Goal: Information Seeking & Learning: Find specific fact

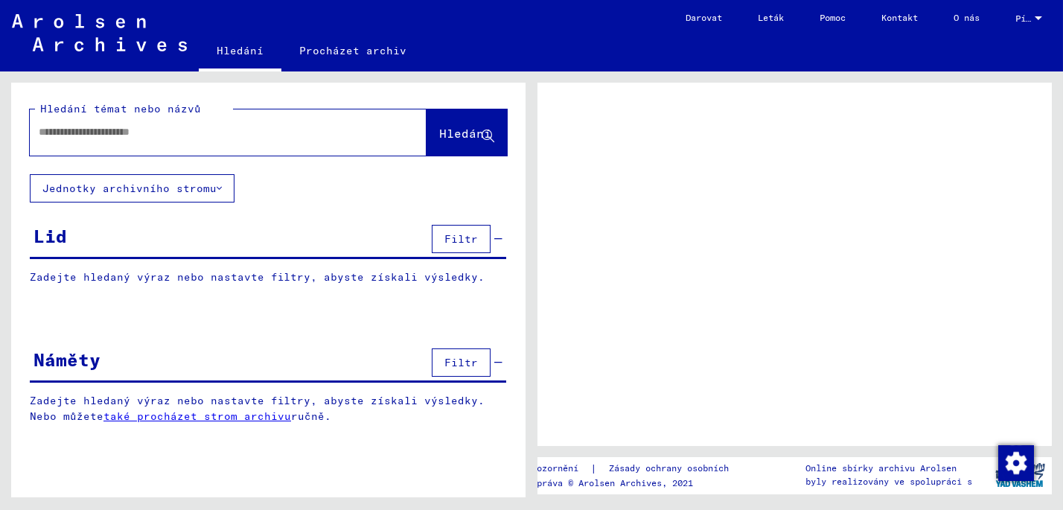
click at [101, 135] on input "text" at bounding box center [215, 132] width 352 height 16
type input "*******"
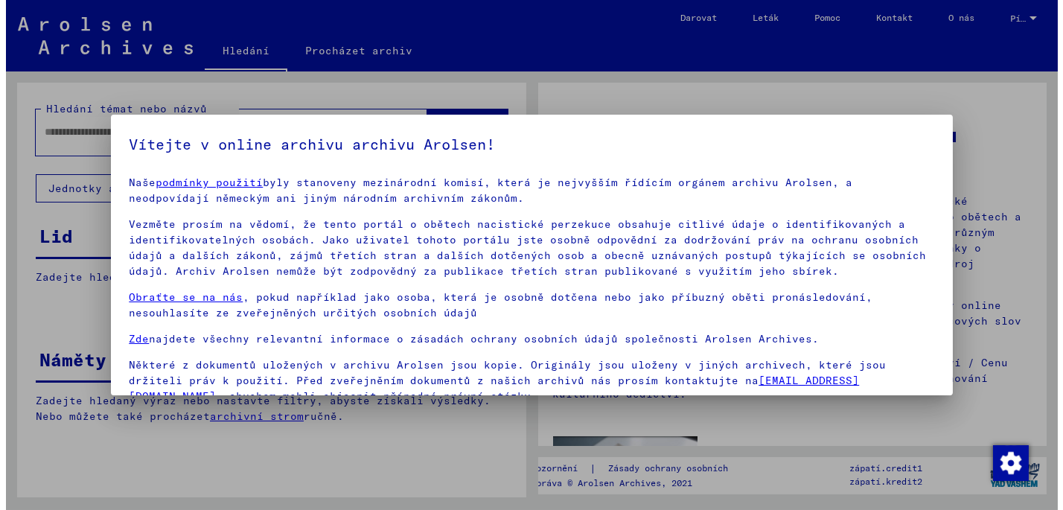
scroll to position [125, 0]
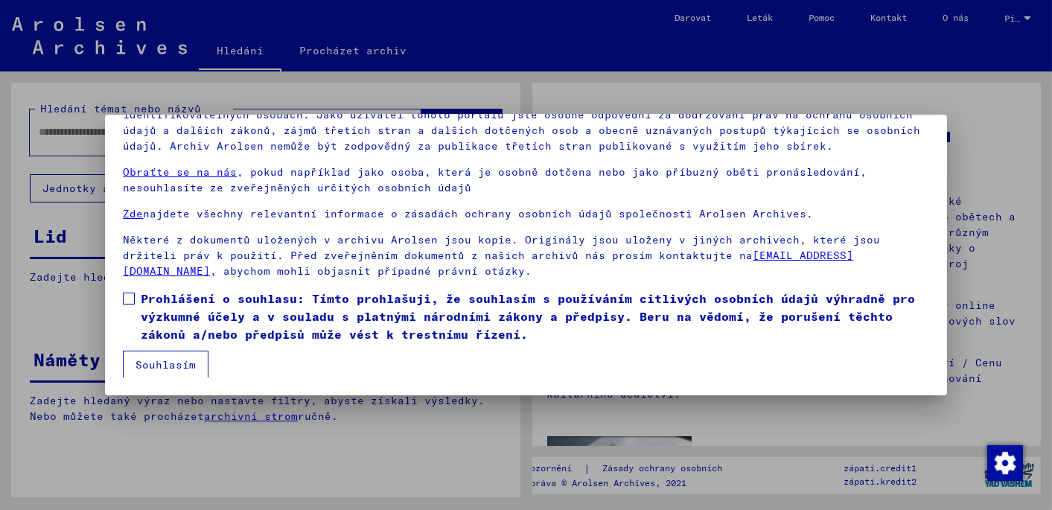
click at [124, 298] on span at bounding box center [129, 299] width 12 height 12
click at [167, 366] on button "Souhlasím" at bounding box center [166, 365] width 86 height 28
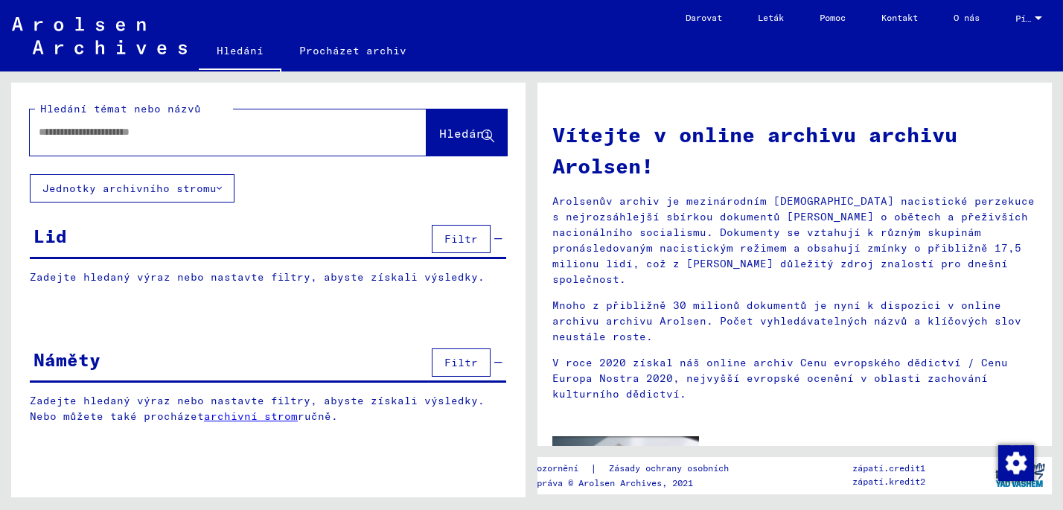
click at [61, 130] on input "text" at bounding box center [210, 132] width 343 height 16
click at [454, 130] on span "Hledání" at bounding box center [465, 133] width 52 height 15
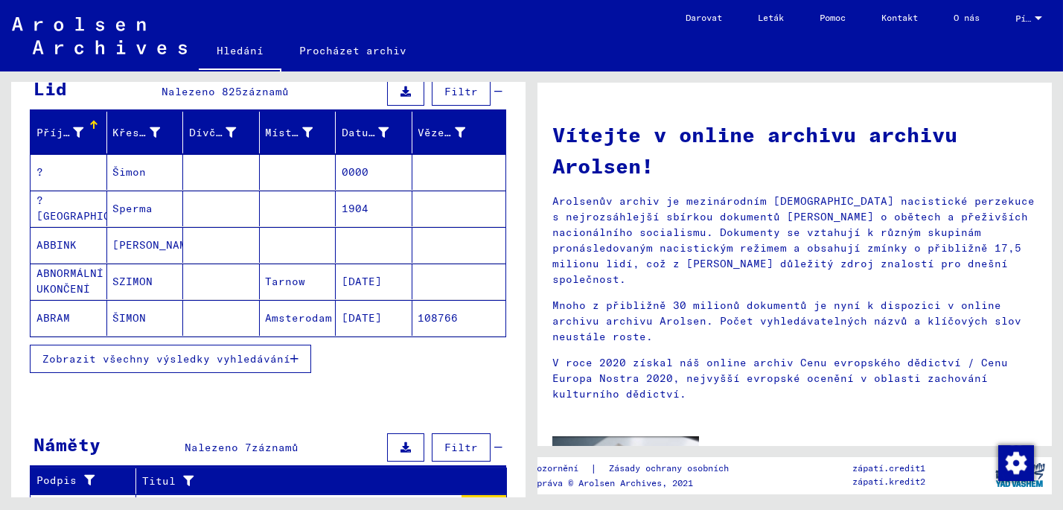
scroll to position [296, 0]
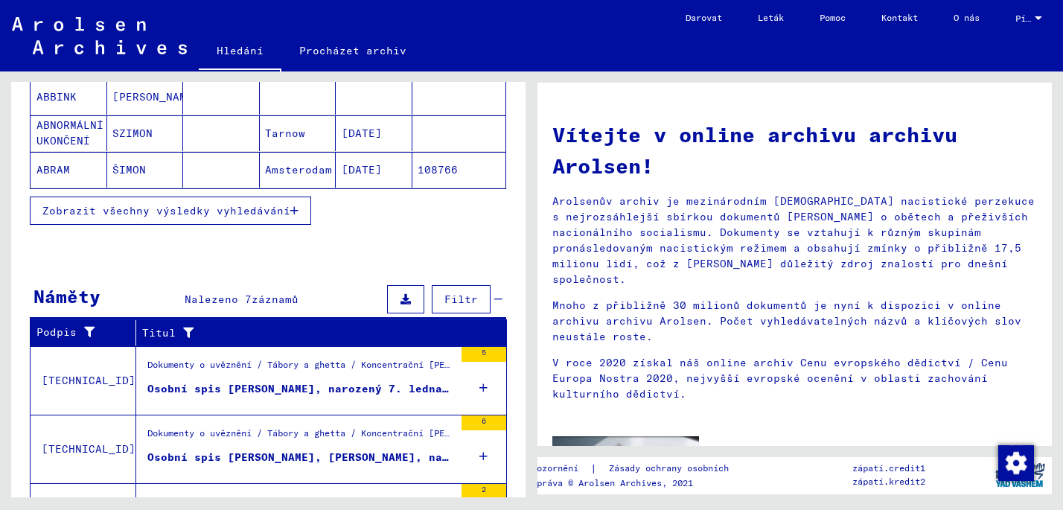
click at [328, 450] on div "Osobní spis [PERSON_NAME], [PERSON_NAME], narozený [DATE]" at bounding box center [300, 458] width 307 height 16
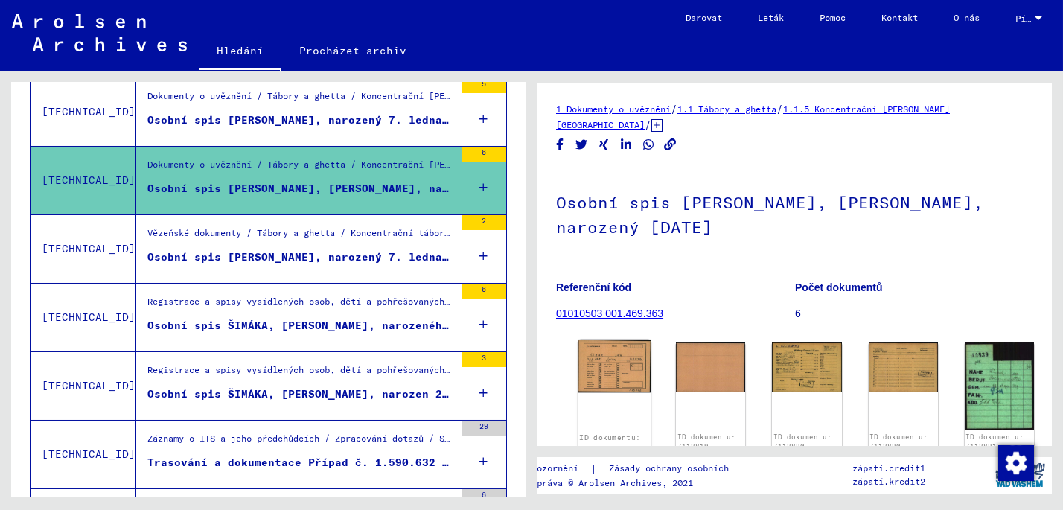
click at [600, 362] on img at bounding box center [614, 365] width 73 height 53
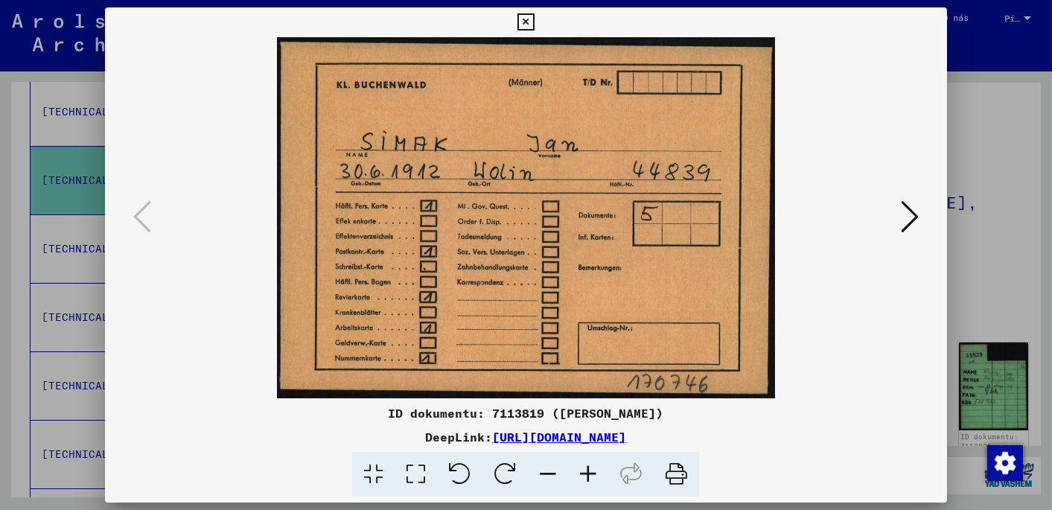
click at [910, 217] on icon at bounding box center [910, 217] width 18 height 36
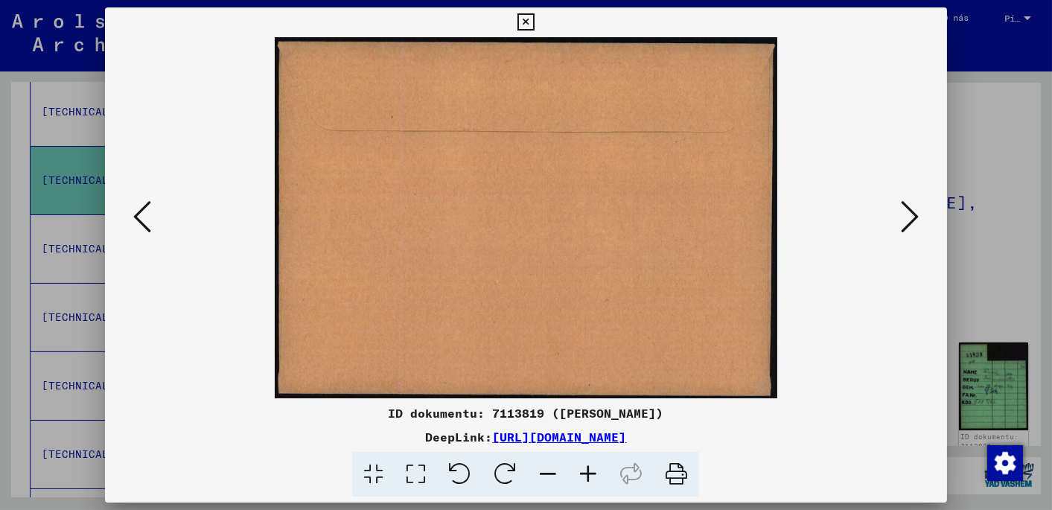
click at [910, 217] on icon at bounding box center [910, 217] width 18 height 36
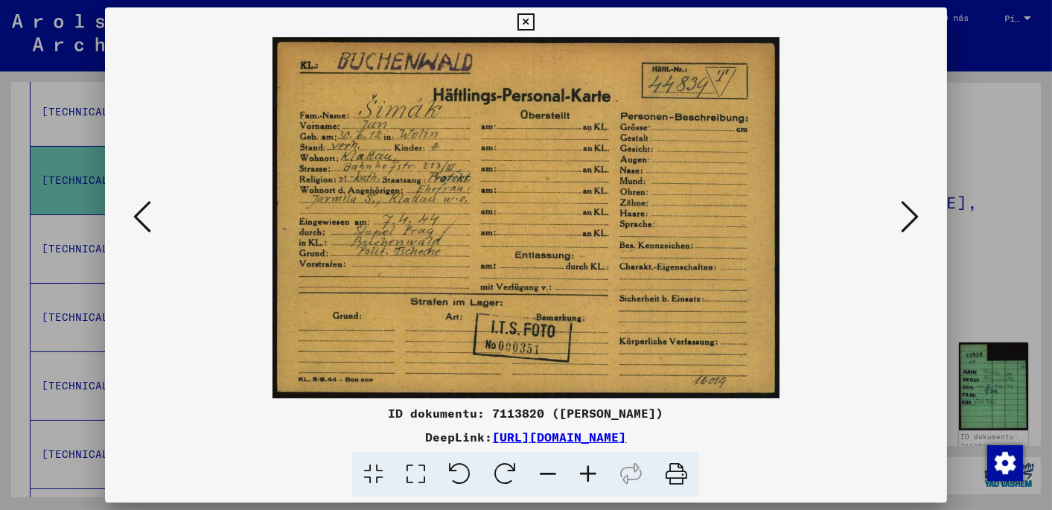
click at [911, 216] on icon at bounding box center [910, 217] width 18 height 36
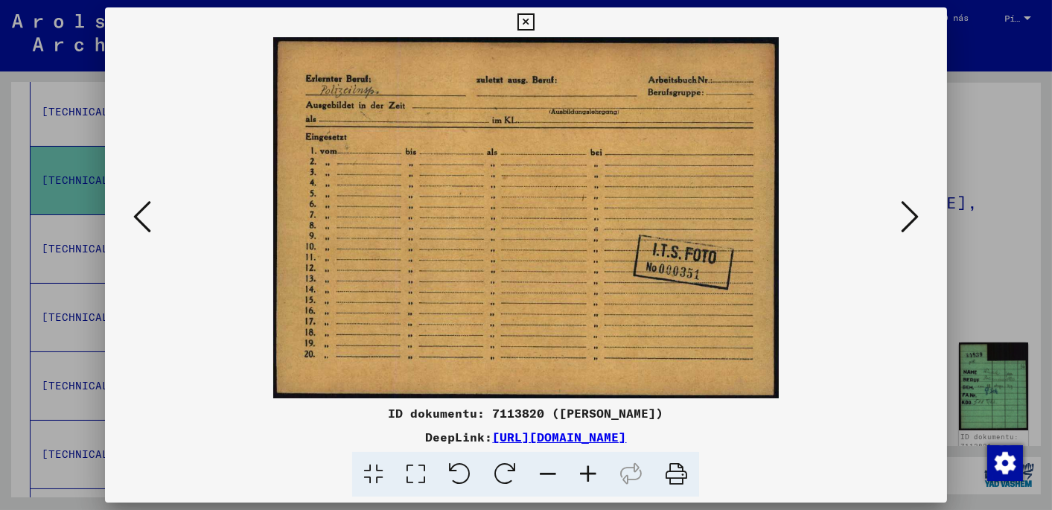
click at [912, 213] on icon at bounding box center [910, 217] width 18 height 36
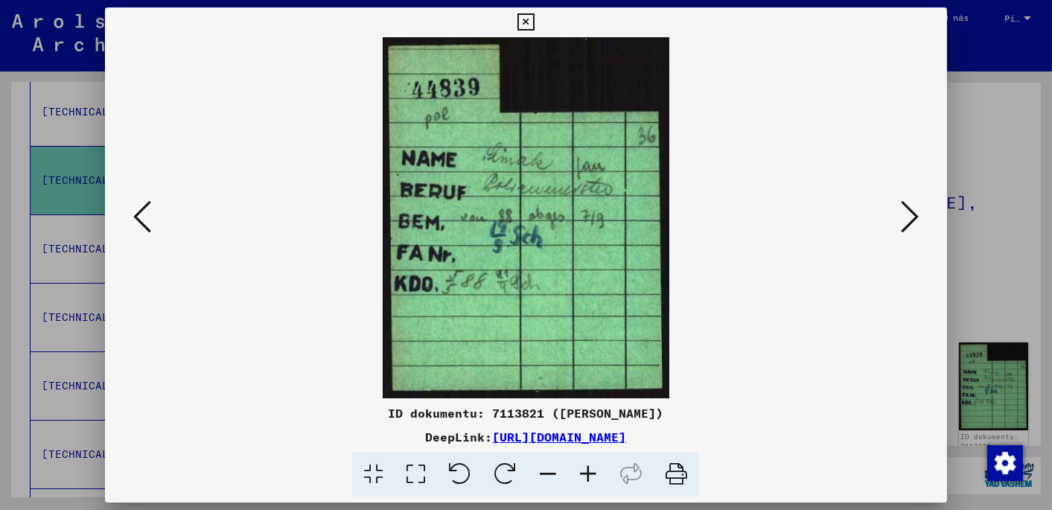
click at [912, 213] on icon at bounding box center [910, 217] width 18 height 36
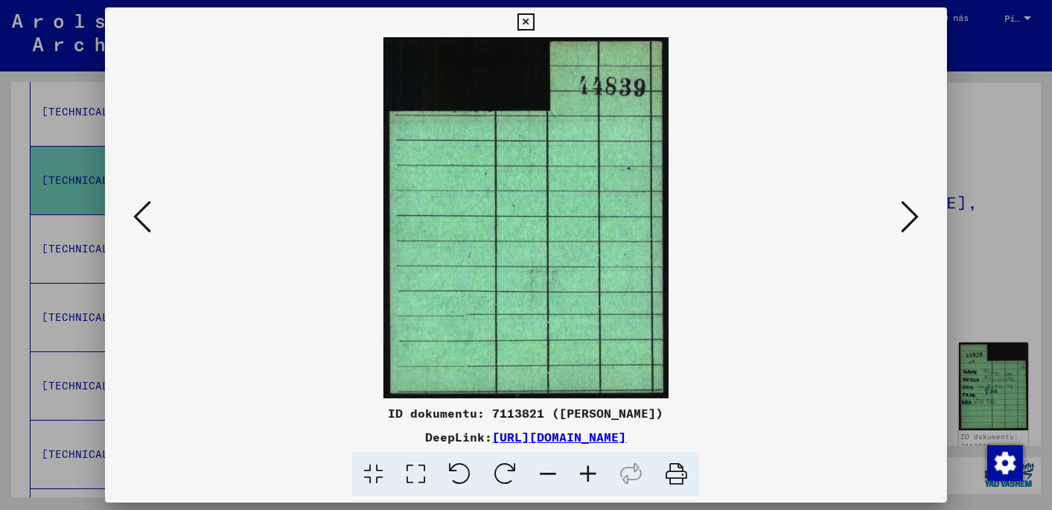
click at [912, 213] on icon at bounding box center [910, 217] width 18 height 36
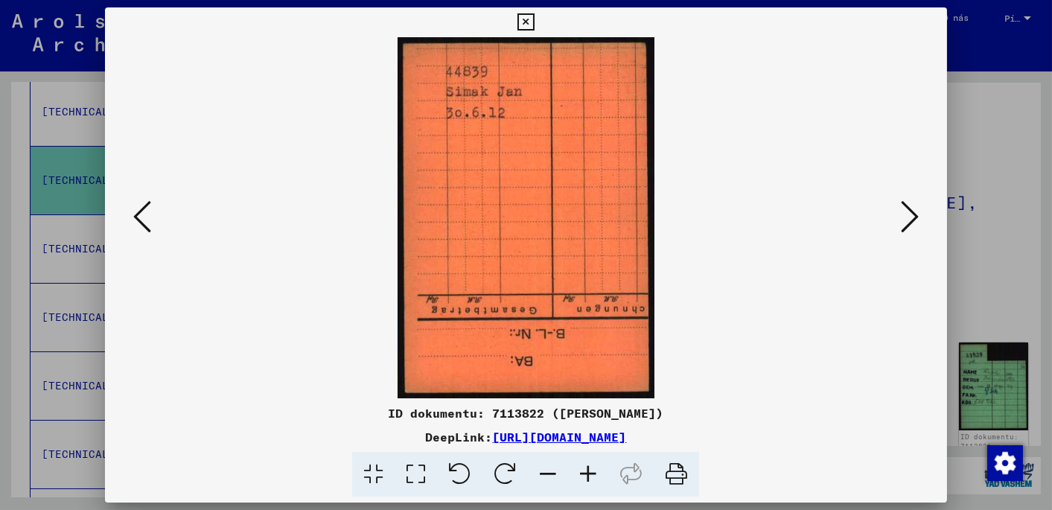
click at [912, 213] on icon at bounding box center [910, 217] width 18 height 36
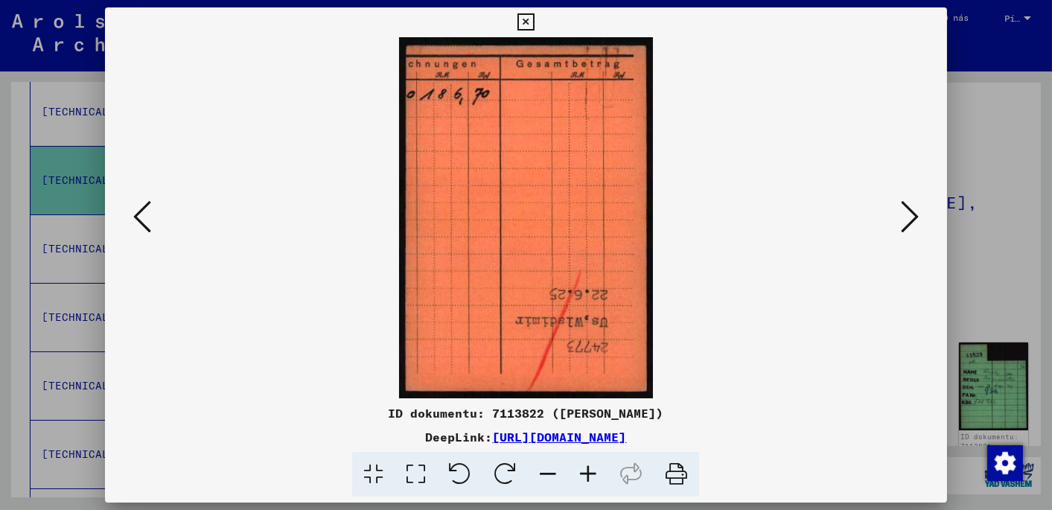
click at [918, 215] on icon at bounding box center [910, 217] width 18 height 36
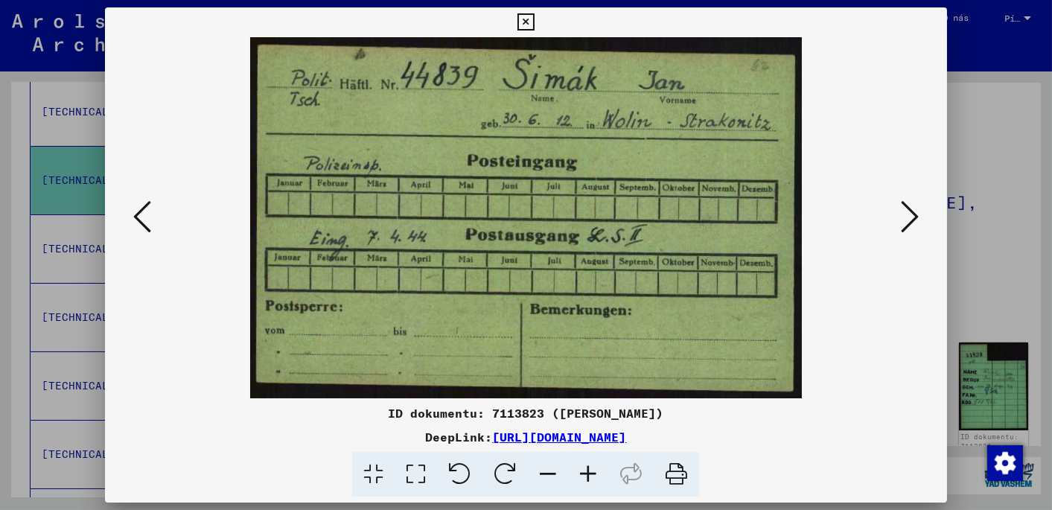
click at [913, 216] on icon at bounding box center [910, 217] width 18 height 36
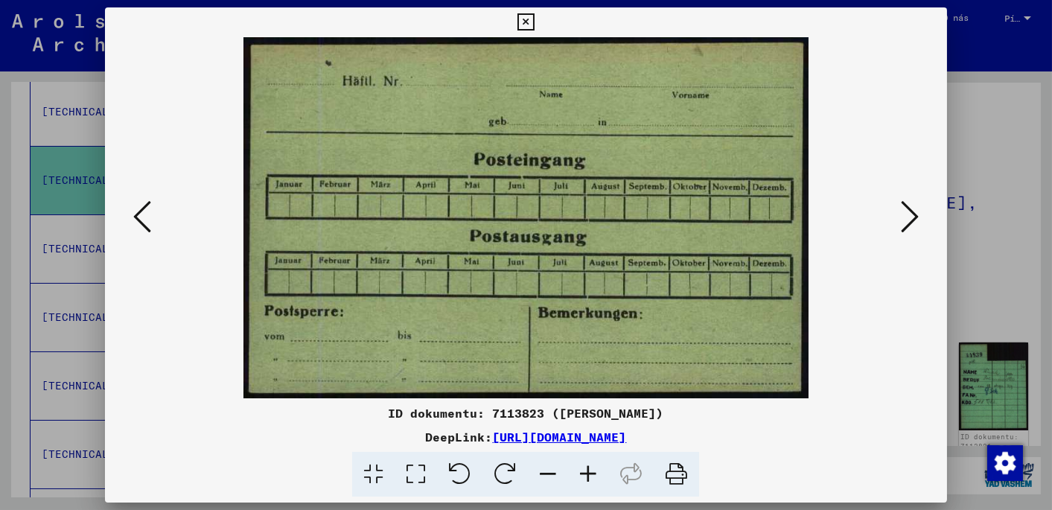
click at [913, 216] on icon at bounding box center [910, 217] width 18 height 36
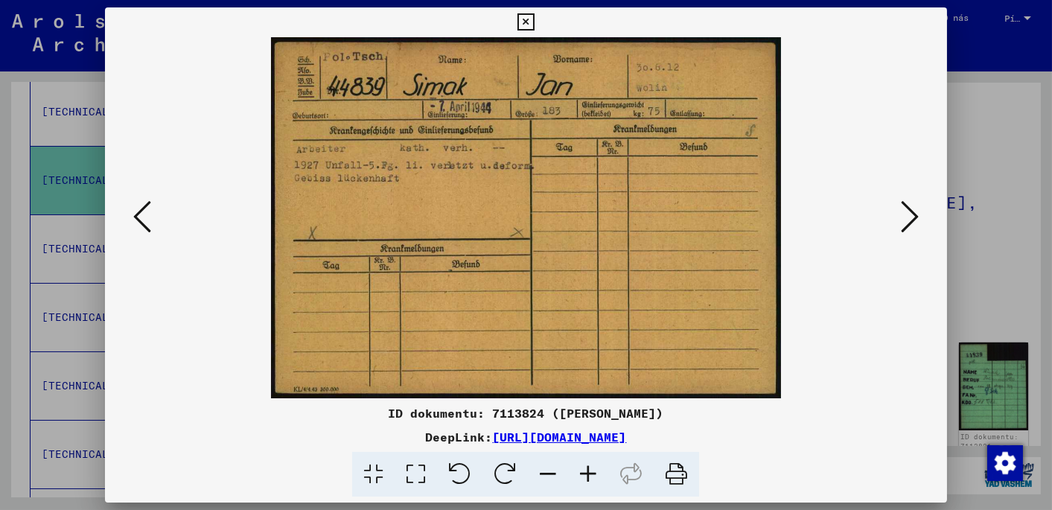
click at [440, 187] on img at bounding box center [526, 217] width 740 height 361
click at [912, 214] on icon at bounding box center [910, 217] width 18 height 36
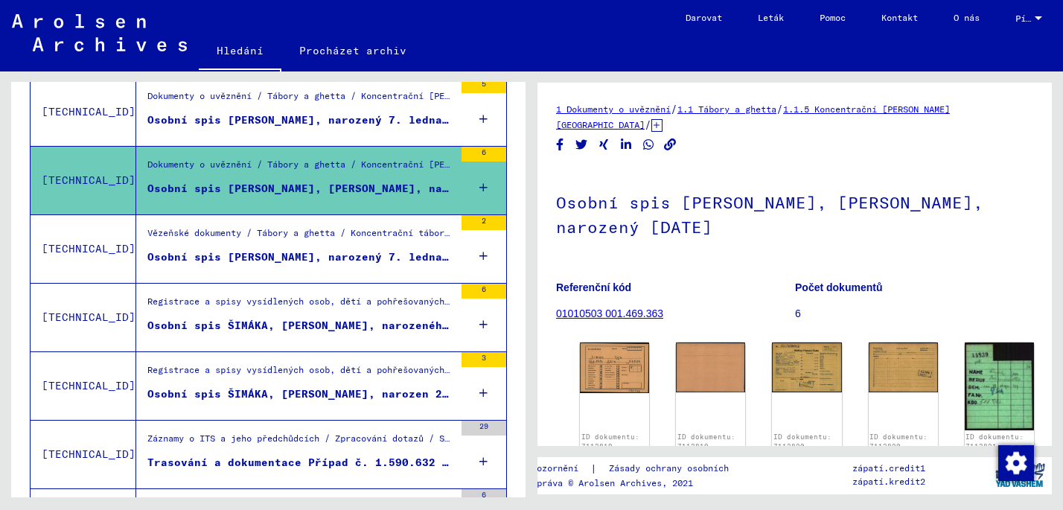
click at [259, 257] on div "Osobní spis [PERSON_NAME], narozený 7. ledna 1915" at bounding box center [300, 257] width 307 height 16
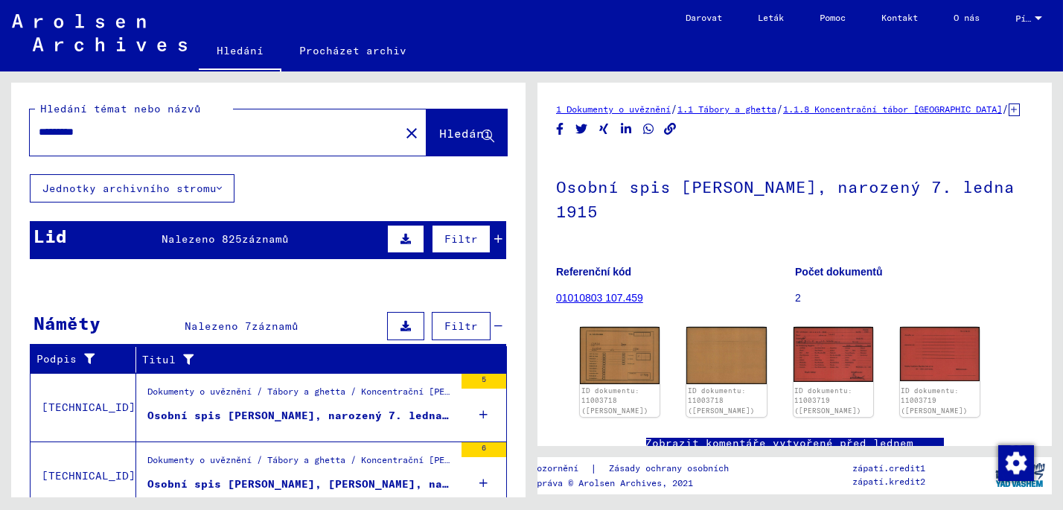
drag, startPoint x: 106, startPoint y: 134, endPoint x: 4, endPoint y: 130, distance: 102.8
click at [4, 130] on div "Hledání témat nebo názvů ********* close Hledání Jednotky archivního stromu Lid…" at bounding box center [266, 284] width 532 height 426
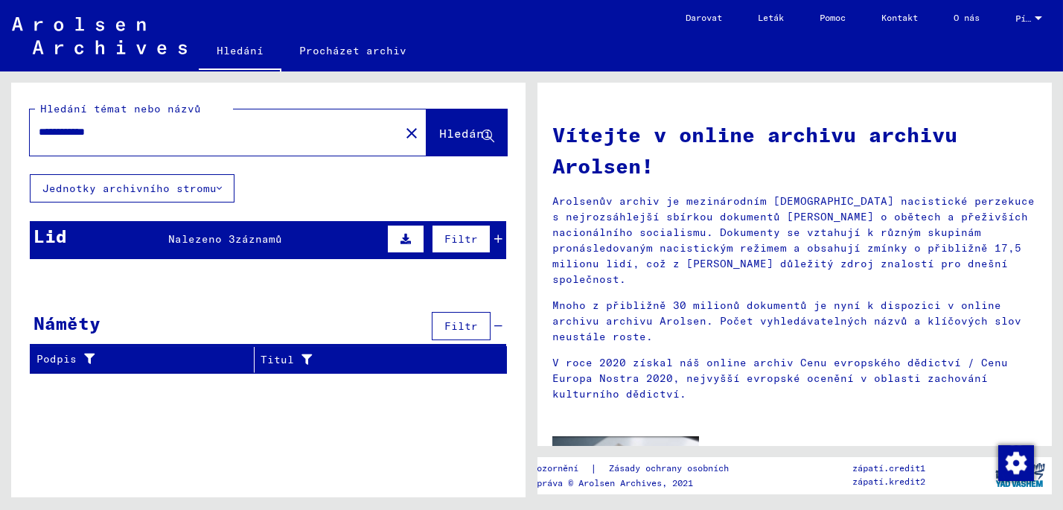
click at [411, 240] on icon at bounding box center [406, 239] width 10 height 10
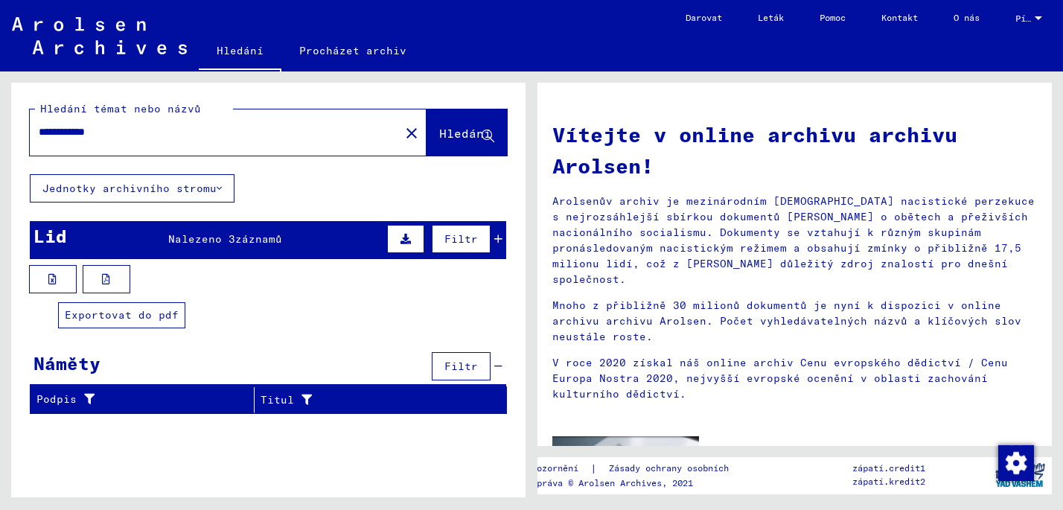
click at [111, 278] on button at bounding box center [107, 279] width 48 height 28
click at [55, 278] on icon at bounding box center [53, 279] width 8 height 10
click at [233, 305] on mat-header-cell "Dívčí jméno" at bounding box center [221, 320] width 77 height 42
click at [498, 238] on icon at bounding box center [498, 239] width 8 height 10
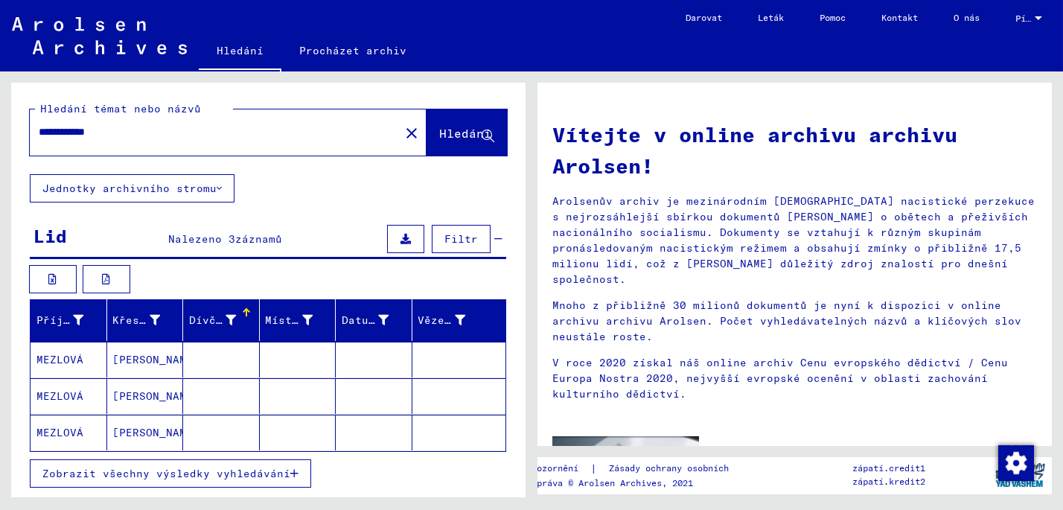
scroll to position [74, 0]
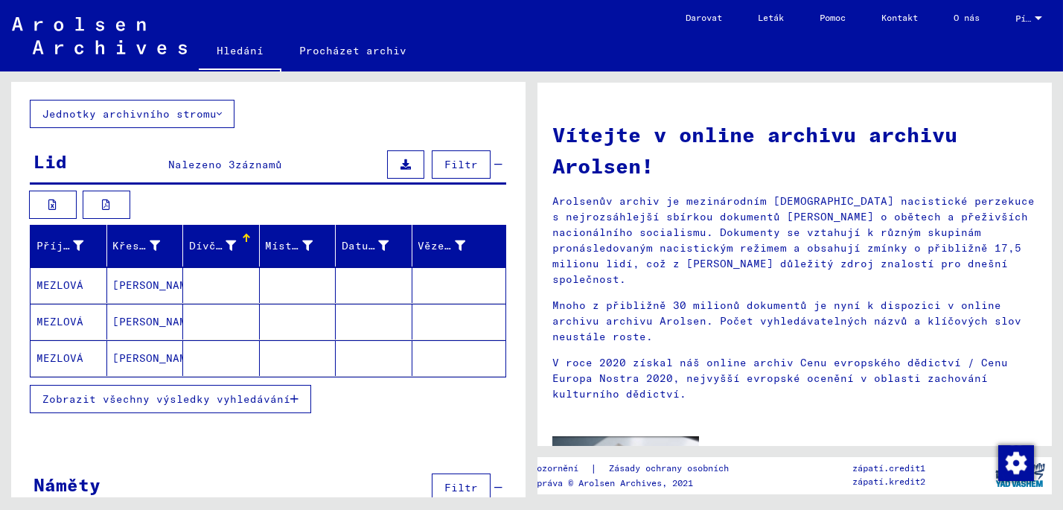
click at [53, 284] on mat-cell "MEZLOVÁ" at bounding box center [69, 285] width 77 height 36
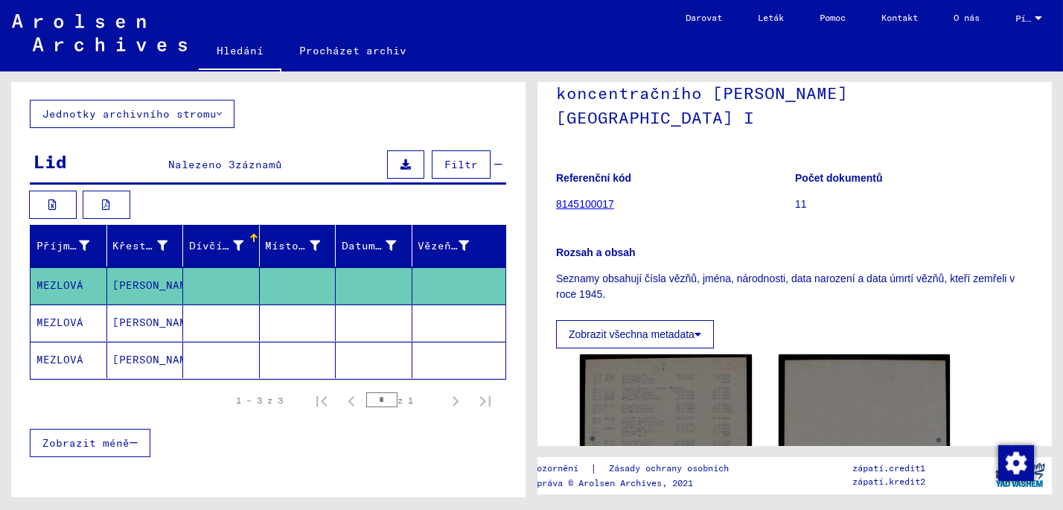
scroll to position [372, 0]
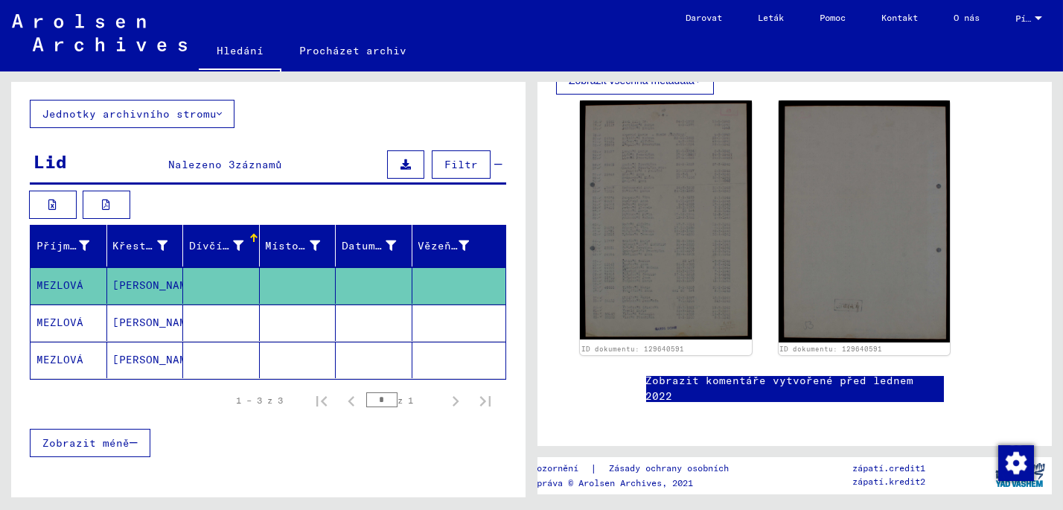
click at [54, 318] on mat-cell "MEZLOVÁ" at bounding box center [69, 322] width 77 height 36
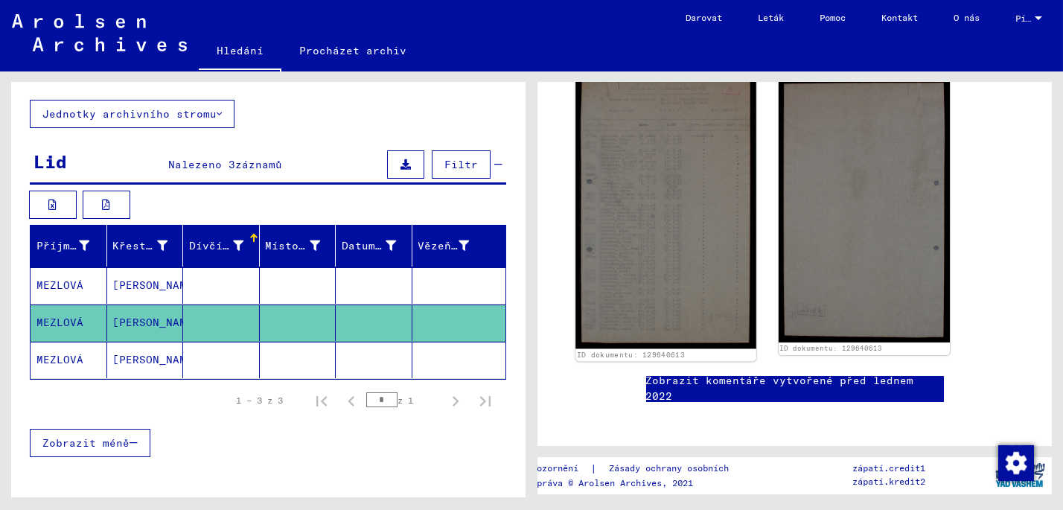
scroll to position [372, 0]
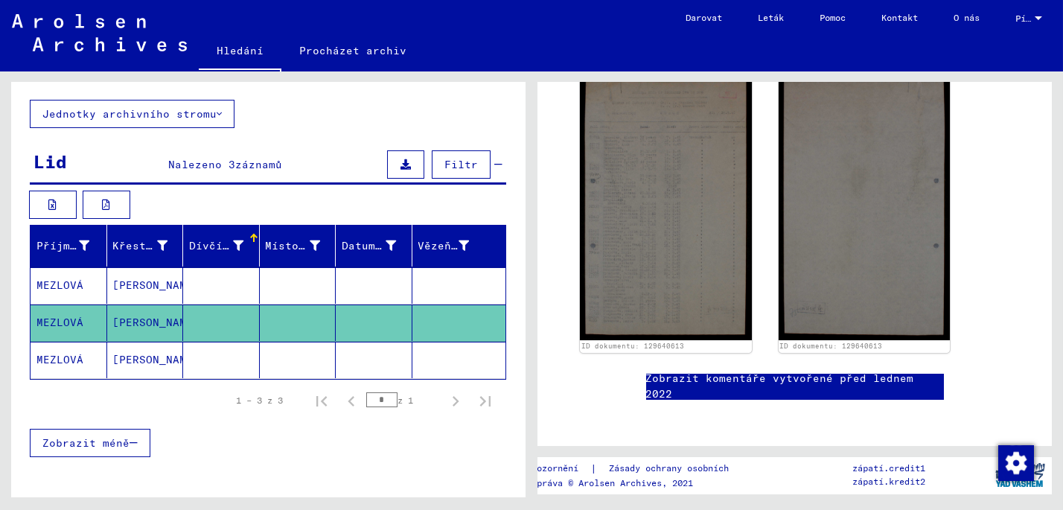
click at [72, 360] on mat-cell "MEZLOVÁ" at bounding box center [69, 360] width 77 height 36
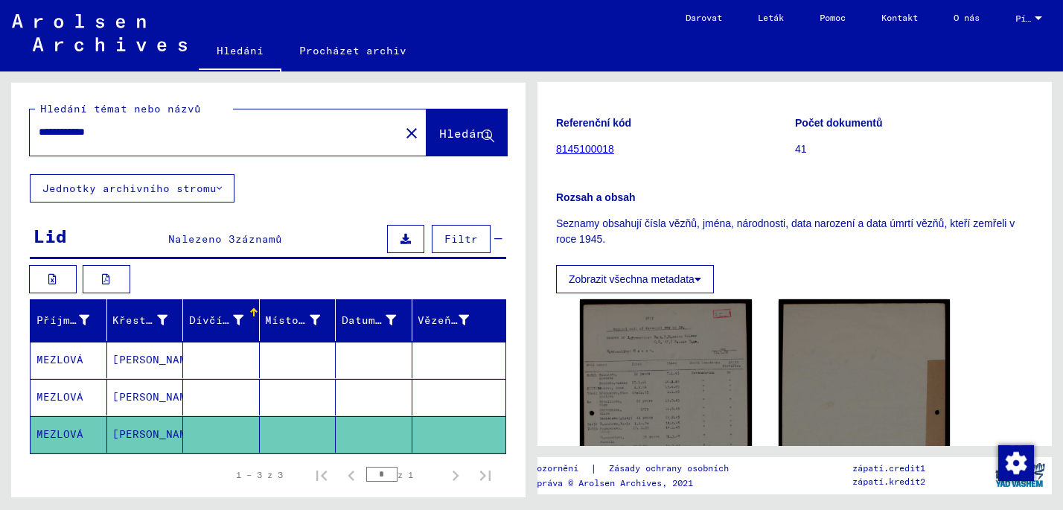
click at [121, 133] on div "**********" at bounding box center [210, 132] width 361 height 34
drag, startPoint x: 129, startPoint y: 132, endPoint x: 0, endPoint y: 153, distance: 130.5
click at [0, 152] on html "**********" at bounding box center [531, 255] width 1063 height 510
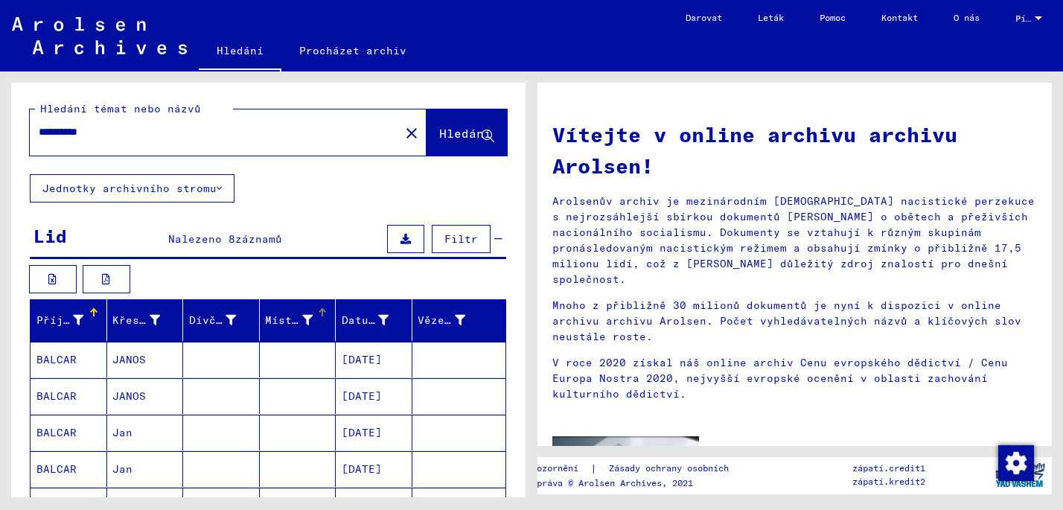
scroll to position [149, 0]
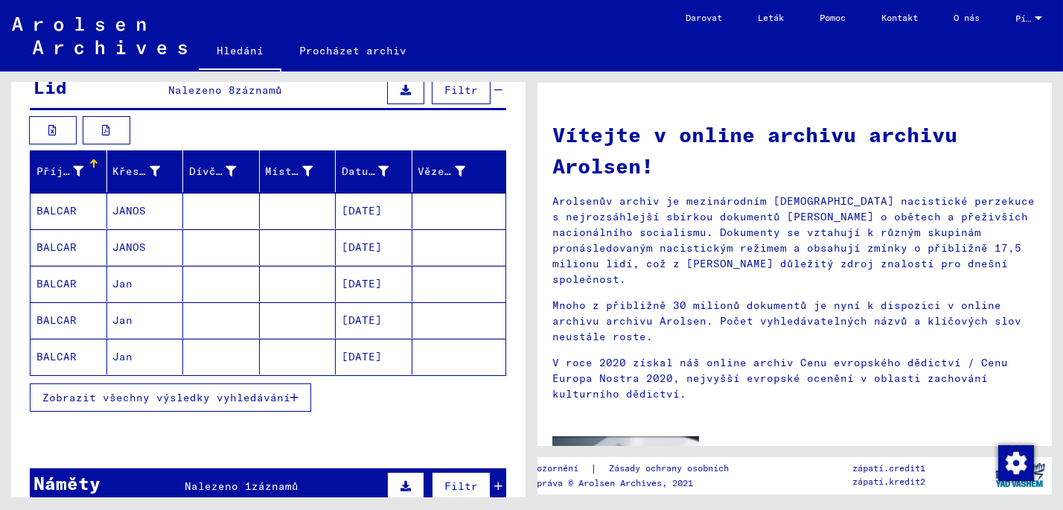
click at [63, 316] on mat-cell "BALCAR" at bounding box center [69, 320] width 77 height 36
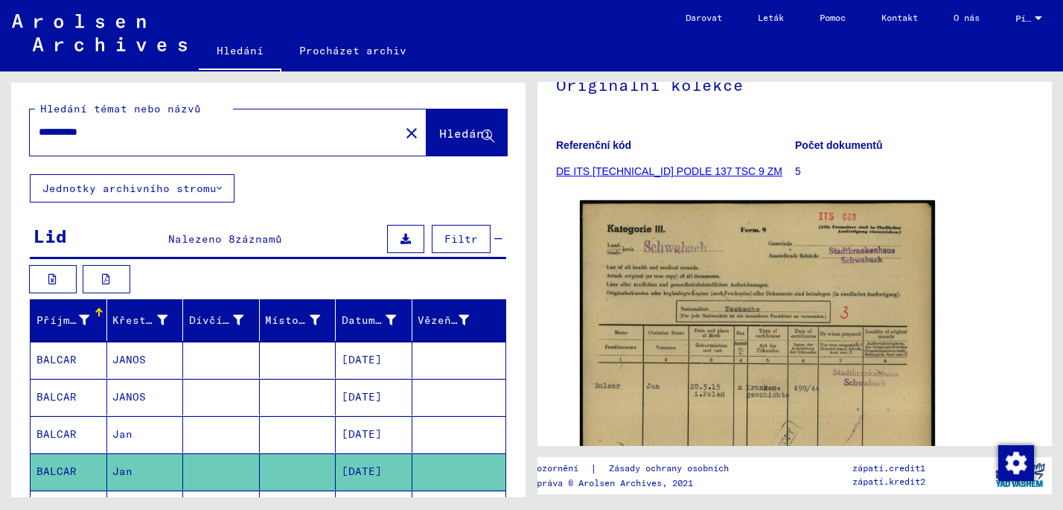
drag, startPoint x: 118, startPoint y: 132, endPoint x: 0, endPoint y: 147, distance: 118.7
click at [0, 146] on html "**********" at bounding box center [531, 255] width 1063 height 510
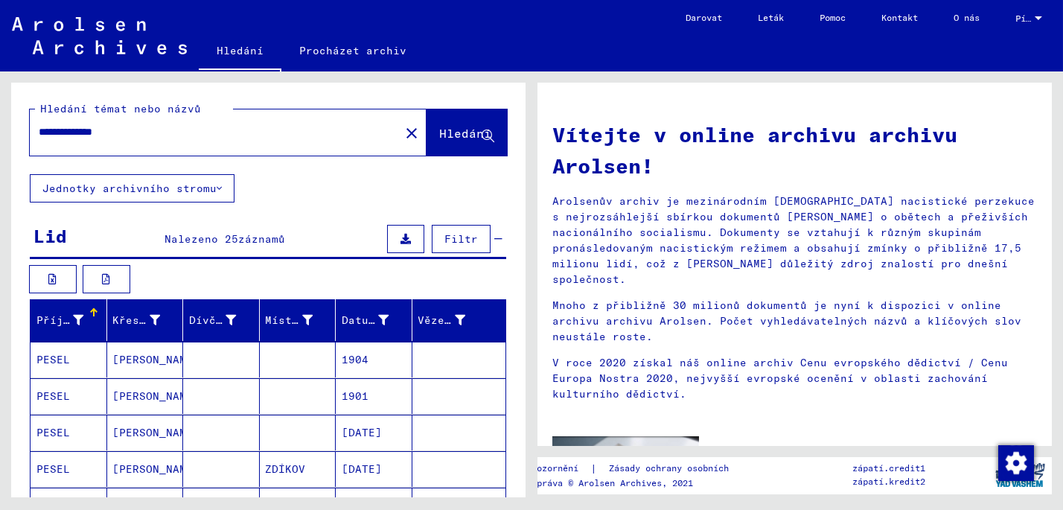
click at [76, 467] on mat-cell "PESEL" at bounding box center [69, 469] width 77 height 36
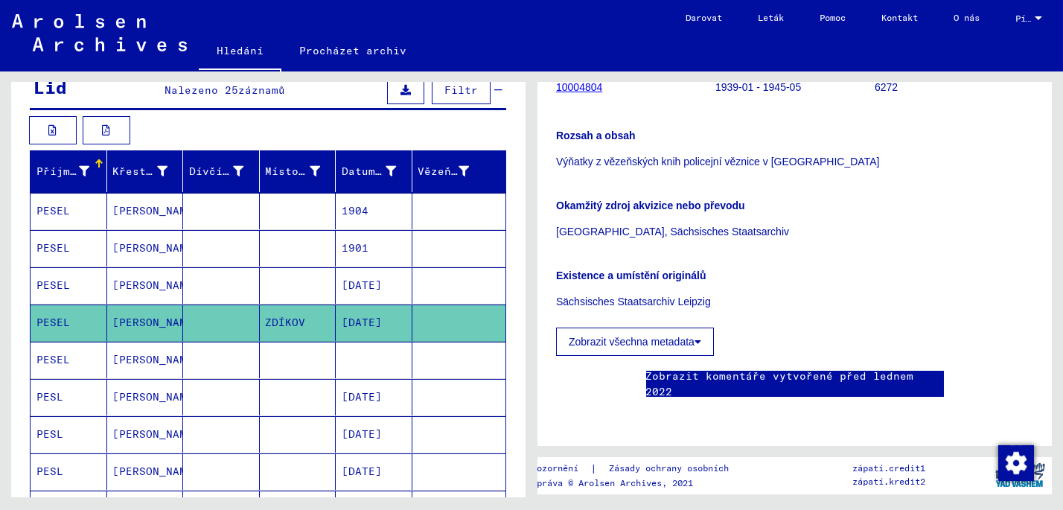
scroll to position [458, 0]
click at [62, 319] on mat-cell "PESEL" at bounding box center [69, 322] width 77 height 36
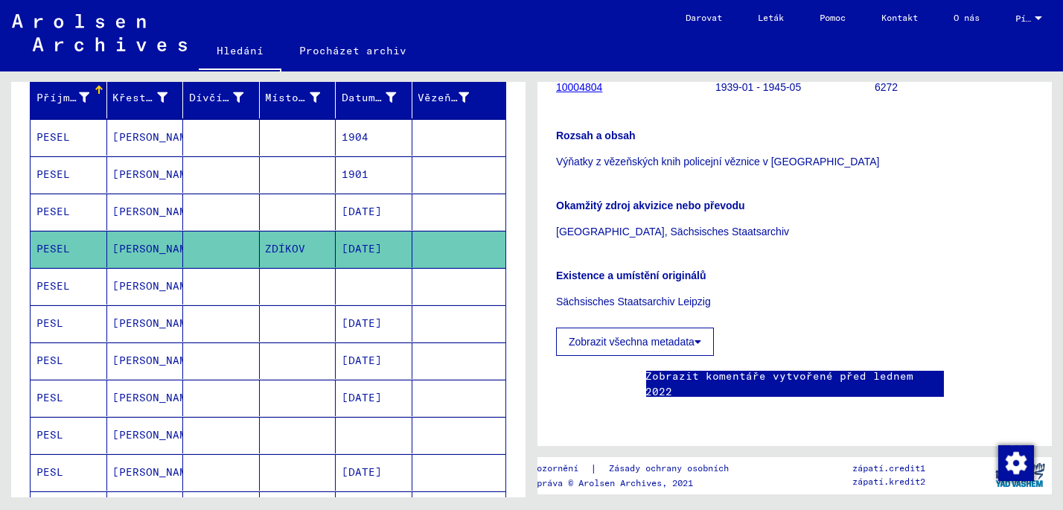
click at [54, 354] on mat-cell "PESL" at bounding box center [69, 360] width 77 height 36
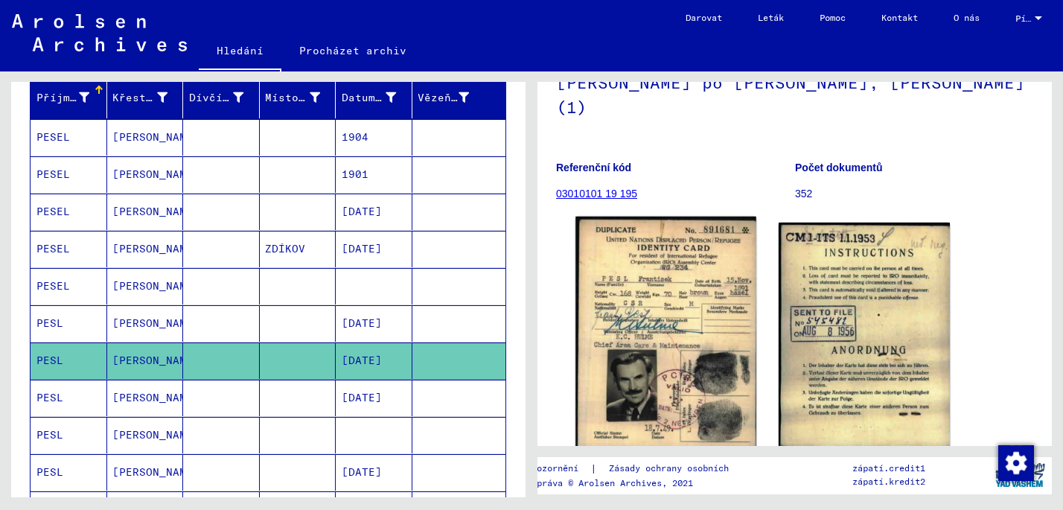
scroll to position [149, 0]
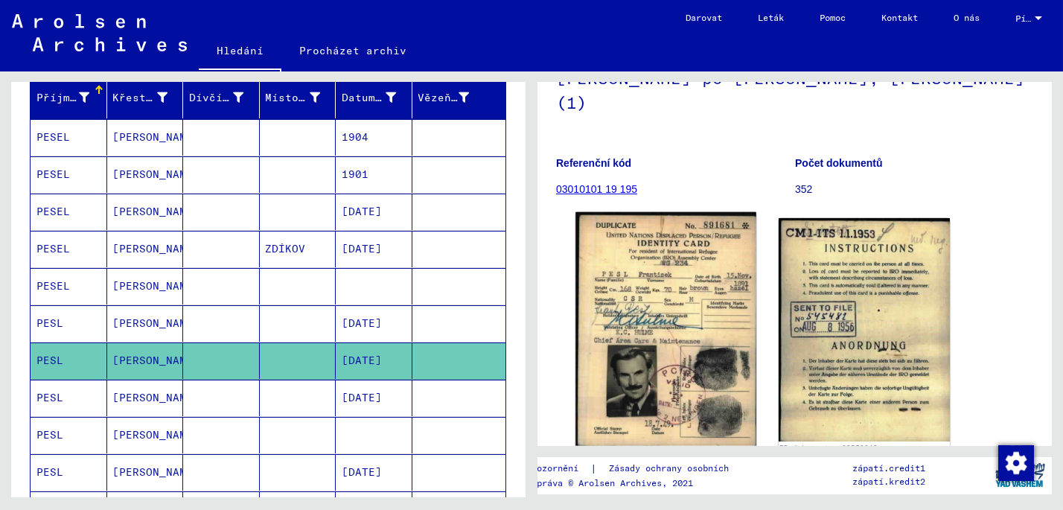
click at [689, 334] on img at bounding box center [665, 329] width 180 height 234
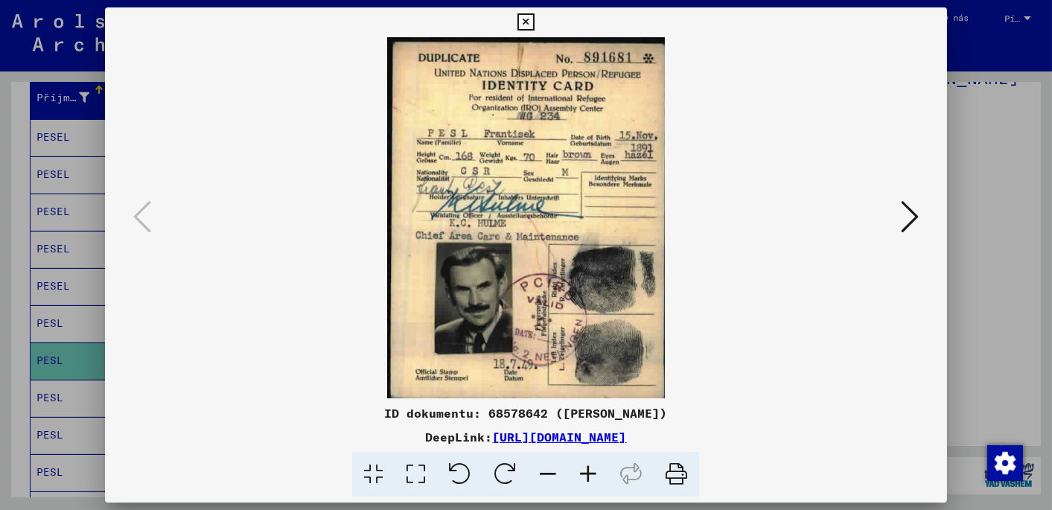
click at [910, 216] on icon at bounding box center [910, 217] width 18 height 36
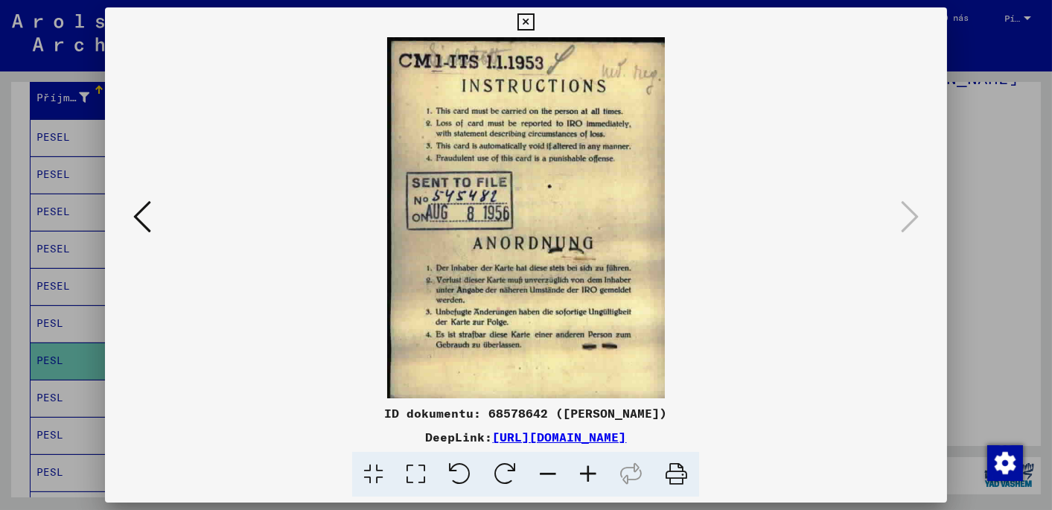
click at [980, 45] on div at bounding box center [526, 255] width 1052 height 510
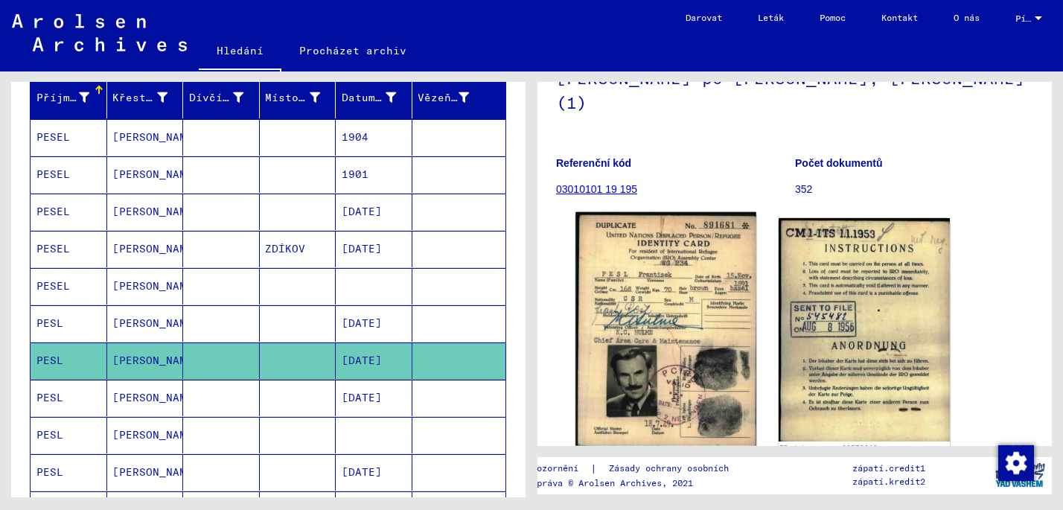
click at [666, 327] on img at bounding box center [665, 329] width 180 height 234
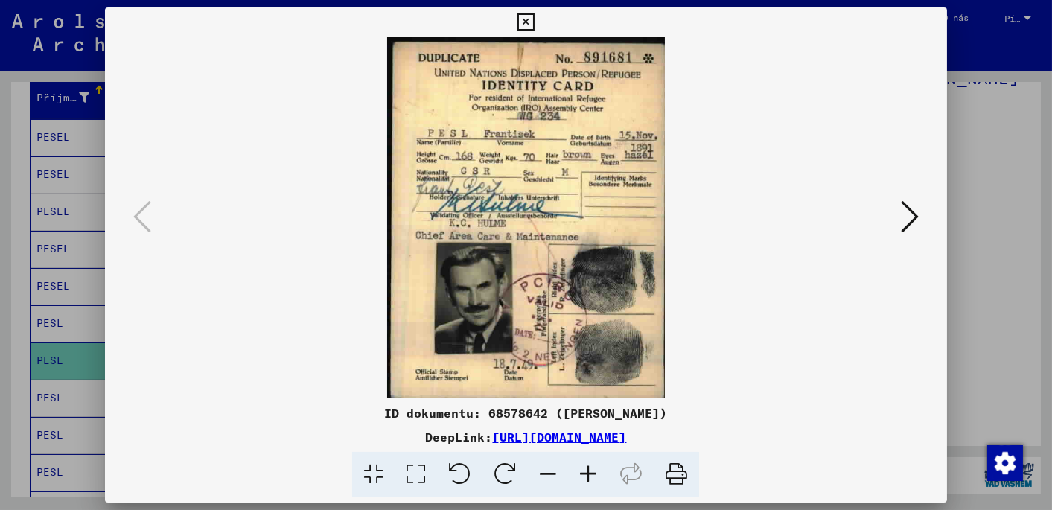
click at [522, 22] on icon at bounding box center [525, 22] width 17 height 18
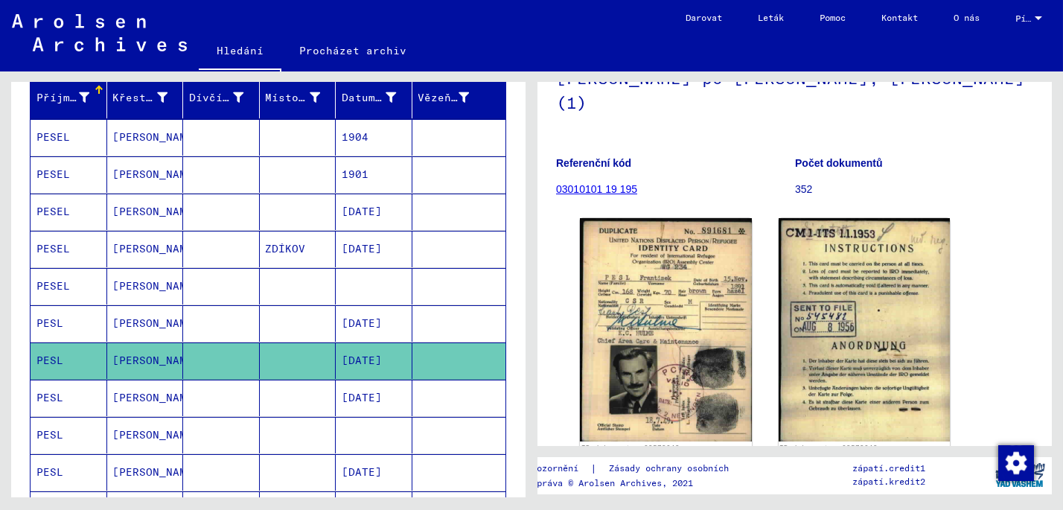
click at [47, 391] on mat-cell "PESL" at bounding box center [69, 398] width 77 height 36
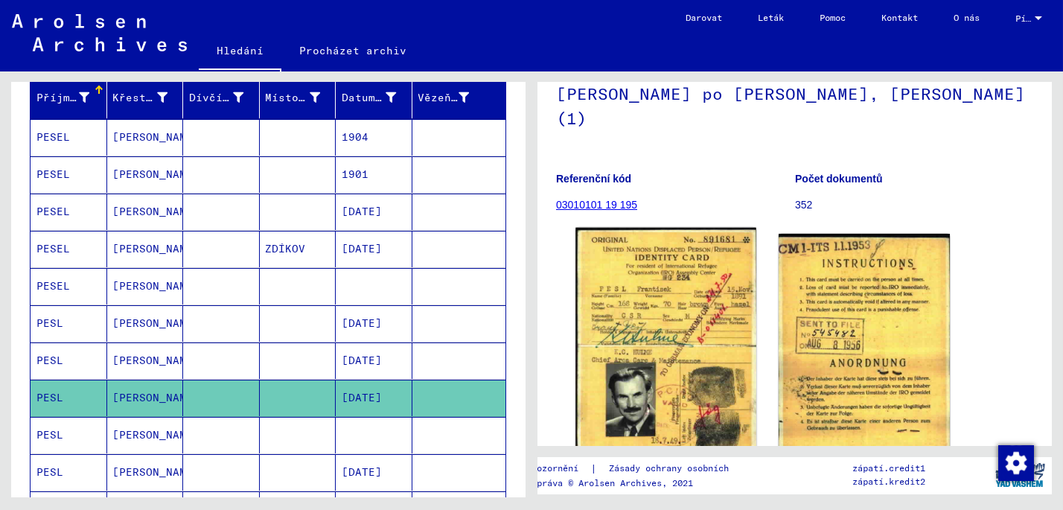
scroll to position [149, 0]
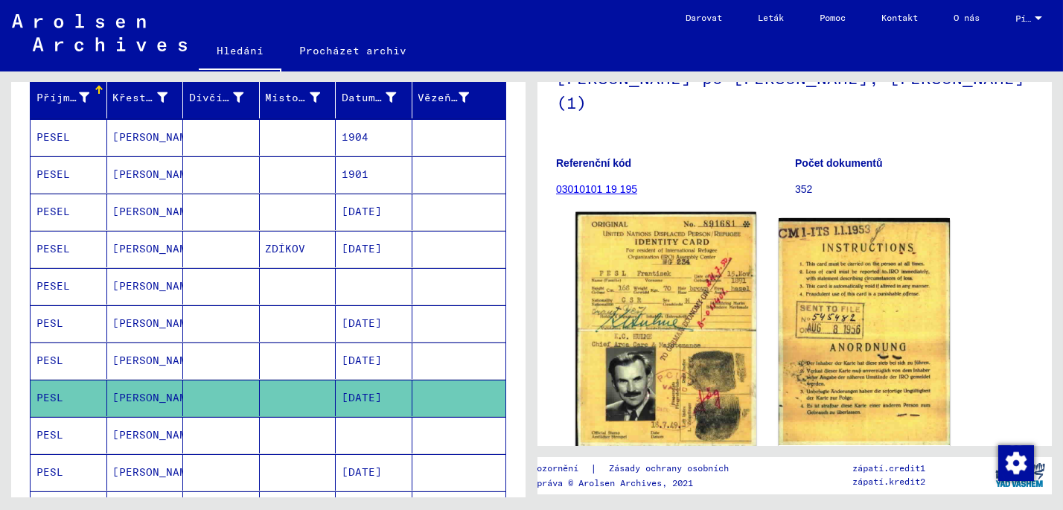
click at [654, 289] on img at bounding box center [665, 330] width 180 height 237
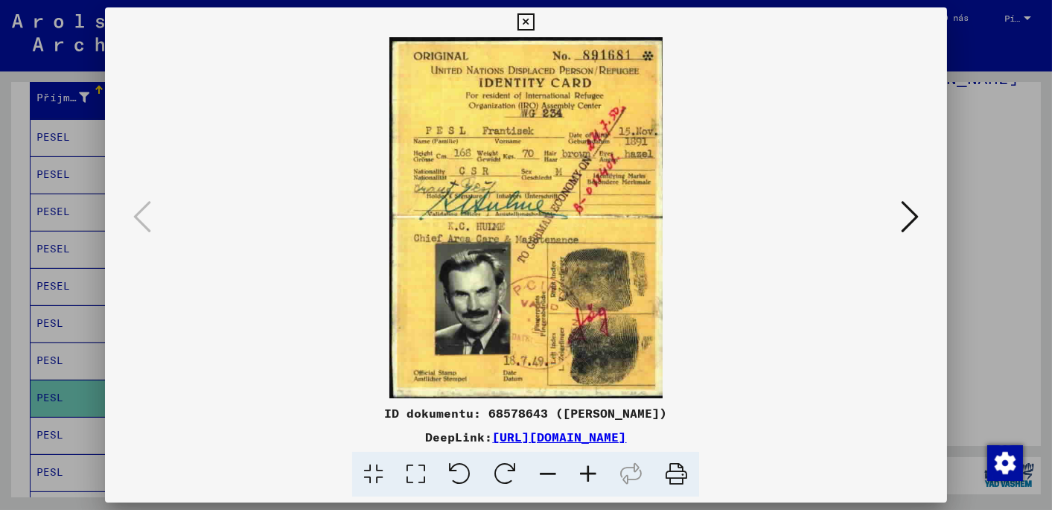
click at [526, 176] on img at bounding box center [526, 217] width 740 height 361
click at [525, 22] on icon at bounding box center [525, 22] width 17 height 18
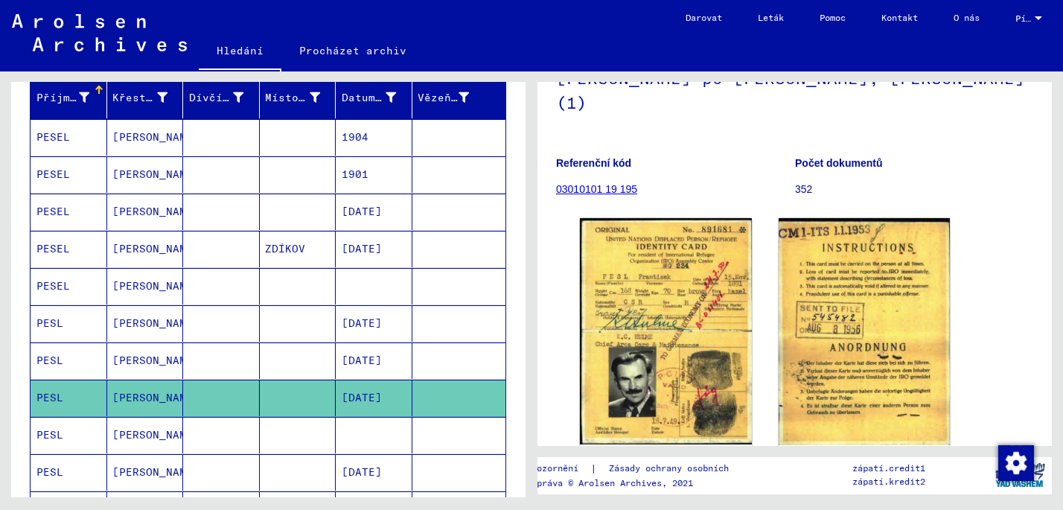
click at [51, 466] on icon at bounding box center [61, 451] width 37 height 60
click at [52, 465] on icon at bounding box center [61, 451] width 37 height 60
click at [50, 468] on icon at bounding box center [61, 451] width 37 height 60
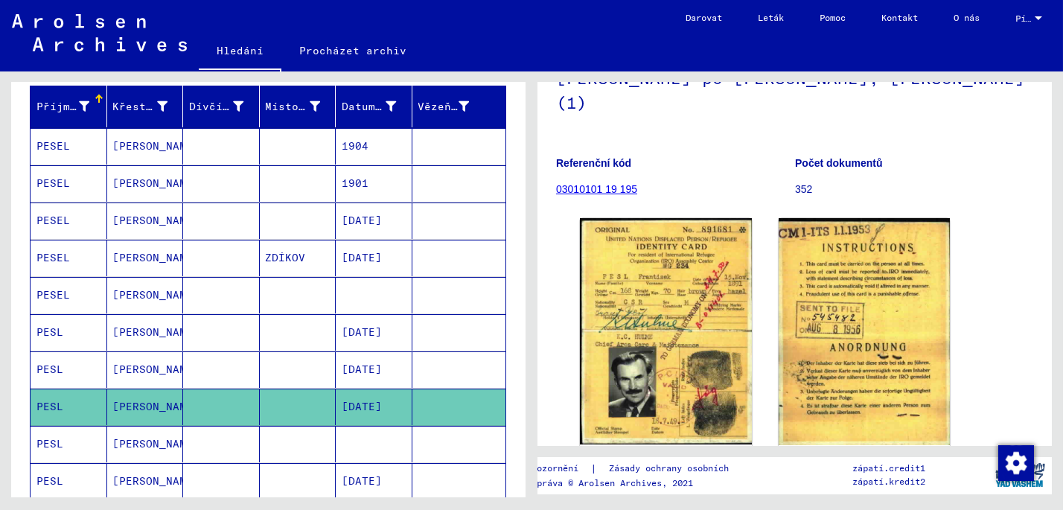
scroll to position [372, 0]
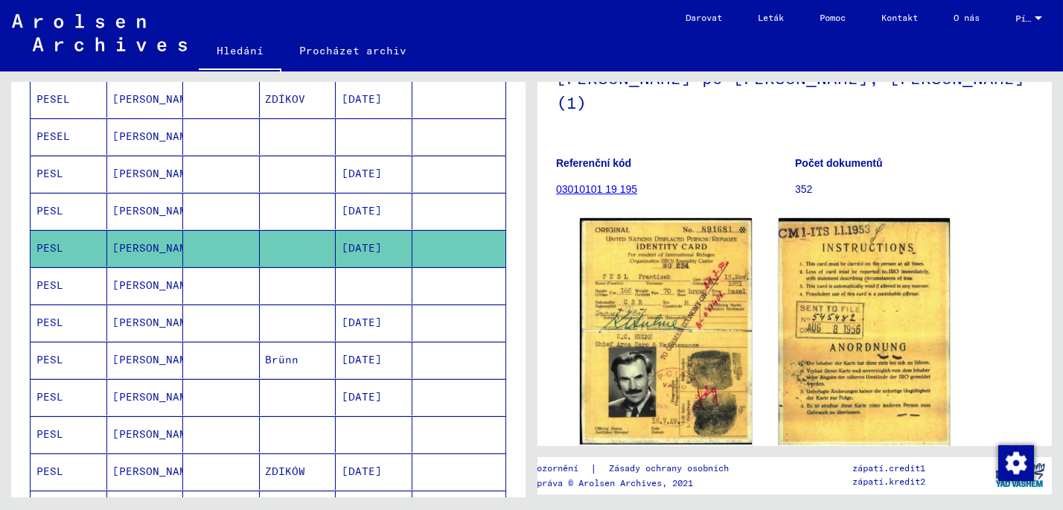
click at [56, 317] on mat-cell "PESL" at bounding box center [69, 322] width 77 height 36
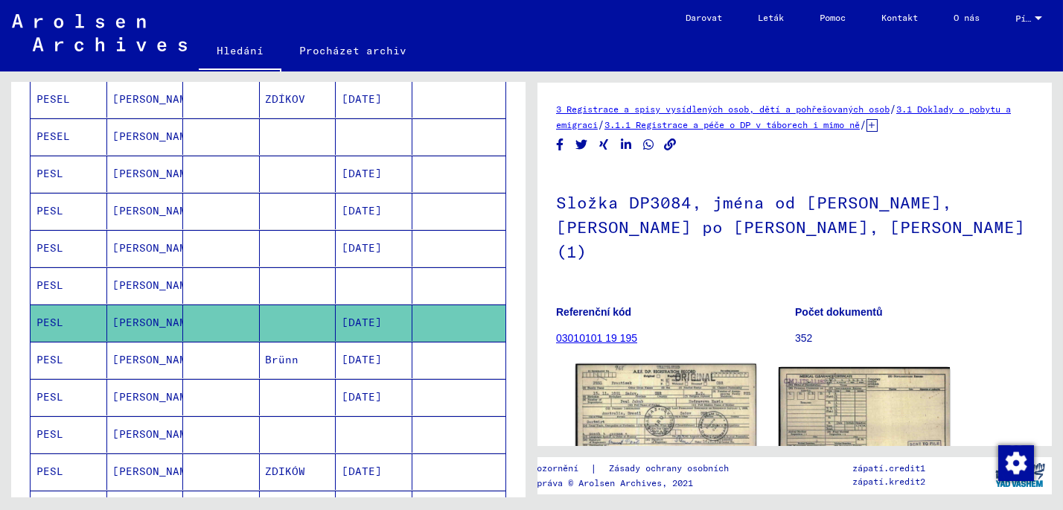
click at [665, 383] on img at bounding box center [665, 420] width 180 height 112
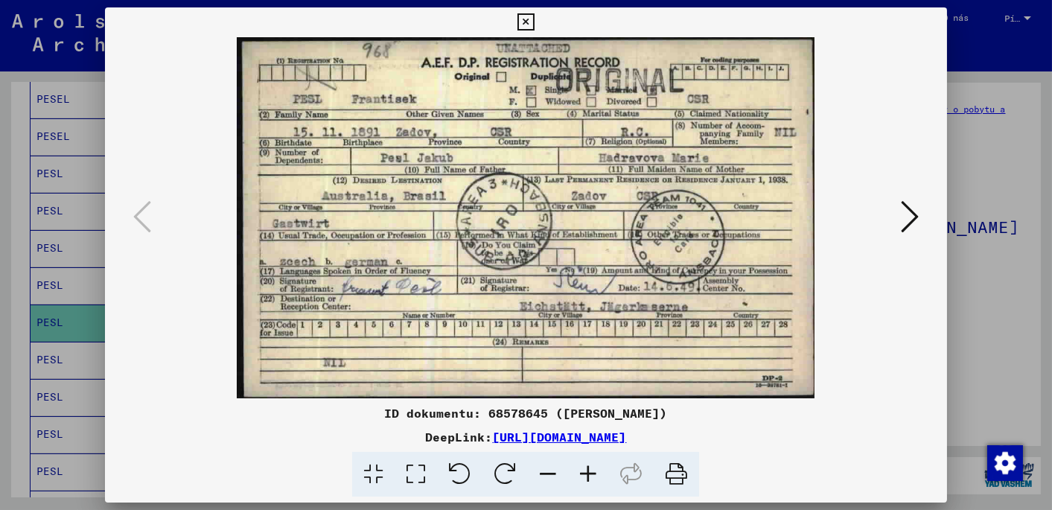
click at [916, 216] on icon at bounding box center [910, 217] width 18 height 36
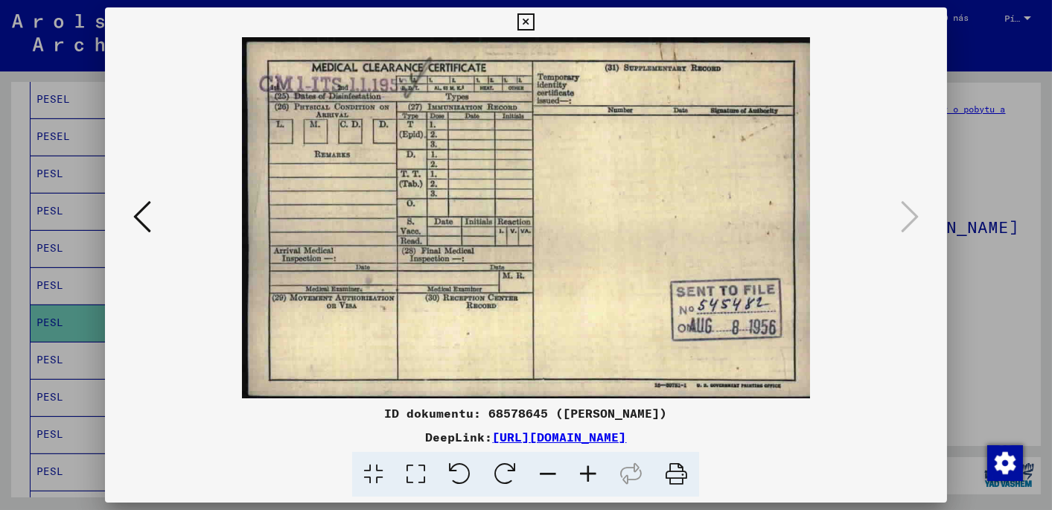
click at [133, 214] on icon at bounding box center [142, 217] width 18 height 36
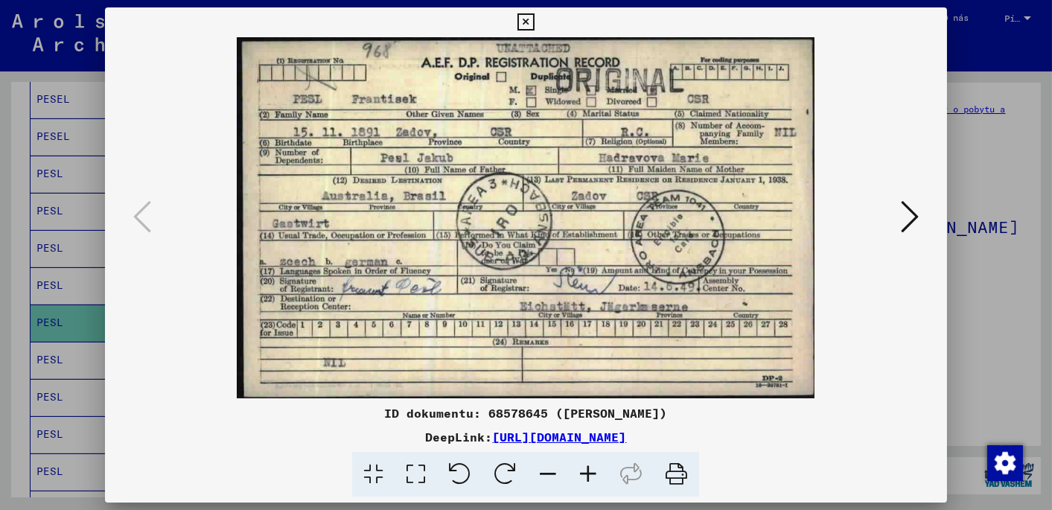
click at [990, 51] on div at bounding box center [526, 255] width 1052 height 510
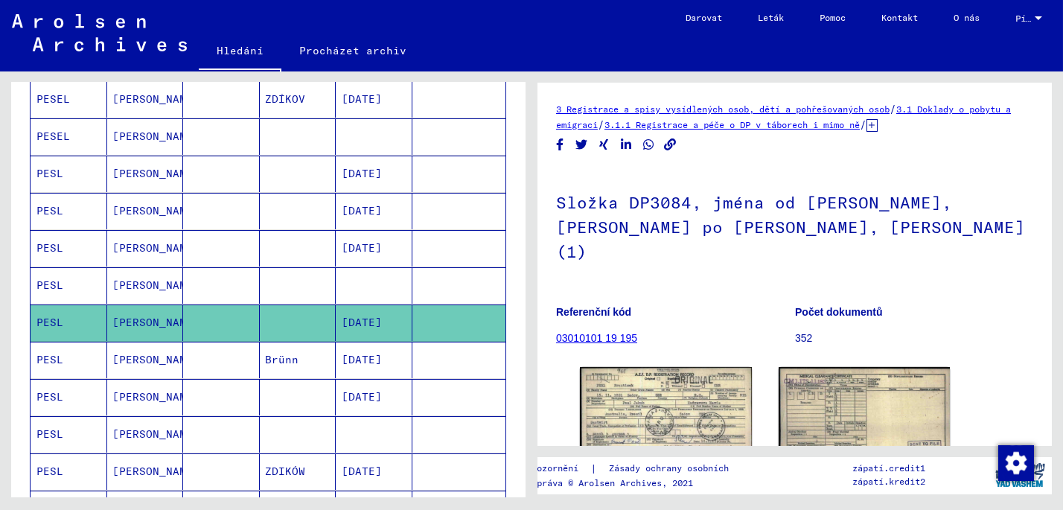
click at [58, 199] on mat-cell "PESL" at bounding box center [69, 211] width 77 height 36
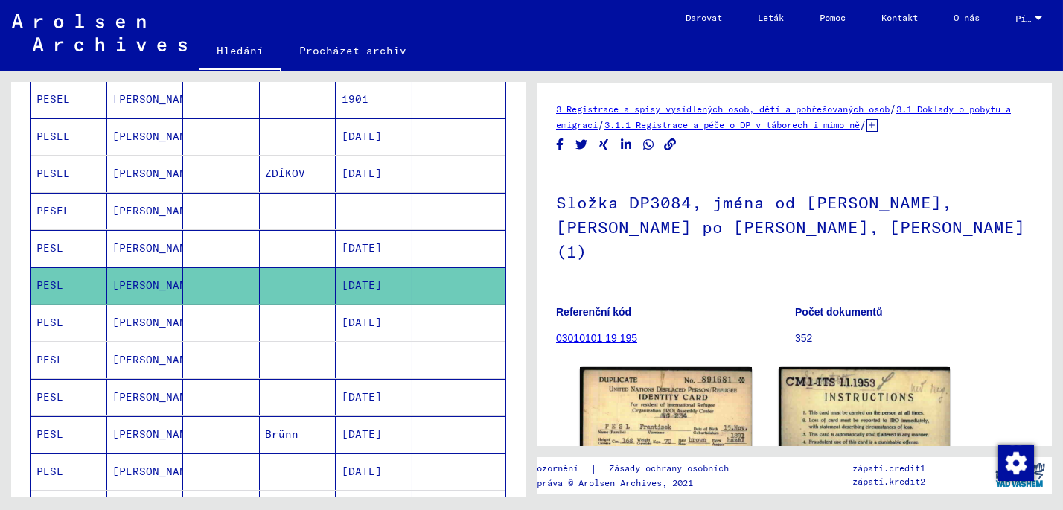
scroll to position [297, 0]
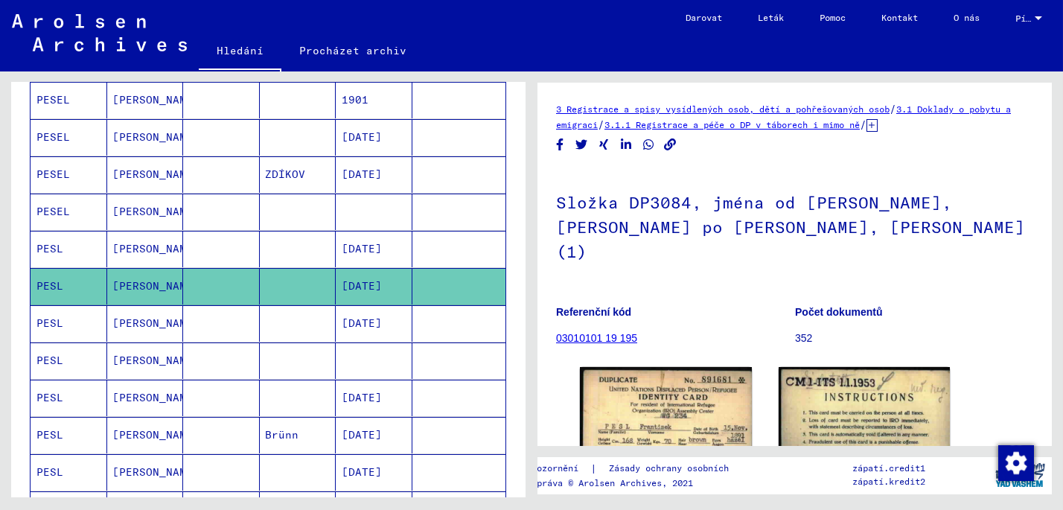
click at [66, 319] on mat-cell "PESL" at bounding box center [69, 323] width 77 height 36
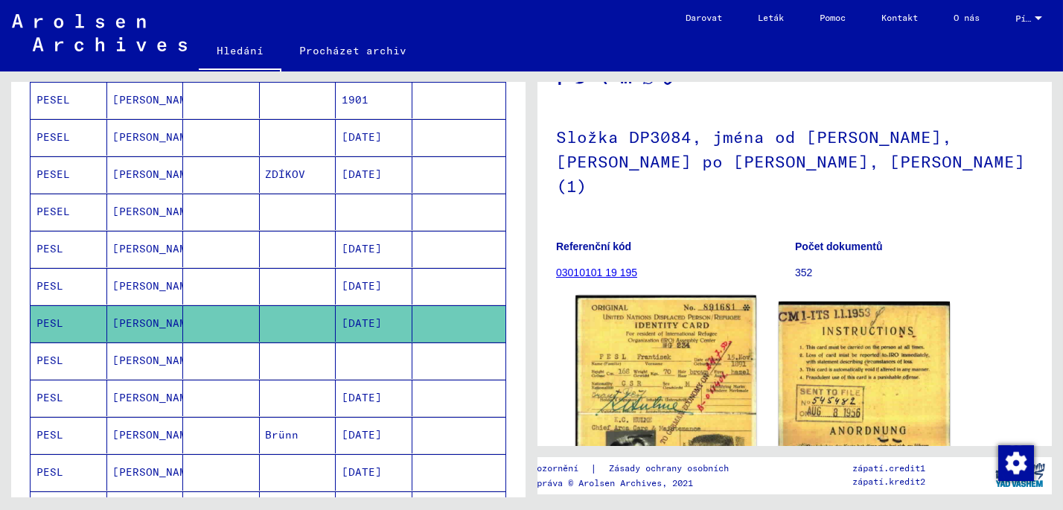
scroll to position [297, 0]
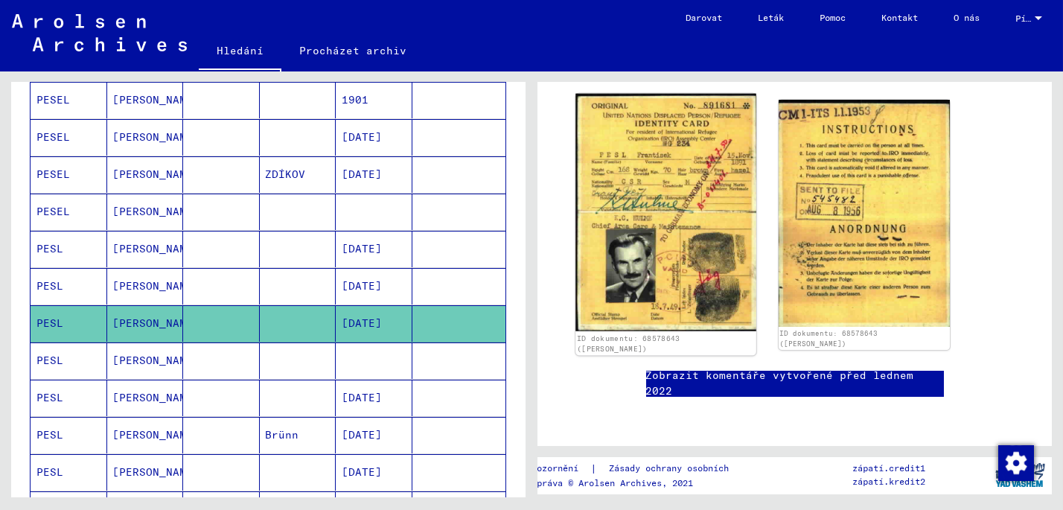
click at [650, 170] on img at bounding box center [665, 212] width 180 height 237
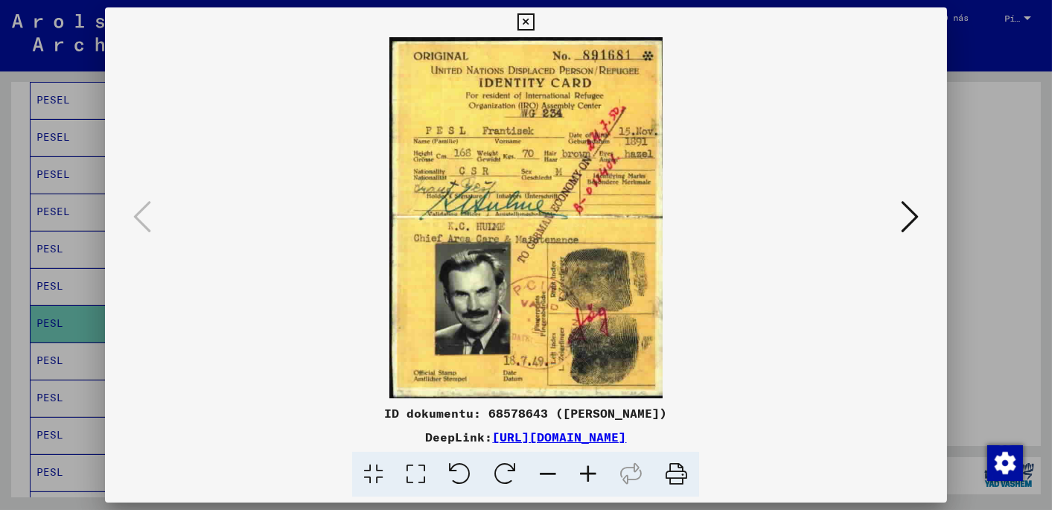
click at [523, 24] on icon at bounding box center [525, 22] width 17 height 18
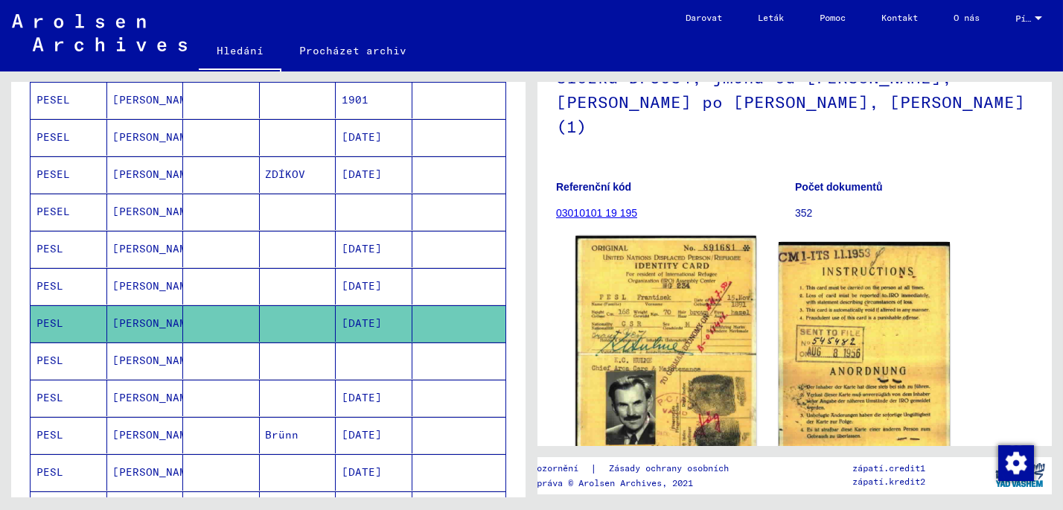
scroll to position [149, 0]
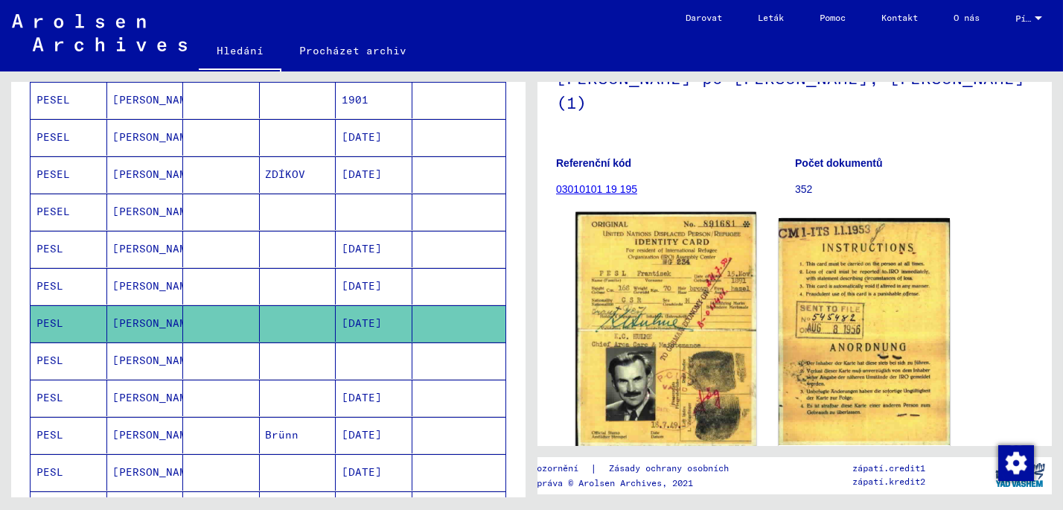
click at [641, 306] on img at bounding box center [665, 330] width 180 height 237
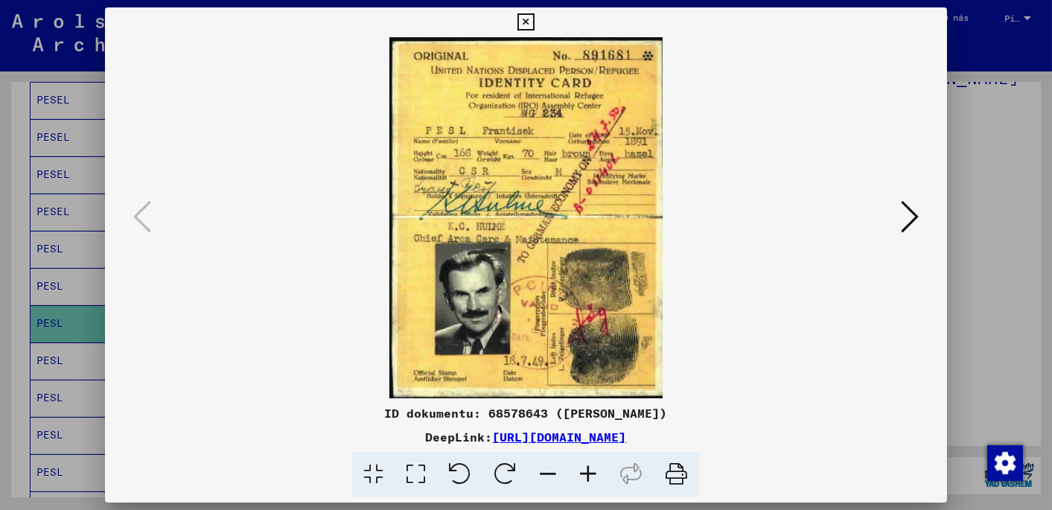
click at [994, 49] on div at bounding box center [526, 255] width 1052 height 510
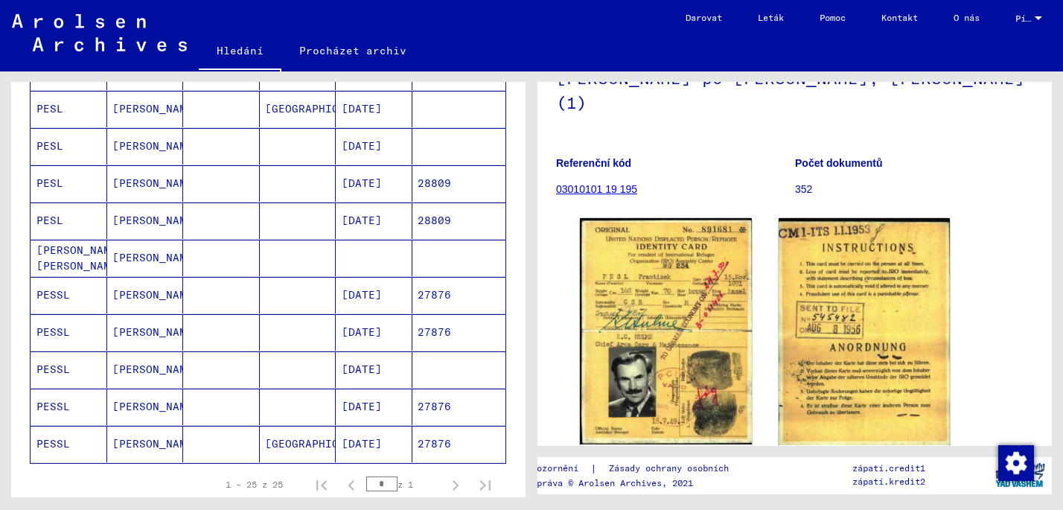
scroll to position [818, 0]
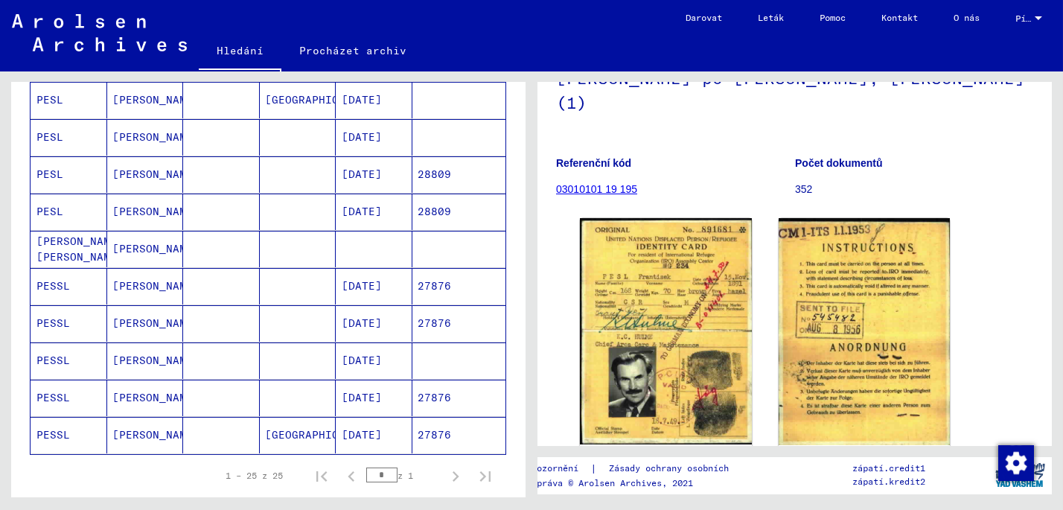
click at [62, 387] on mat-cell "PESSL" at bounding box center [69, 398] width 77 height 36
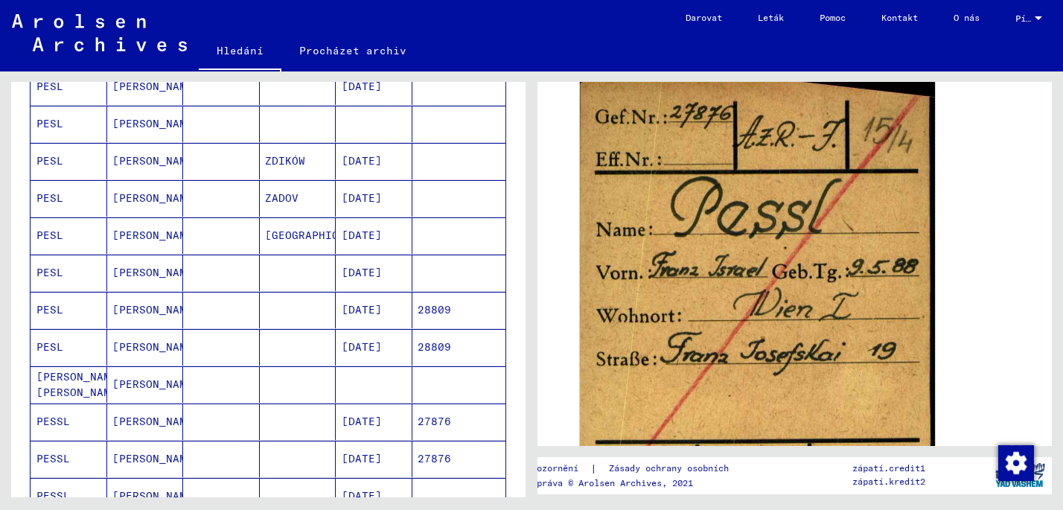
scroll to position [670, 0]
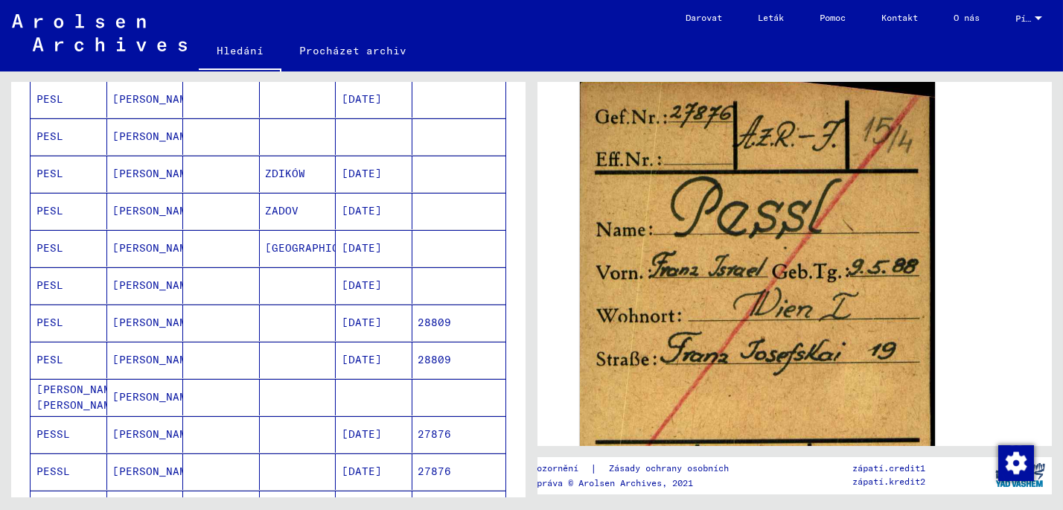
click at [52, 200] on mat-cell "PESL" at bounding box center [69, 211] width 77 height 36
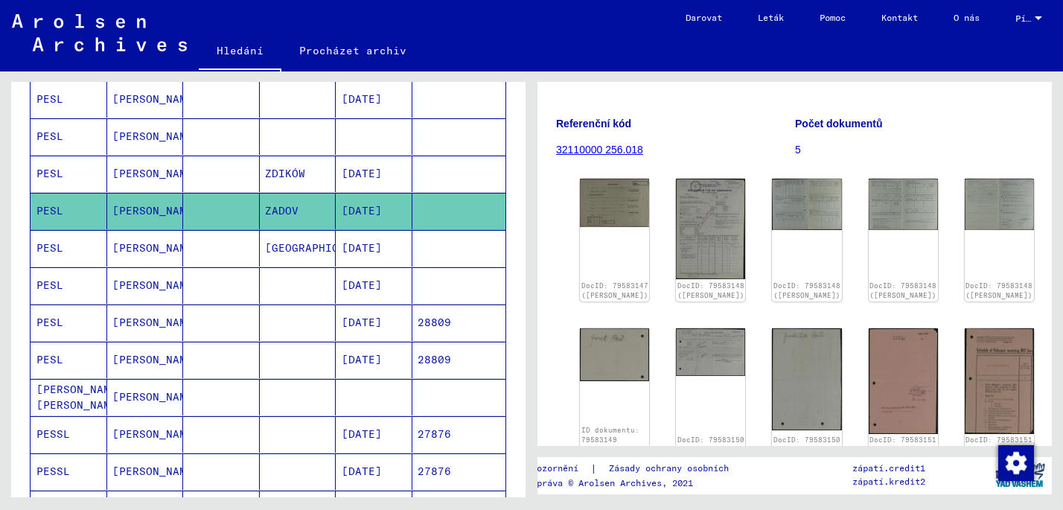
scroll to position [74, 0]
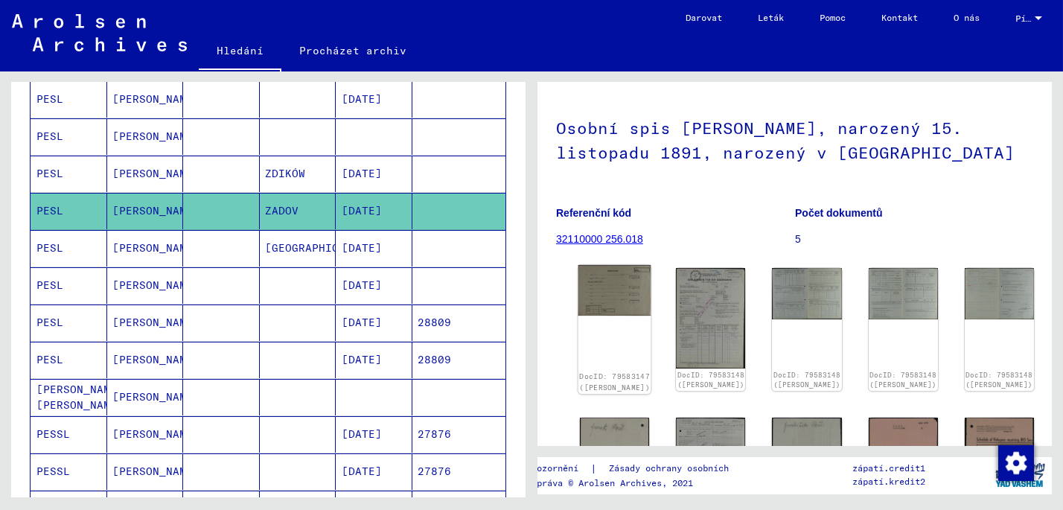
click at [593, 284] on img at bounding box center [614, 290] width 73 height 51
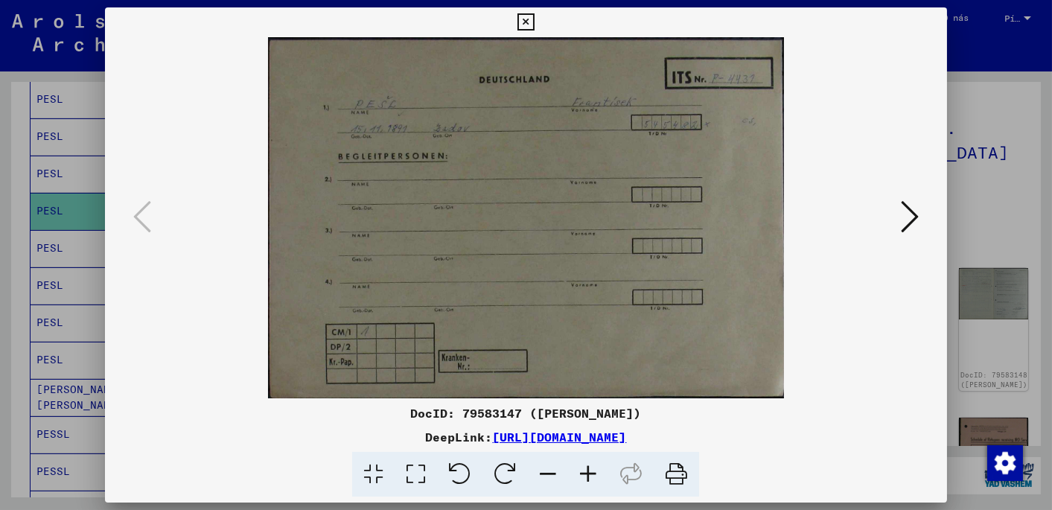
click at [907, 214] on icon at bounding box center [910, 217] width 18 height 36
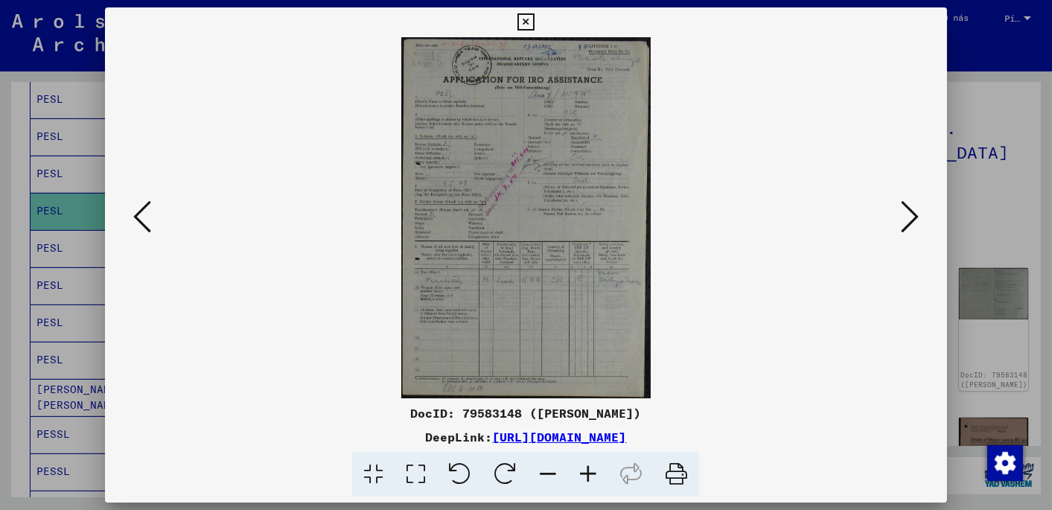
click at [589, 473] on icon at bounding box center [588, 474] width 40 height 45
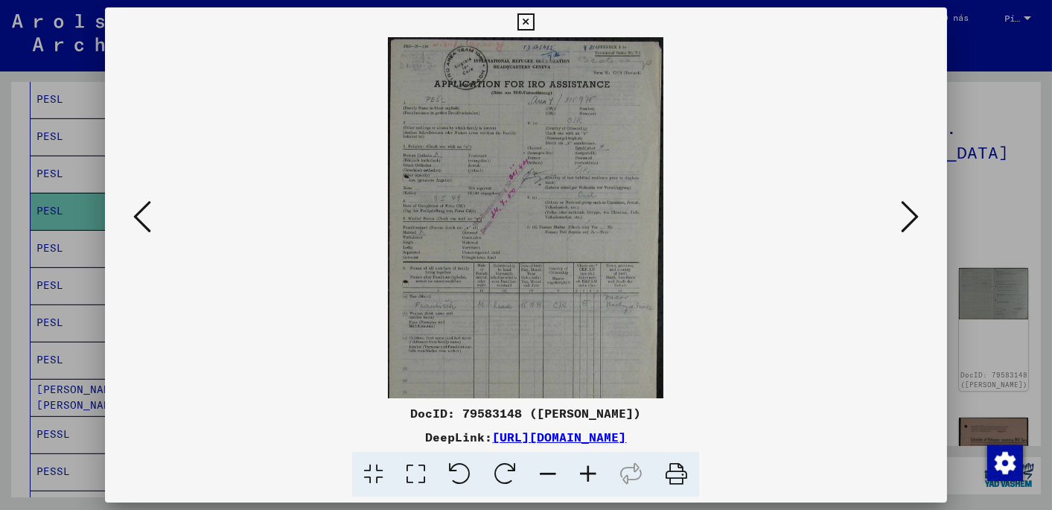
click at [589, 473] on icon at bounding box center [588, 474] width 40 height 45
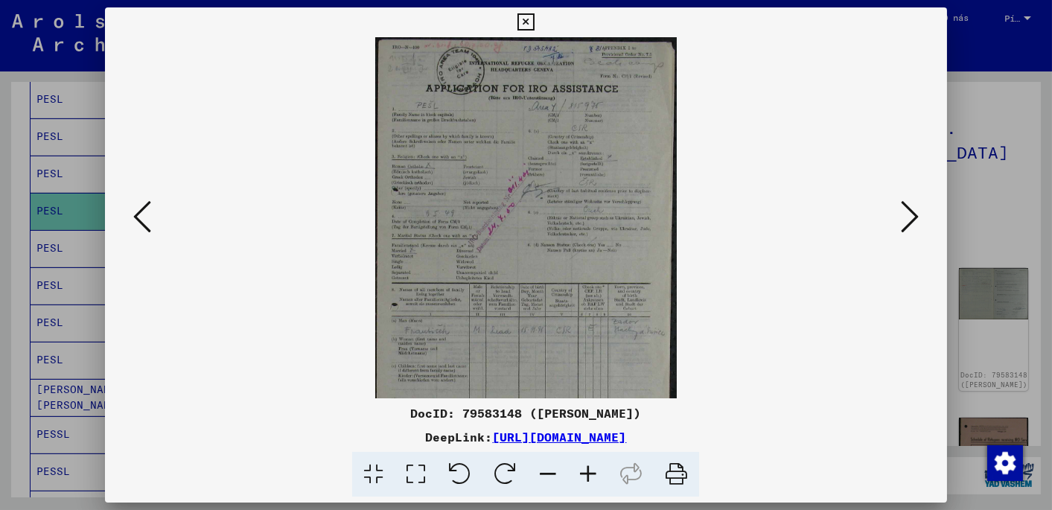
click at [592, 472] on icon at bounding box center [588, 474] width 40 height 45
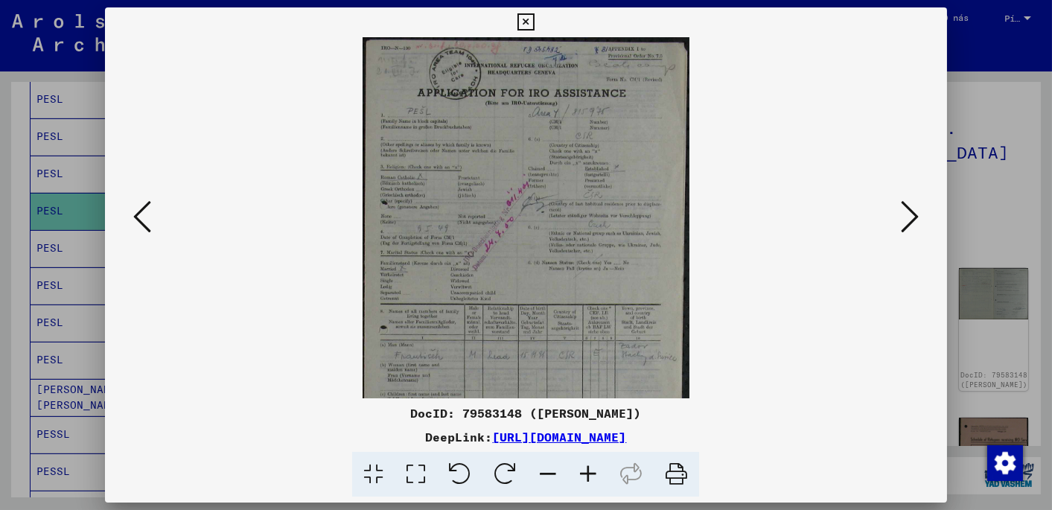
click at [592, 472] on icon at bounding box center [588, 474] width 40 height 45
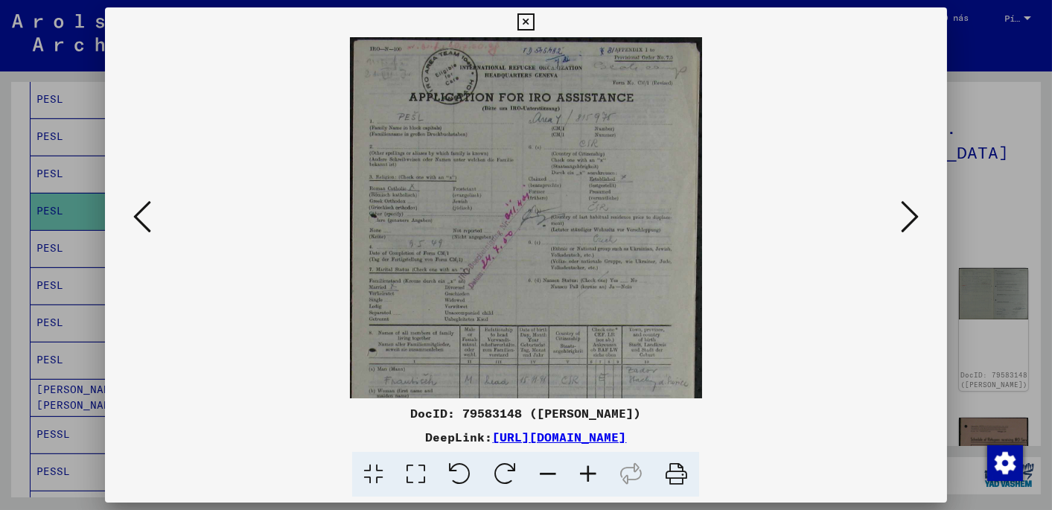
click at [592, 471] on icon at bounding box center [588, 474] width 40 height 45
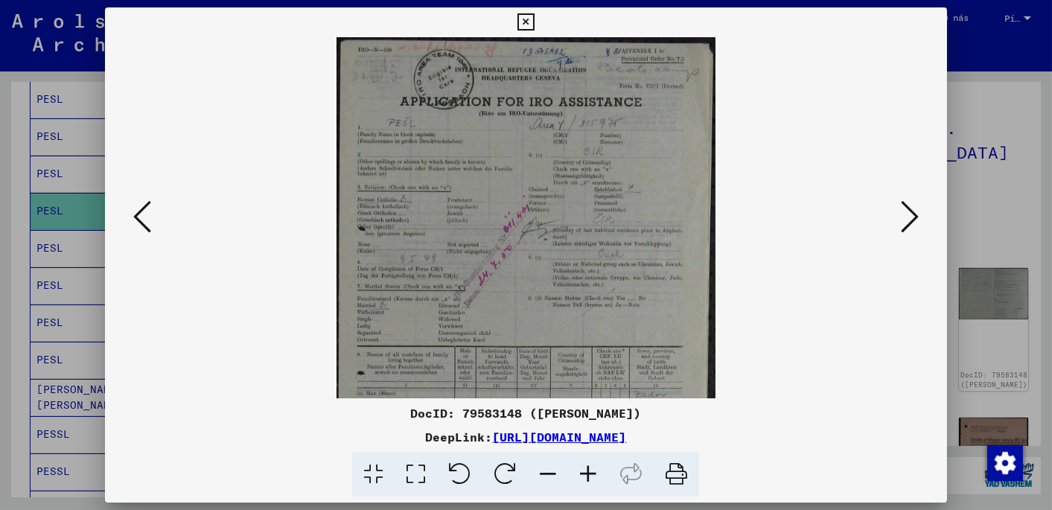
click at [912, 214] on icon at bounding box center [910, 217] width 18 height 36
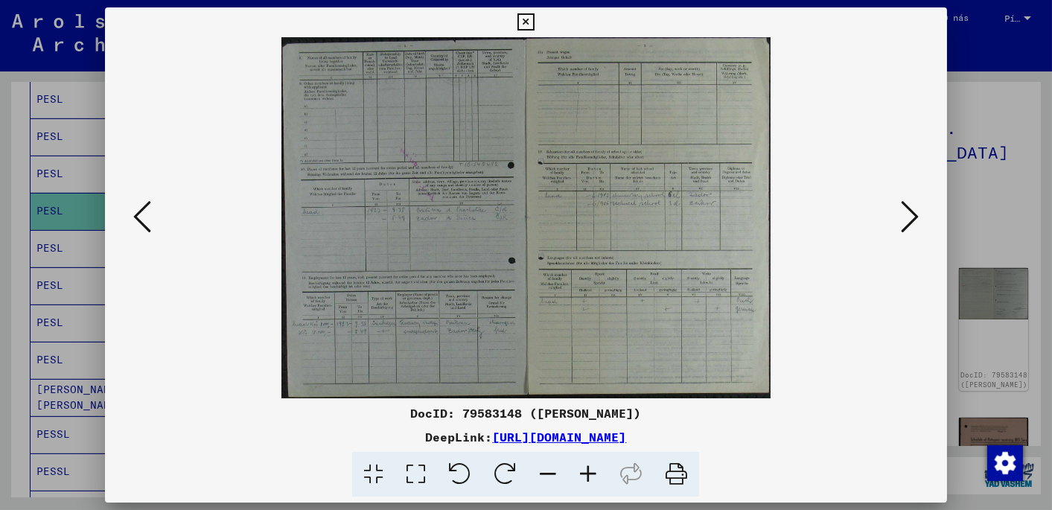
click at [910, 215] on icon at bounding box center [910, 217] width 18 height 36
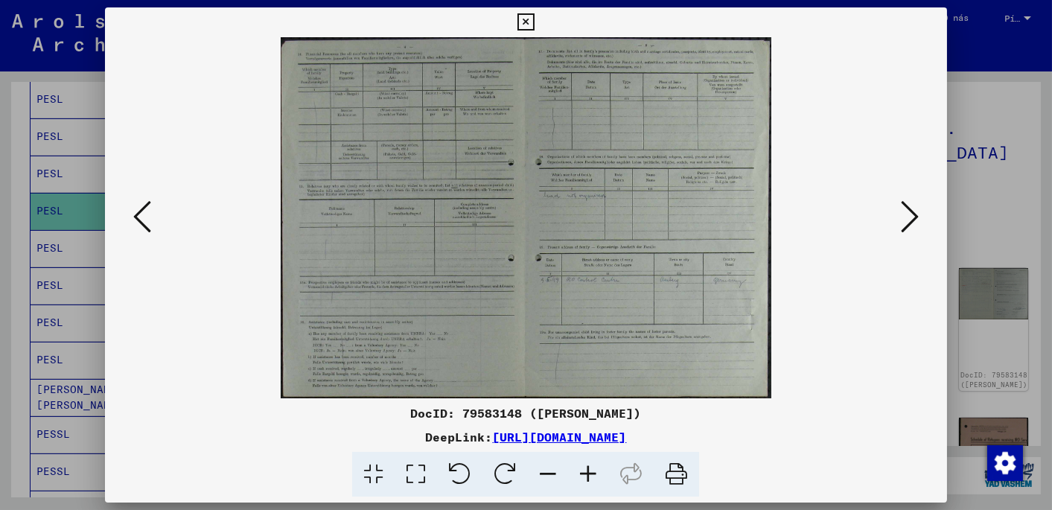
click at [910, 215] on icon at bounding box center [910, 217] width 18 height 36
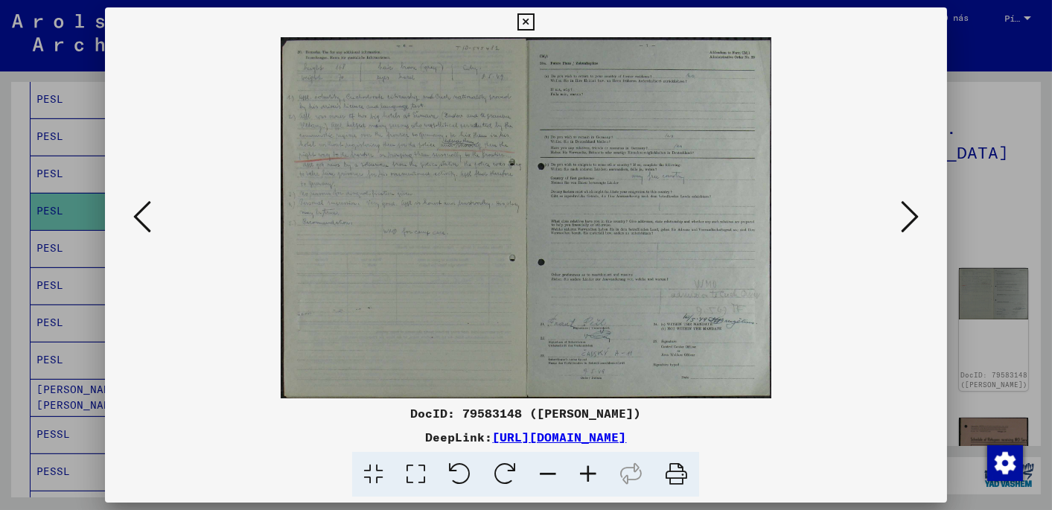
click at [425, 169] on img at bounding box center [526, 217] width 490 height 361
click at [590, 468] on icon at bounding box center [588, 474] width 40 height 45
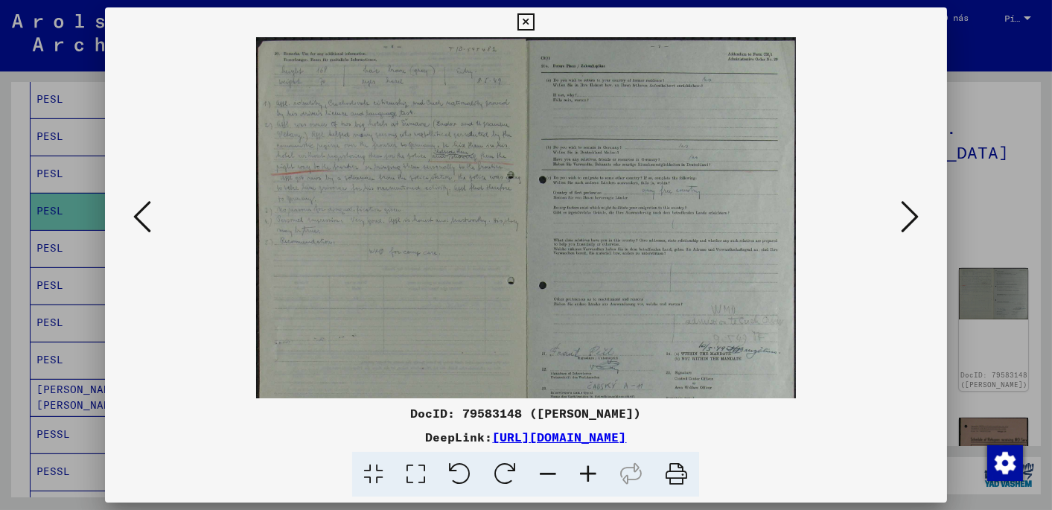
click at [590, 468] on icon at bounding box center [588, 474] width 40 height 45
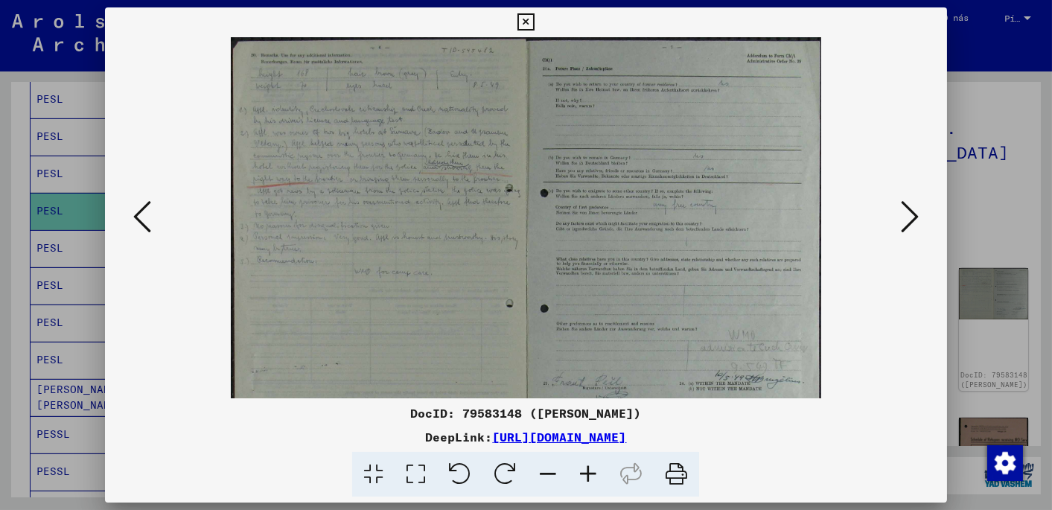
click at [589, 468] on icon at bounding box center [588, 474] width 40 height 45
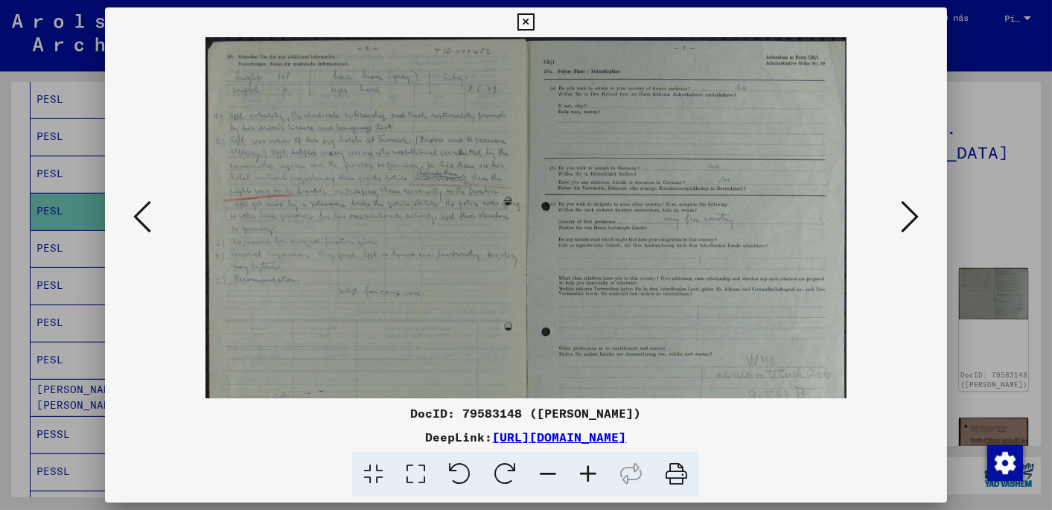
click at [589, 468] on icon at bounding box center [588, 474] width 40 height 45
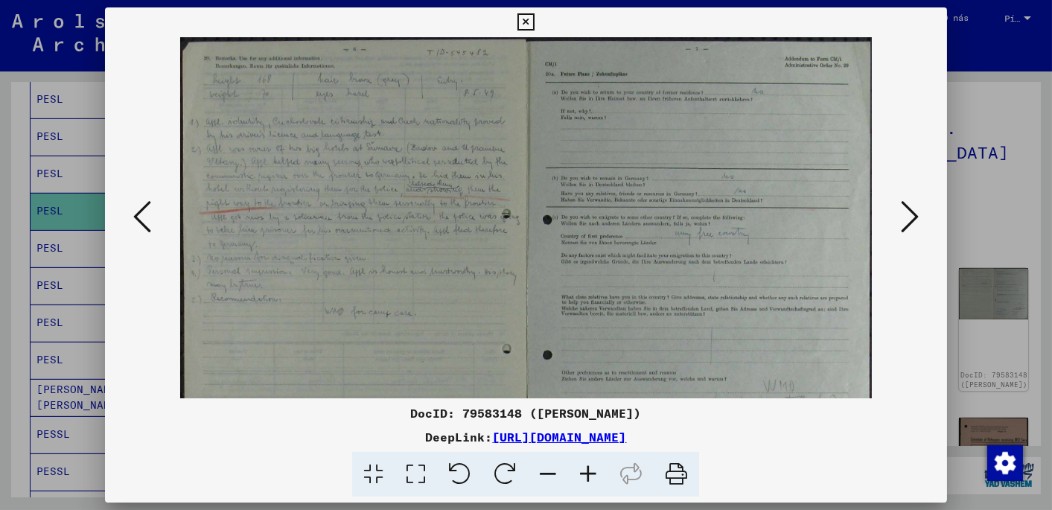
click at [589, 468] on icon at bounding box center [588, 474] width 40 height 45
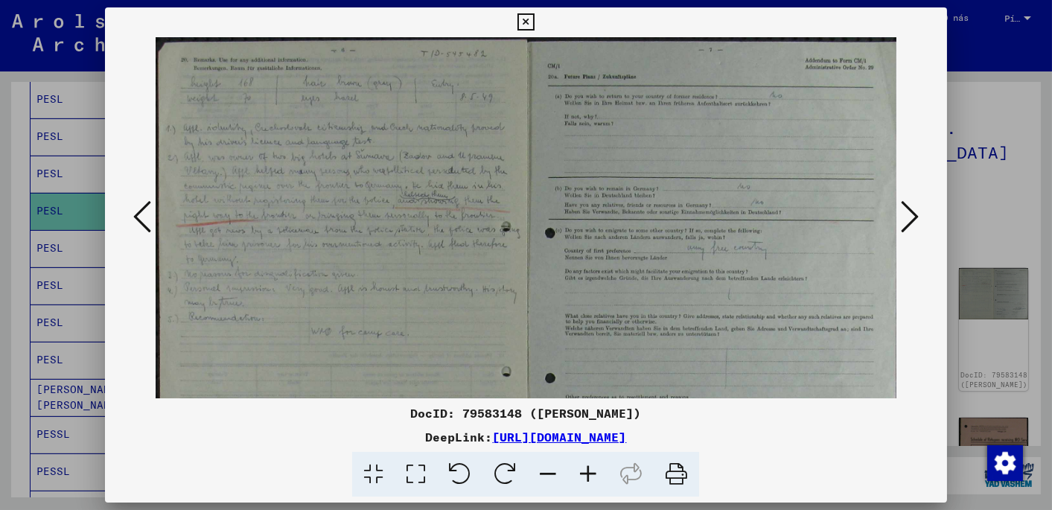
click at [589, 468] on icon at bounding box center [588, 474] width 40 height 45
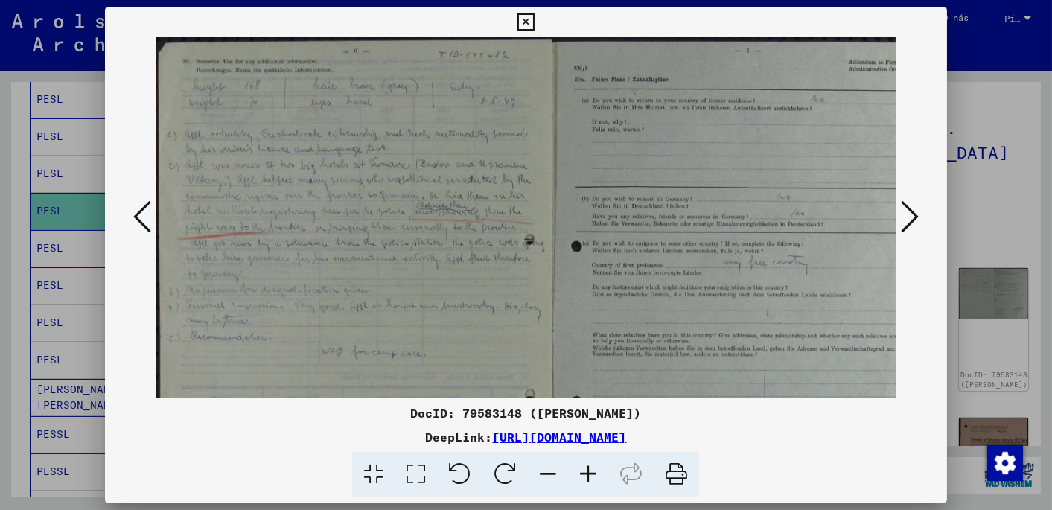
drag, startPoint x: 345, startPoint y: 319, endPoint x: 449, endPoint y: 335, distance: 104.7
click at [449, 335] on img at bounding box center [552, 329] width 793 height 584
click at [592, 472] on icon at bounding box center [588, 474] width 40 height 45
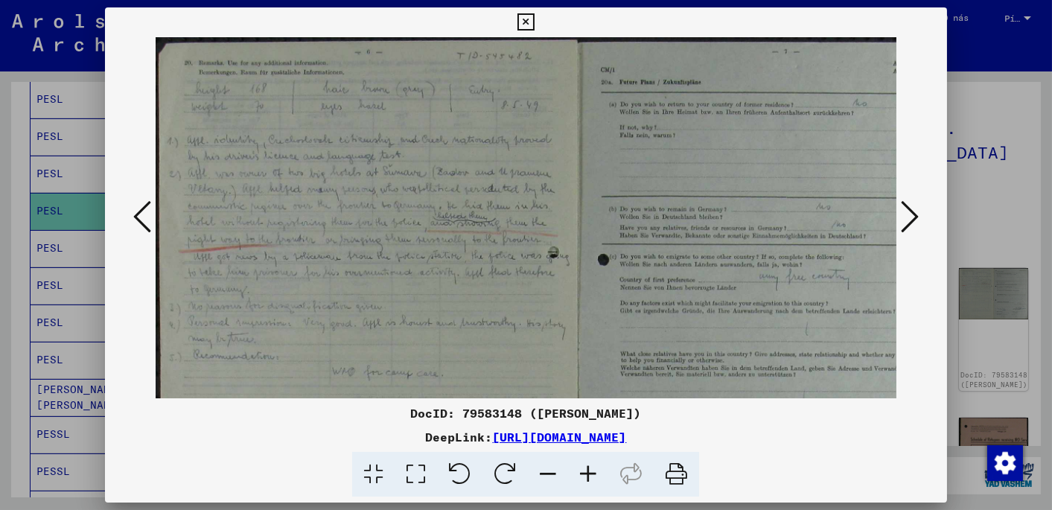
click at [592, 472] on icon at bounding box center [588, 474] width 40 height 45
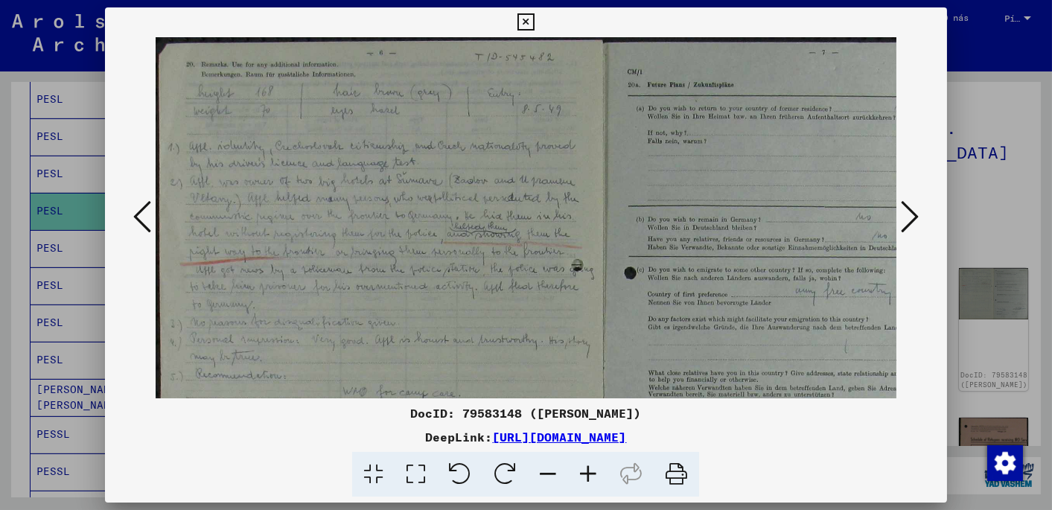
click at [592, 472] on icon at bounding box center [588, 474] width 40 height 45
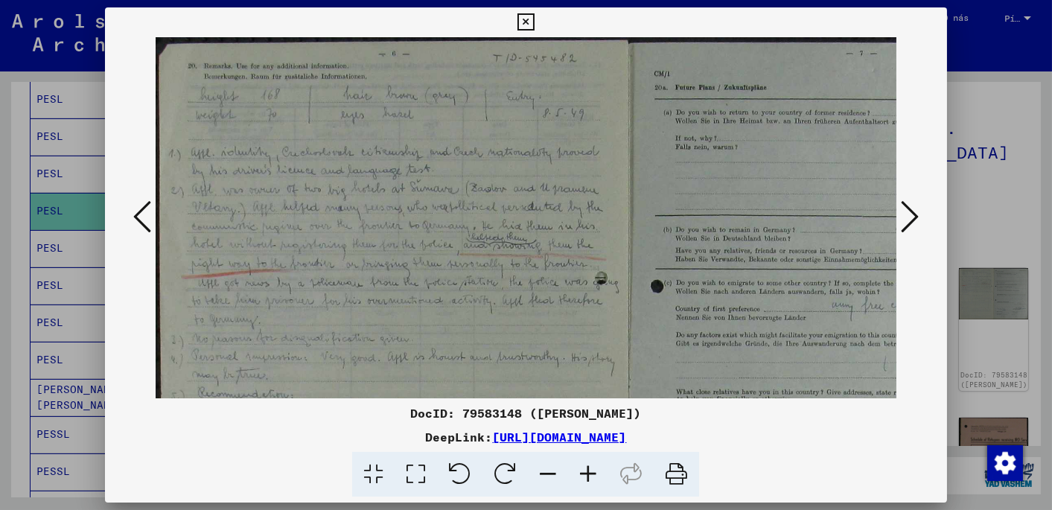
click at [592, 472] on icon at bounding box center [588, 474] width 40 height 45
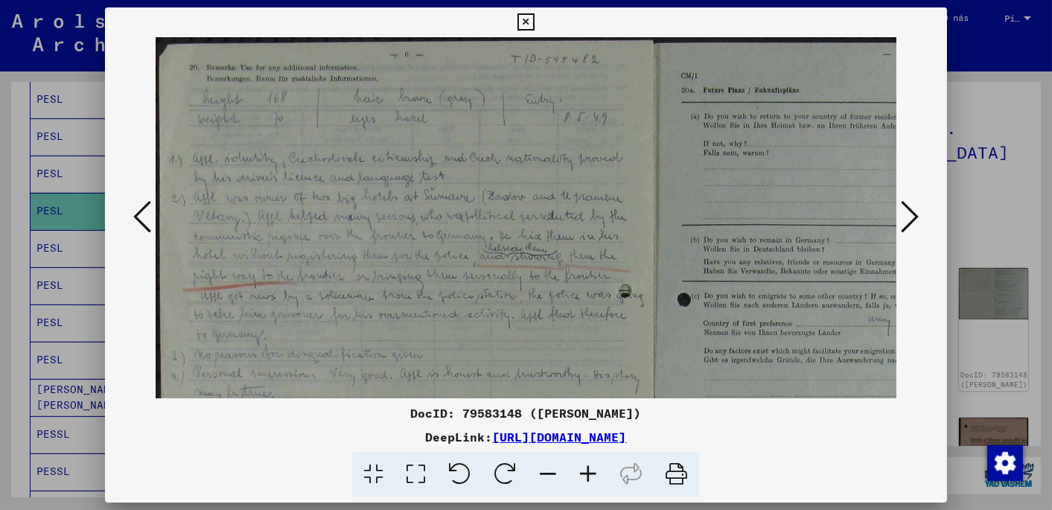
drag, startPoint x: 522, startPoint y: 24, endPoint x: 523, endPoint y: 32, distance: 8.2
click at [522, 24] on icon at bounding box center [525, 22] width 17 height 18
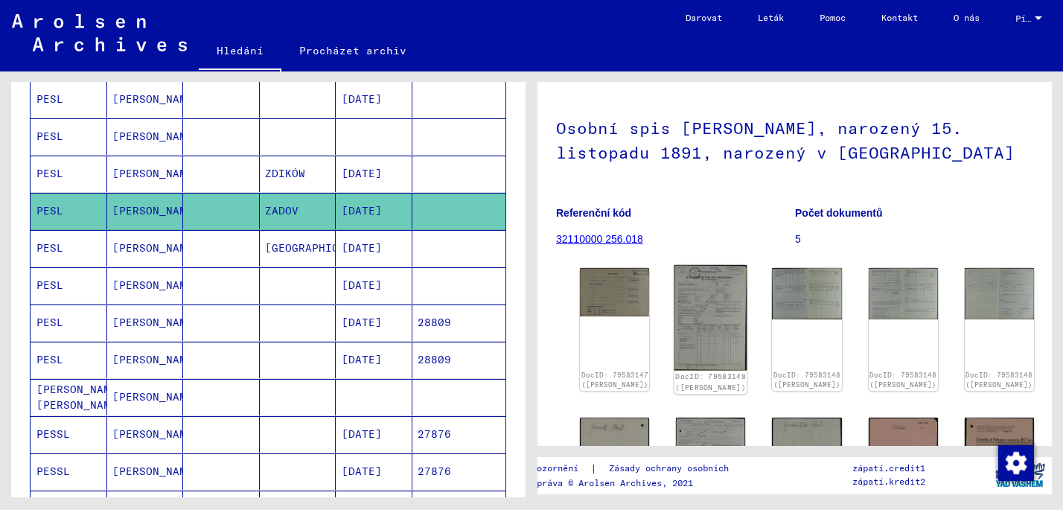
click at [674, 299] on img at bounding box center [710, 317] width 73 height 105
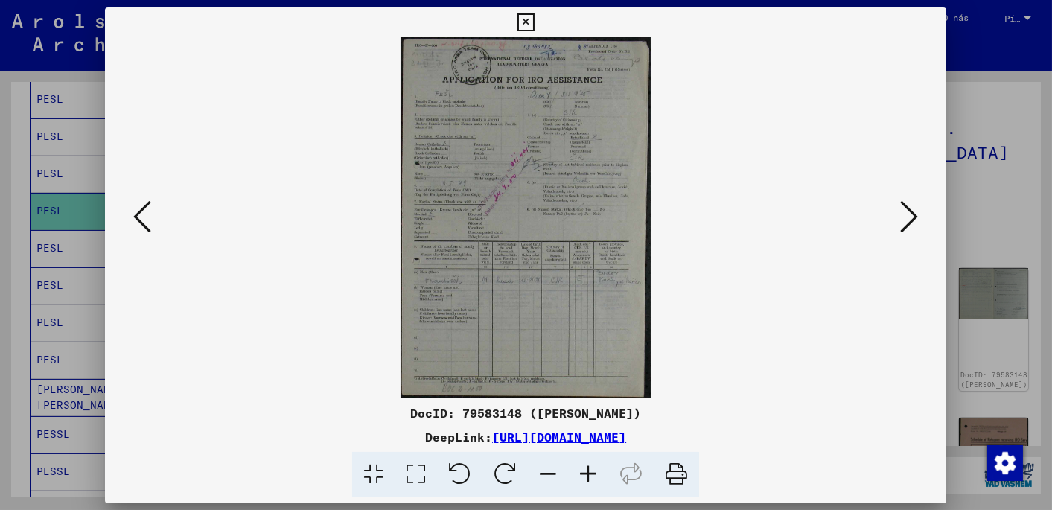
click at [669, 299] on img at bounding box center [526, 217] width 740 height 361
click at [482, 192] on img at bounding box center [526, 217] width 740 height 361
click at [825, 288] on img at bounding box center [526, 217] width 740 height 361
click at [914, 212] on icon at bounding box center [910, 217] width 18 height 36
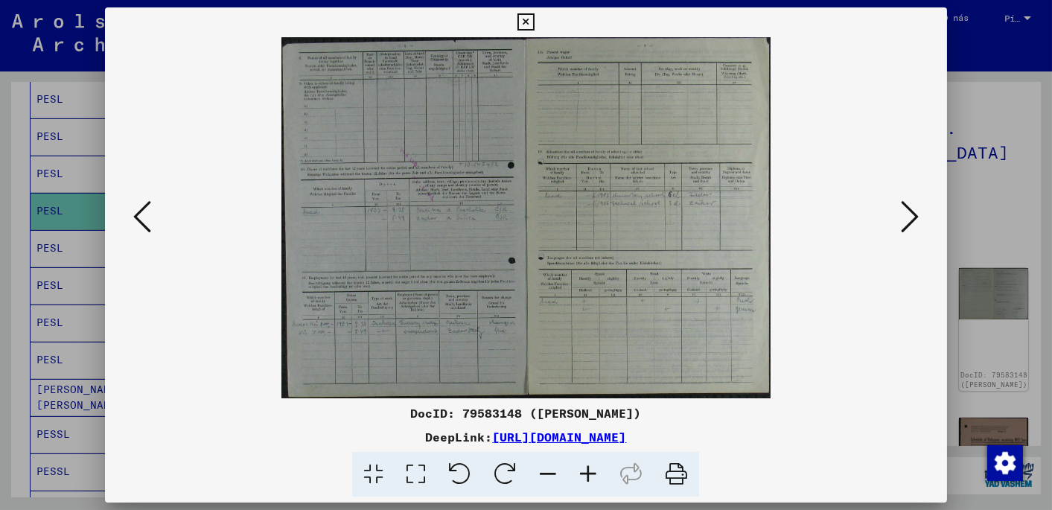
drag, startPoint x: 910, startPoint y: 351, endPoint x: 913, endPoint y: 342, distance: 9.4
click at [910, 351] on div at bounding box center [525, 217] width 841 height 361
click at [916, 214] on icon at bounding box center [910, 217] width 18 height 36
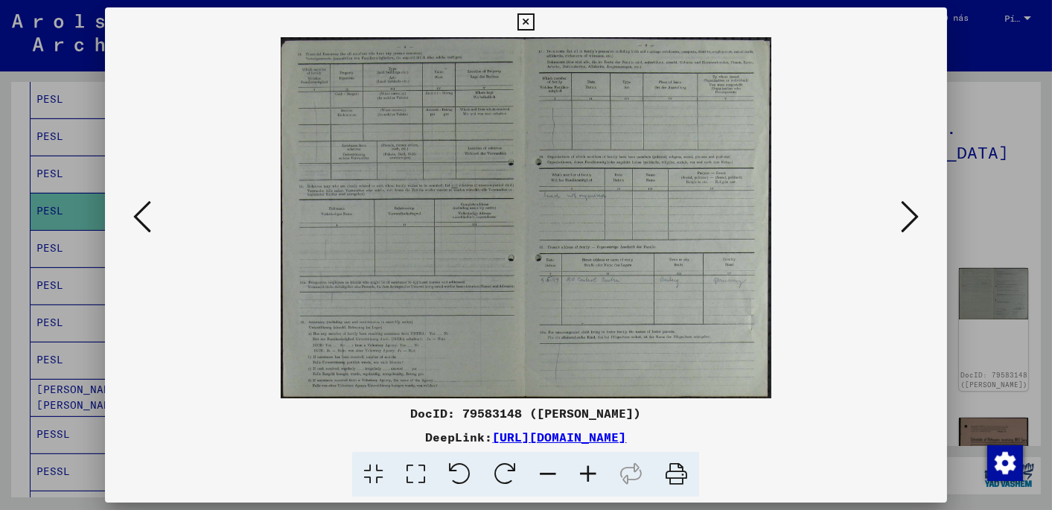
click at [913, 214] on icon at bounding box center [910, 217] width 18 height 36
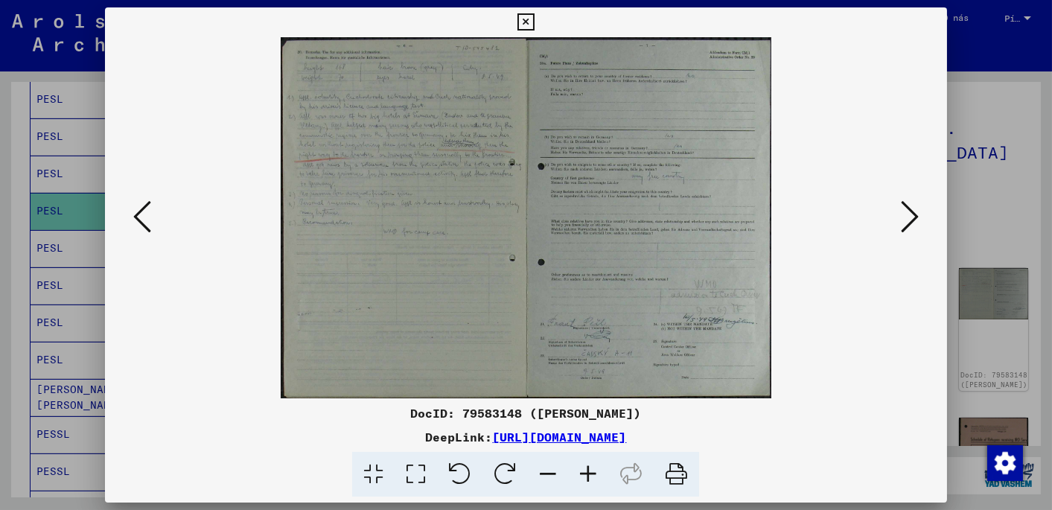
click at [846, 392] on img at bounding box center [526, 217] width 740 height 361
click at [911, 216] on icon at bounding box center [910, 217] width 18 height 36
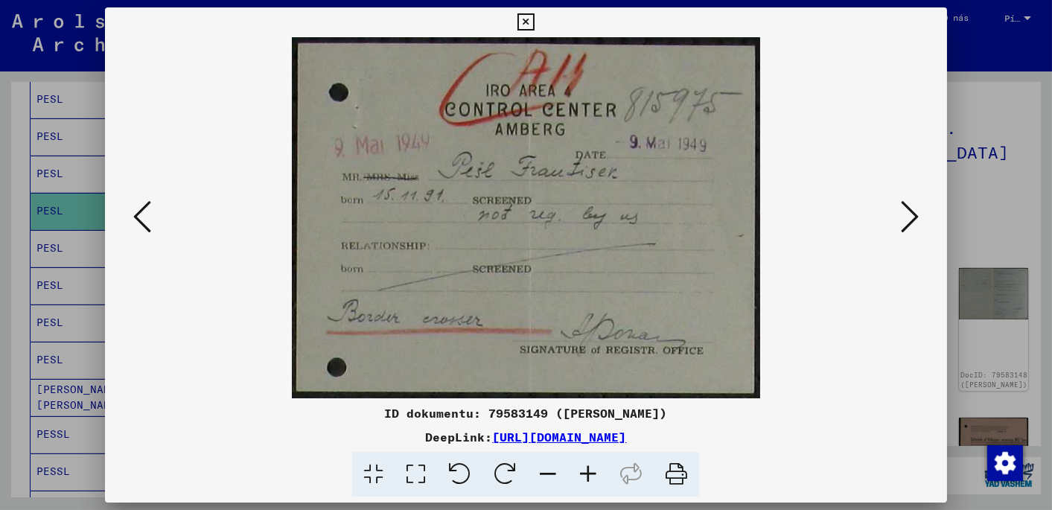
drag, startPoint x: 879, startPoint y: 417, endPoint x: 877, endPoint y: 398, distance: 18.7
click at [879, 417] on div "ID dokumentu: 79583149 ([PERSON_NAME])" at bounding box center [525, 413] width 841 height 18
click at [909, 220] on icon at bounding box center [910, 217] width 18 height 36
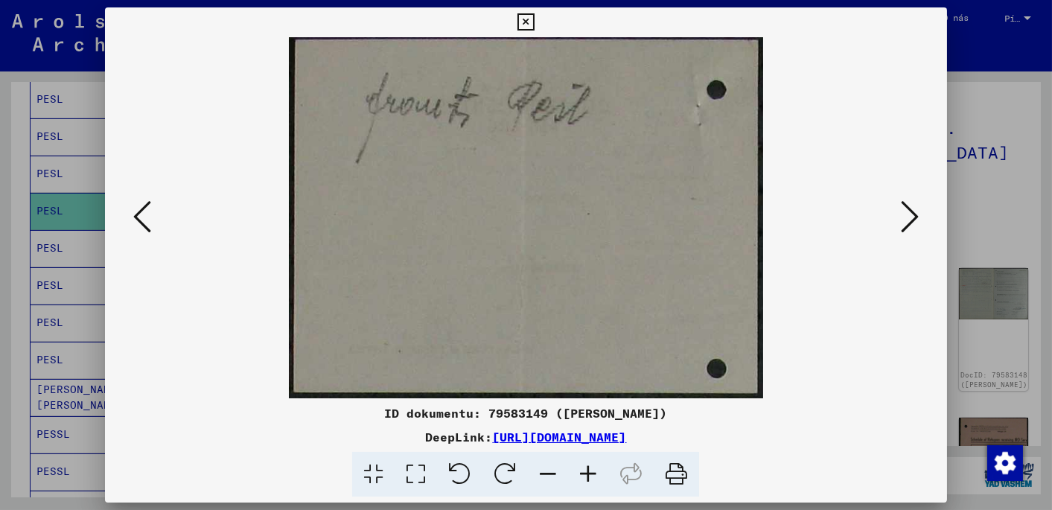
click at [909, 220] on icon at bounding box center [910, 217] width 18 height 36
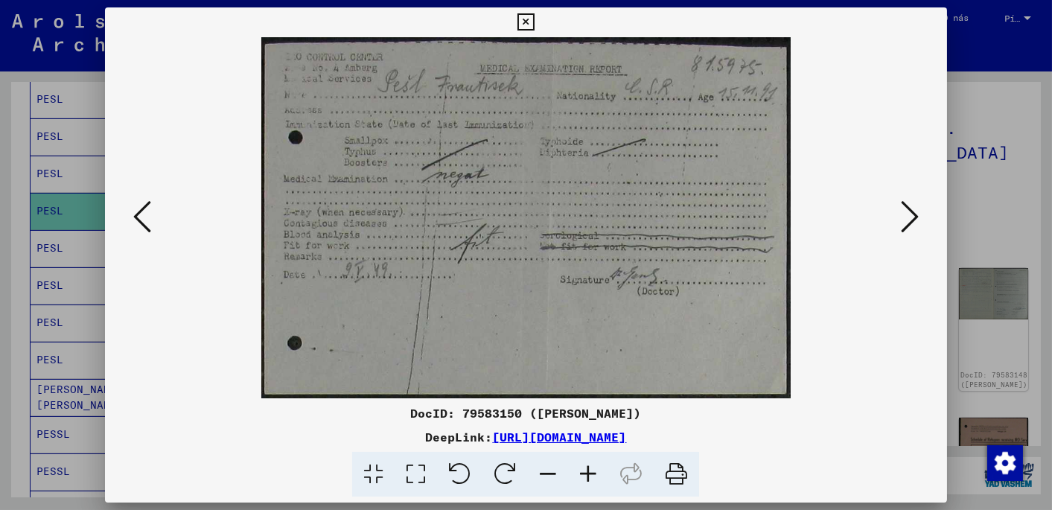
click at [913, 217] on icon at bounding box center [910, 217] width 18 height 36
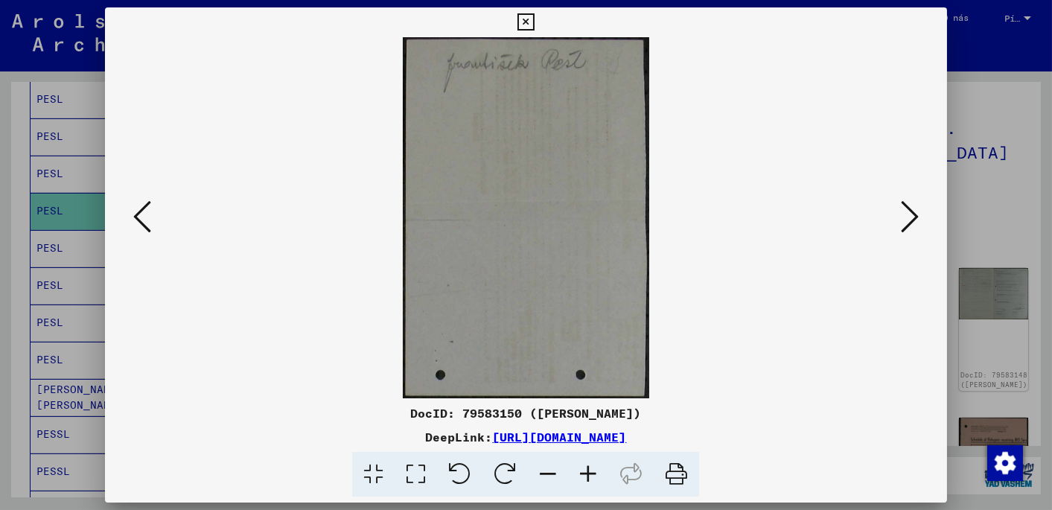
click at [913, 217] on icon at bounding box center [910, 217] width 18 height 36
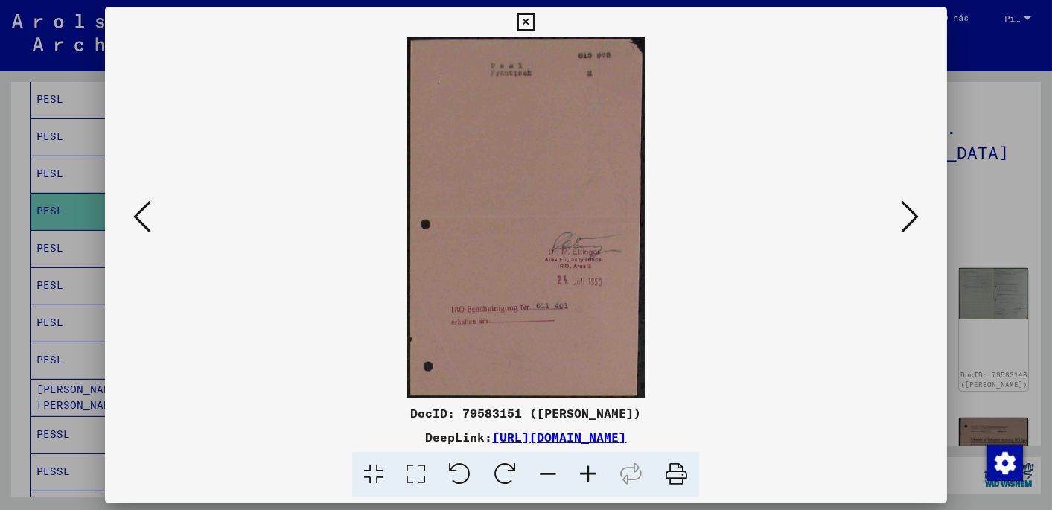
click at [913, 217] on icon at bounding box center [910, 217] width 18 height 36
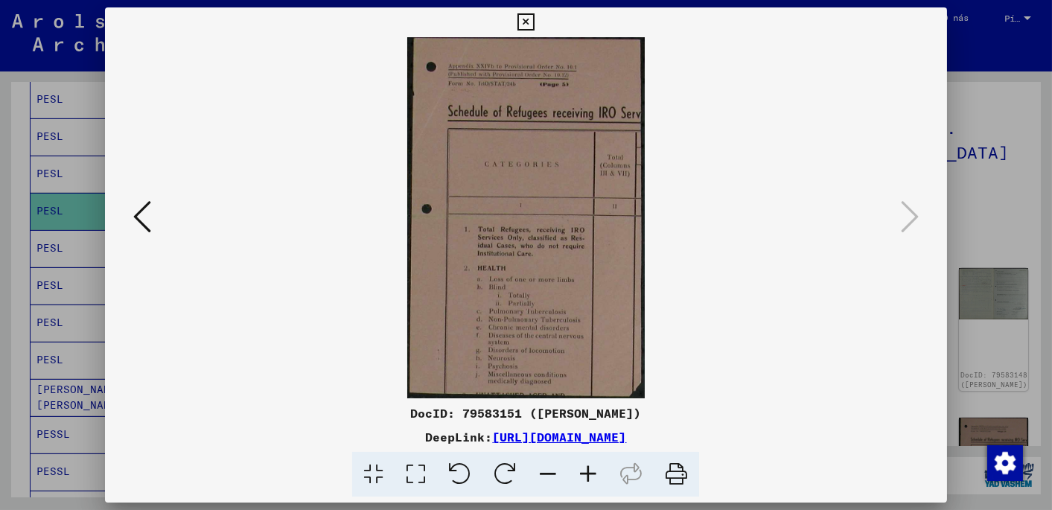
click at [989, 56] on div at bounding box center [526, 255] width 1052 height 510
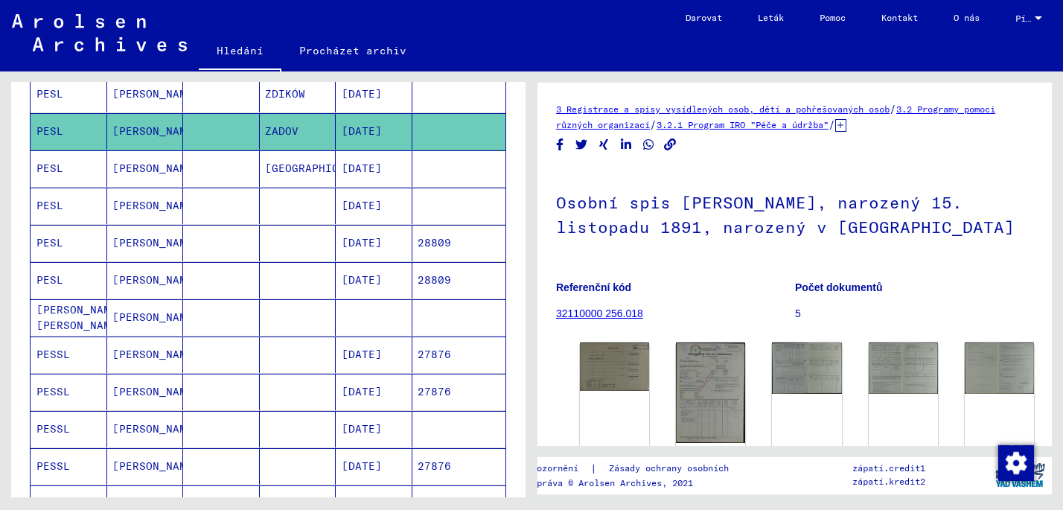
scroll to position [670, 0]
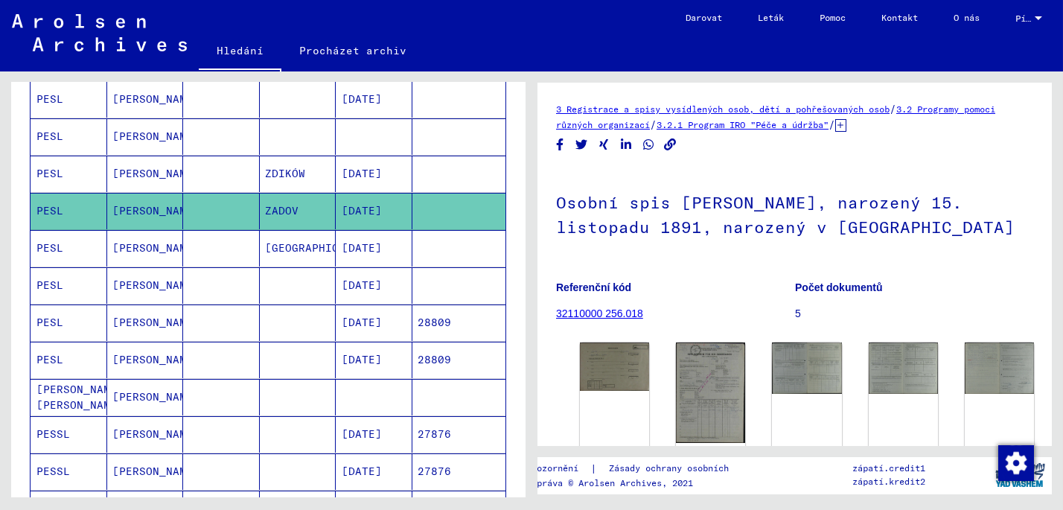
click at [60, 165] on mat-cell "PESL" at bounding box center [69, 174] width 77 height 36
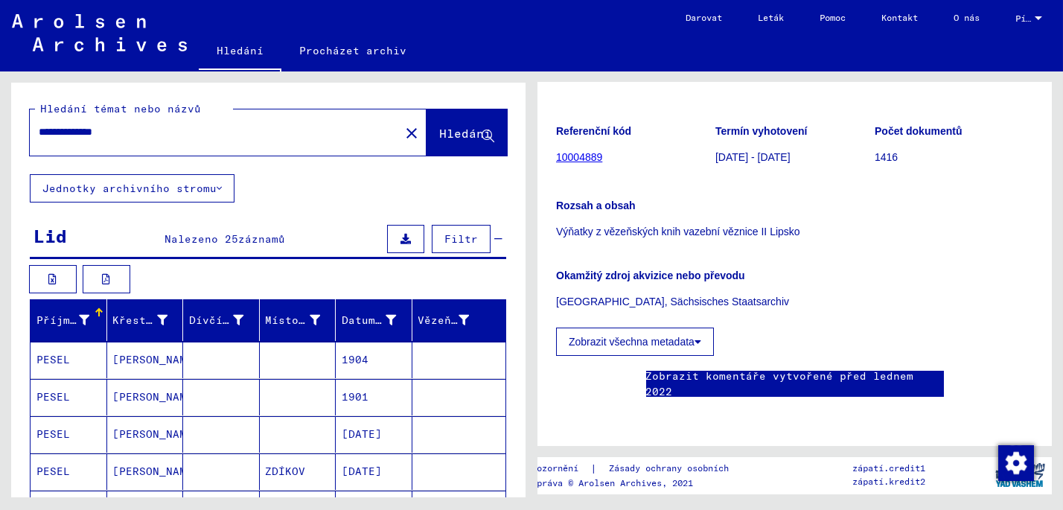
drag, startPoint x: 143, startPoint y: 130, endPoint x: -3, endPoint y: 142, distance: 146.5
click at [0, 142] on html "**********" at bounding box center [531, 255] width 1063 height 510
type input "**********"
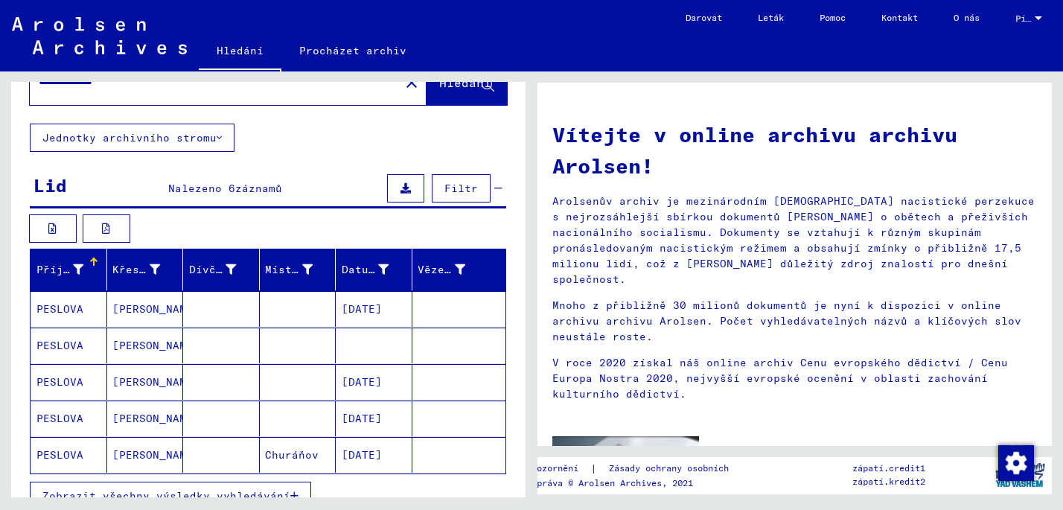
scroll to position [74, 0]
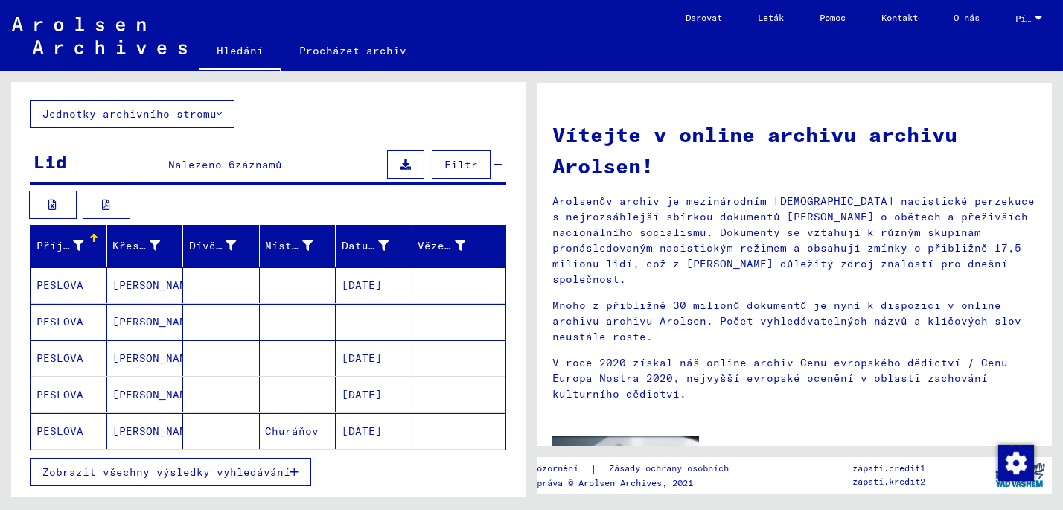
click at [65, 276] on mat-cell "PESLOVA" at bounding box center [69, 285] width 77 height 36
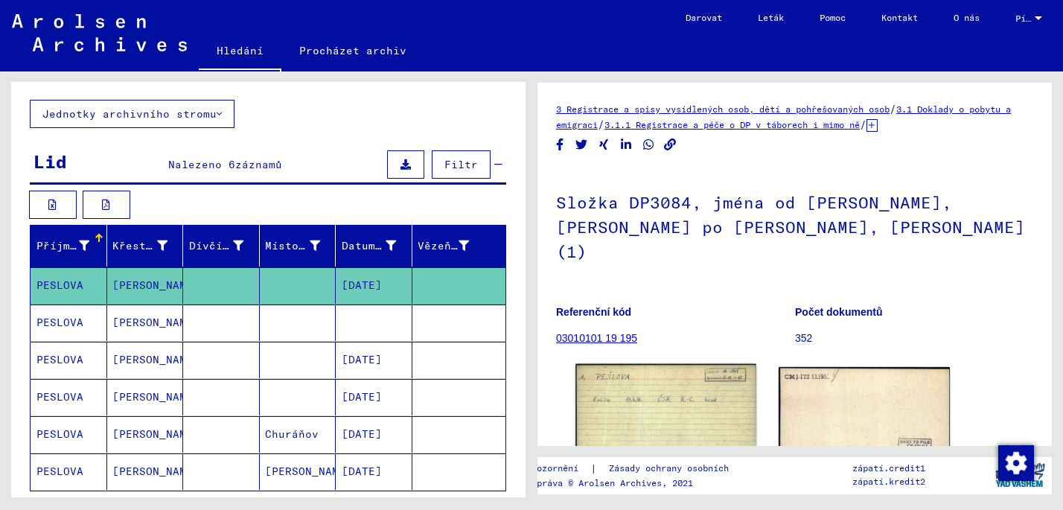
scroll to position [74, 0]
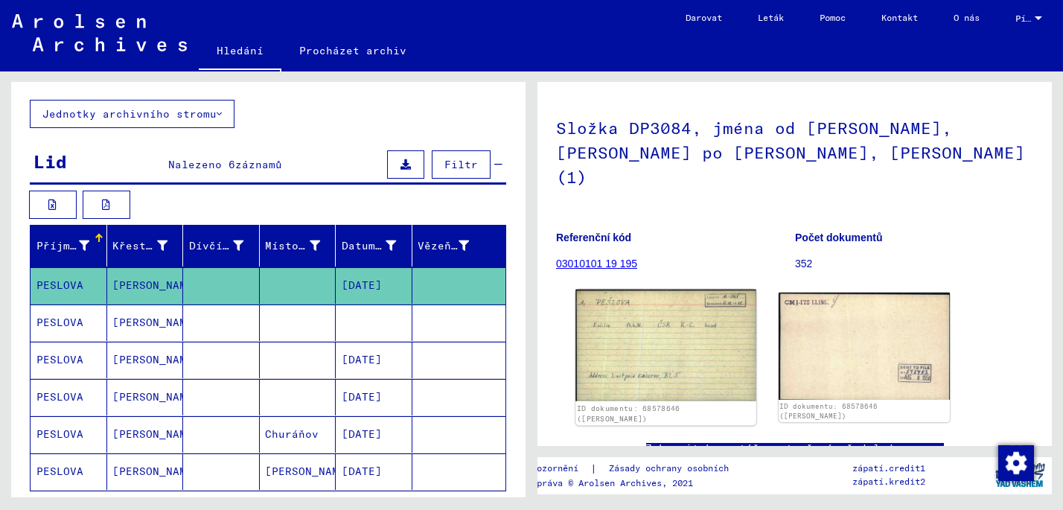
click at [656, 306] on img at bounding box center [665, 346] width 180 height 112
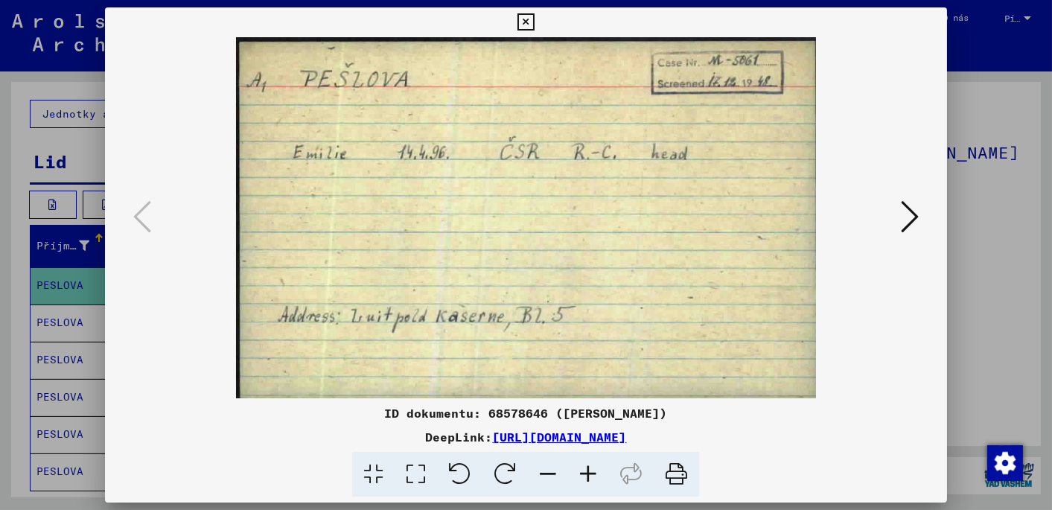
click at [911, 215] on icon at bounding box center [910, 217] width 18 height 36
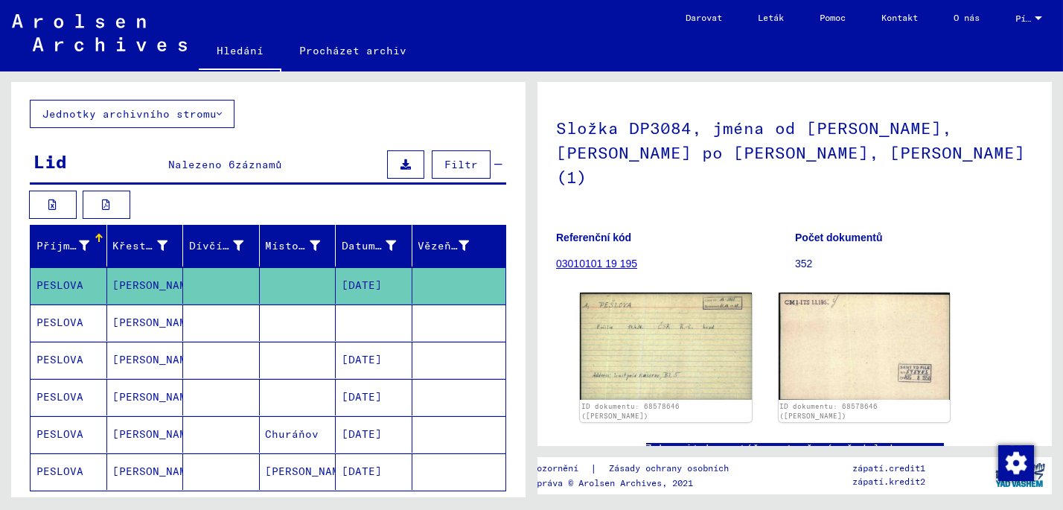
click at [54, 317] on mat-cell "PESLOVA" at bounding box center [69, 322] width 77 height 36
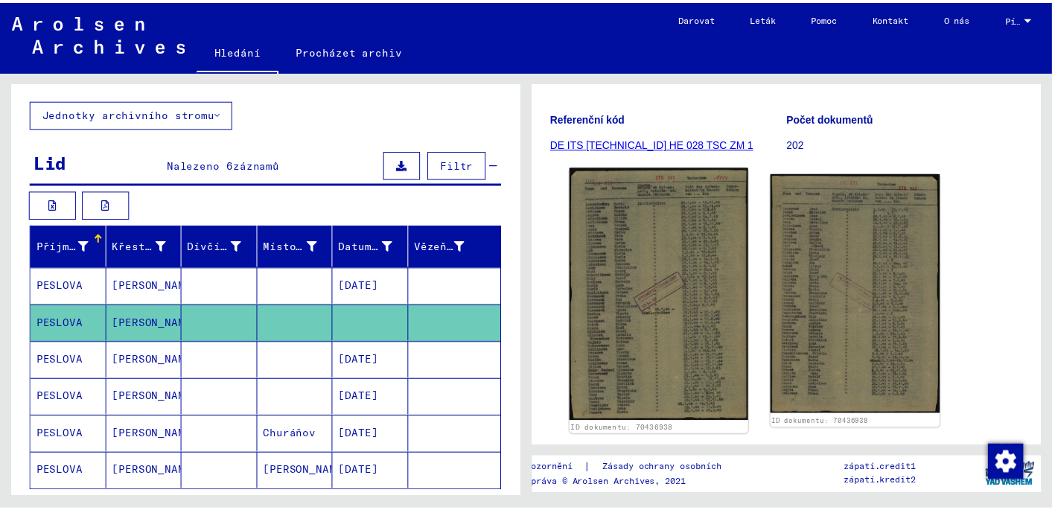
scroll to position [223, 0]
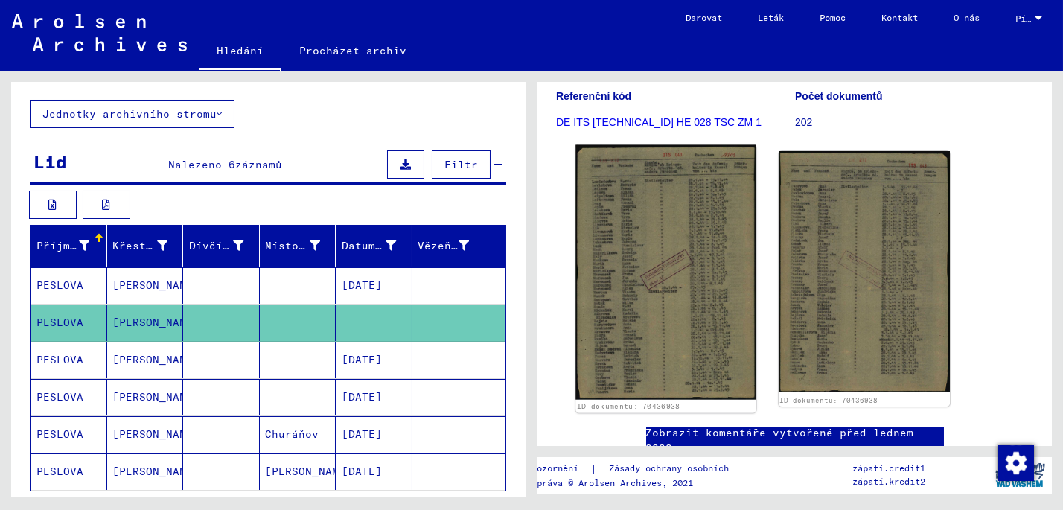
click at [639, 282] on img at bounding box center [665, 272] width 180 height 255
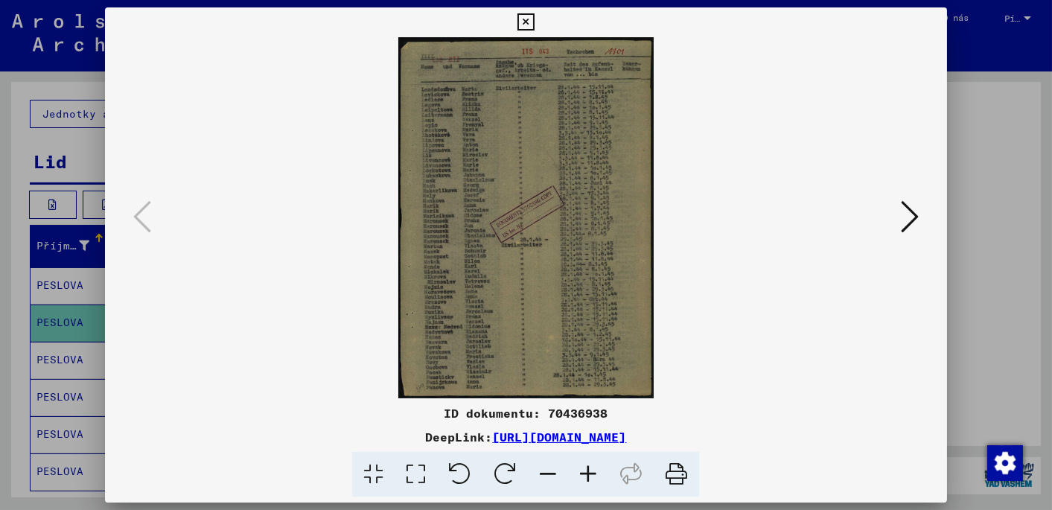
click at [593, 472] on icon at bounding box center [588, 474] width 40 height 45
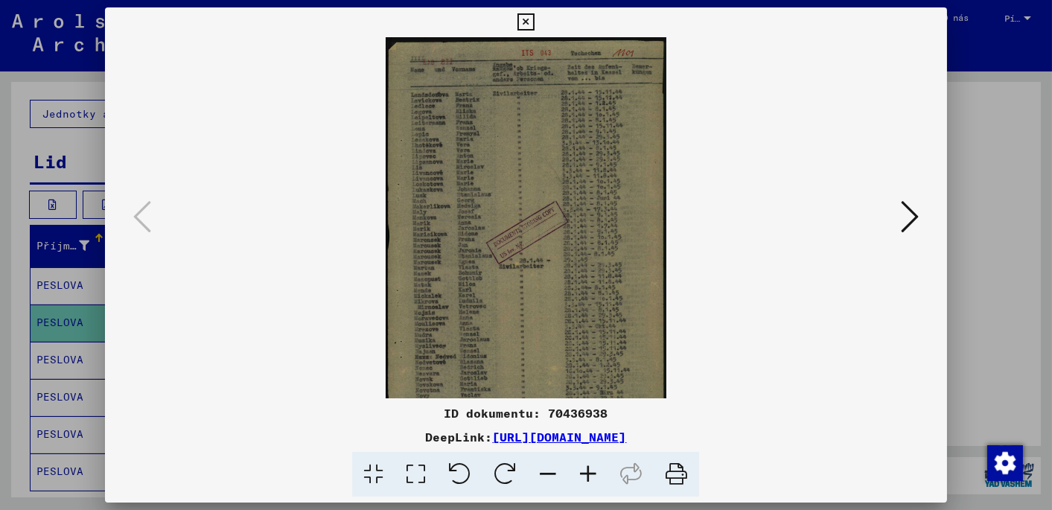
click at [593, 472] on icon at bounding box center [588, 474] width 40 height 45
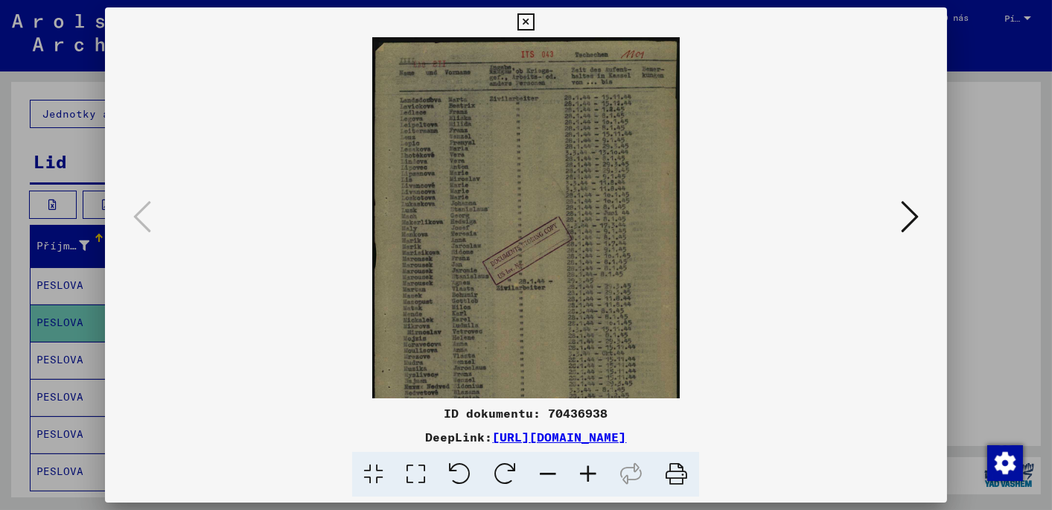
click at [593, 472] on icon at bounding box center [588, 474] width 40 height 45
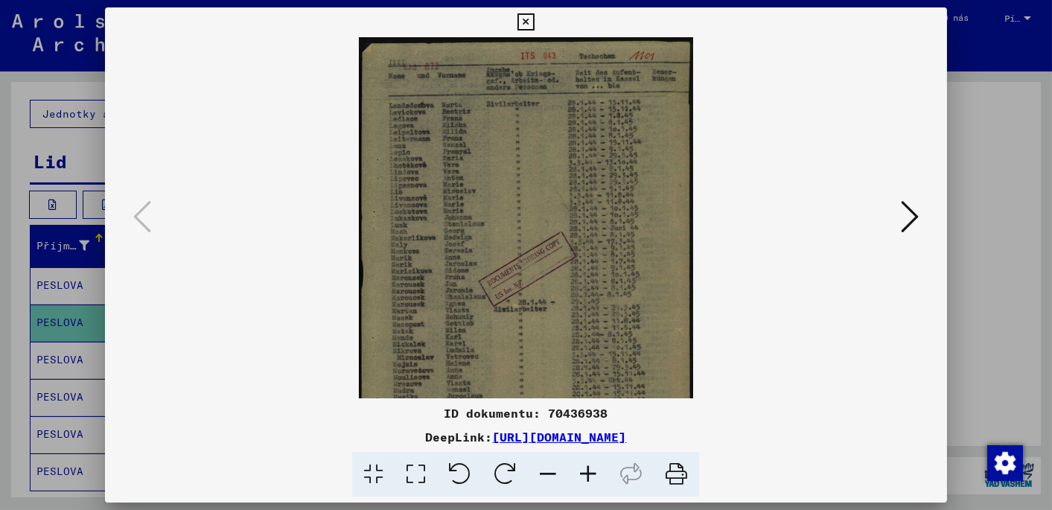
click at [593, 472] on icon at bounding box center [588, 474] width 40 height 45
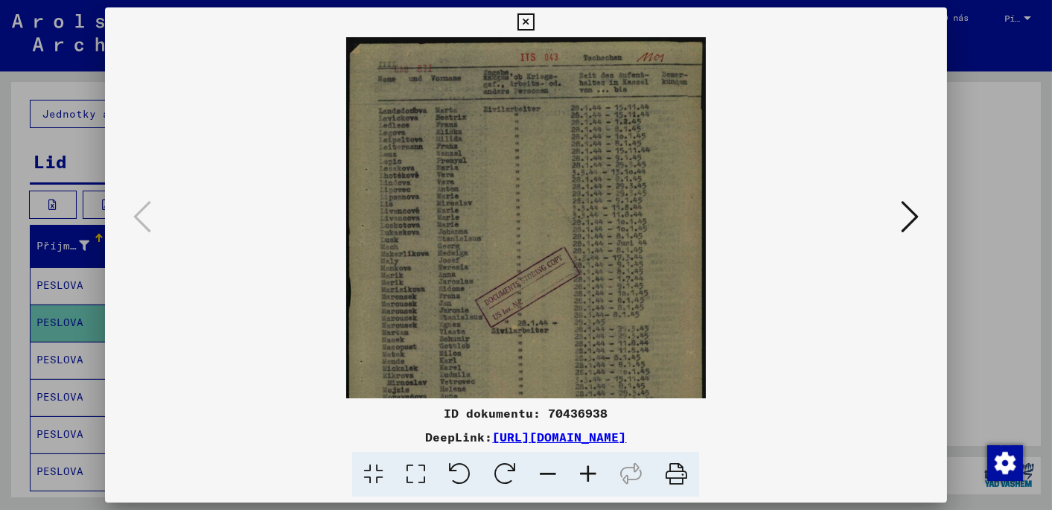
click at [593, 472] on icon at bounding box center [588, 474] width 40 height 45
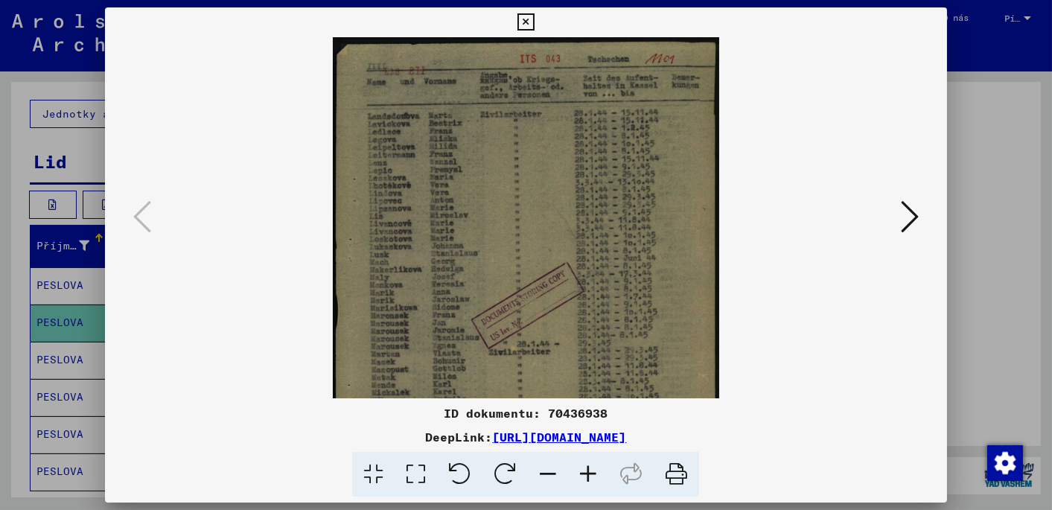
click at [593, 472] on icon at bounding box center [588, 474] width 40 height 45
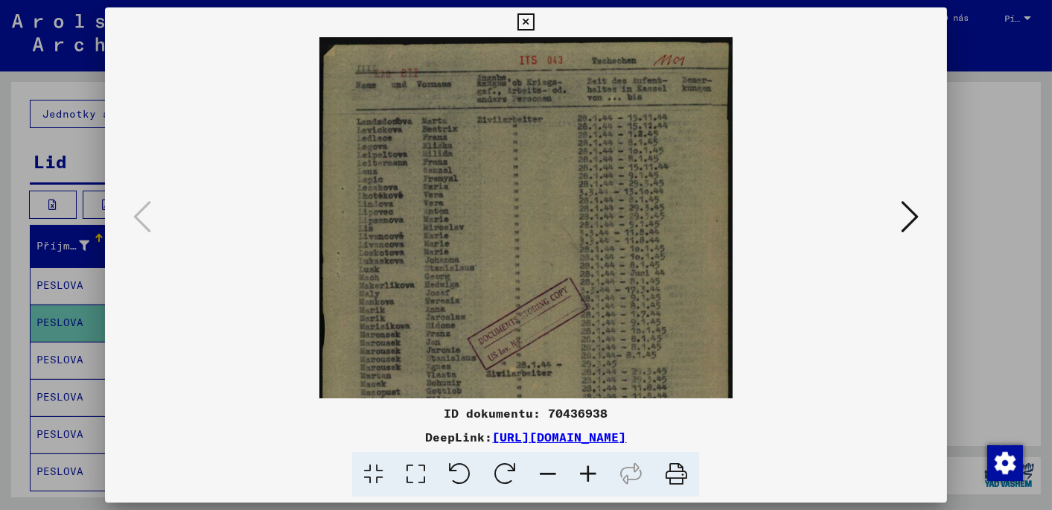
click at [593, 472] on icon at bounding box center [588, 474] width 40 height 45
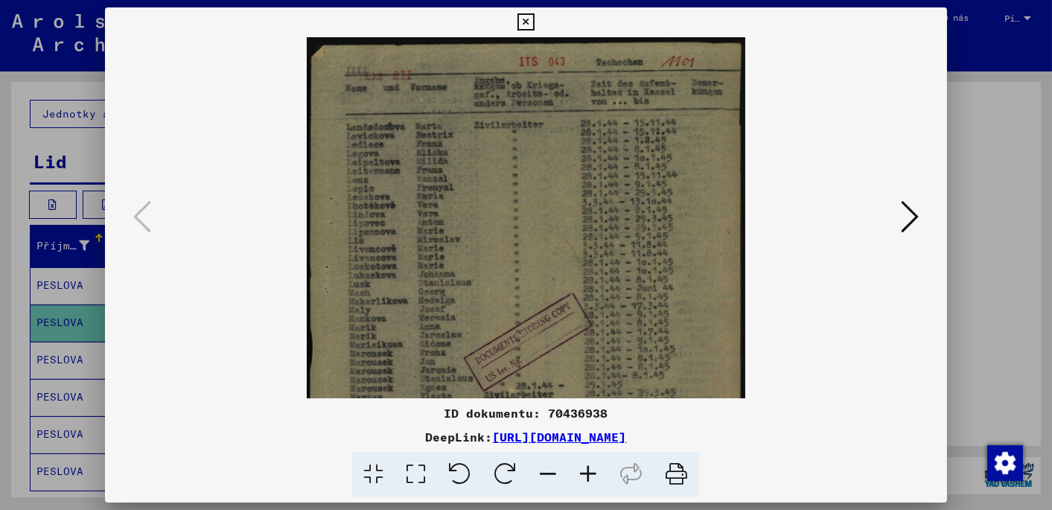
click at [593, 472] on icon at bounding box center [588, 474] width 40 height 45
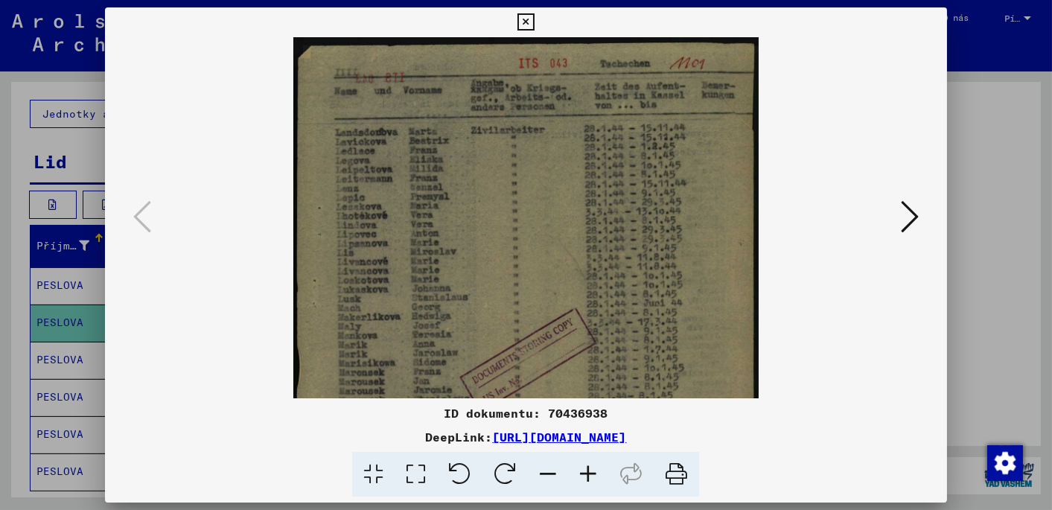
click at [417, 293] on img at bounding box center [525, 366] width 465 height 659
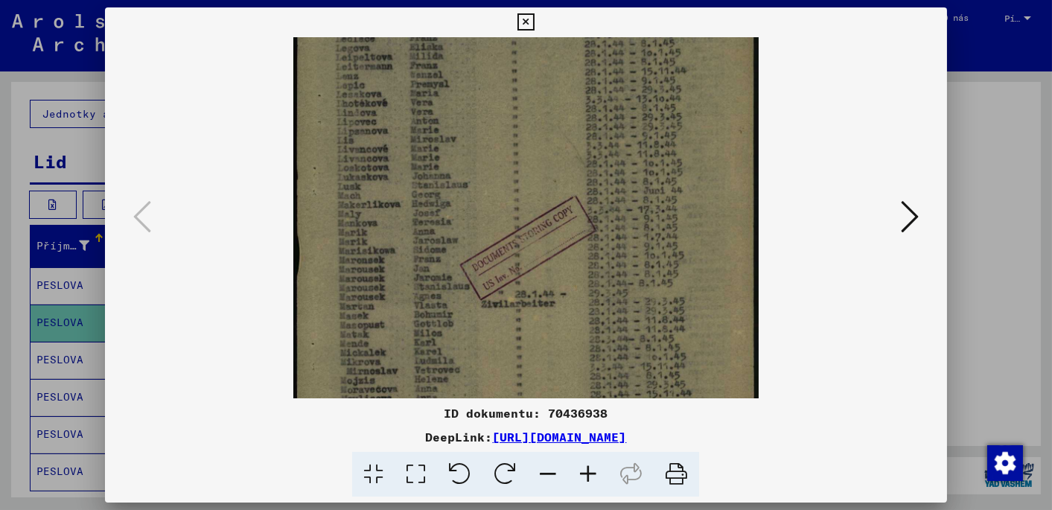
drag, startPoint x: 435, startPoint y: 299, endPoint x: 473, endPoint y: 188, distance: 117.5
click at [474, 185] on img at bounding box center [525, 254] width 465 height 659
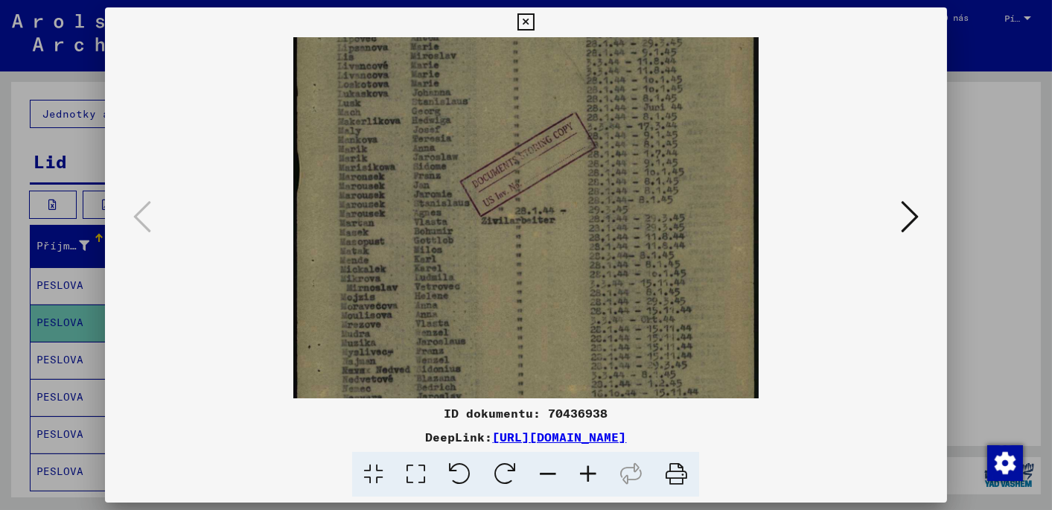
drag, startPoint x: 473, startPoint y: 299, endPoint x: 488, endPoint y: 213, distance: 86.8
click at [488, 213] on img at bounding box center [525, 170] width 465 height 659
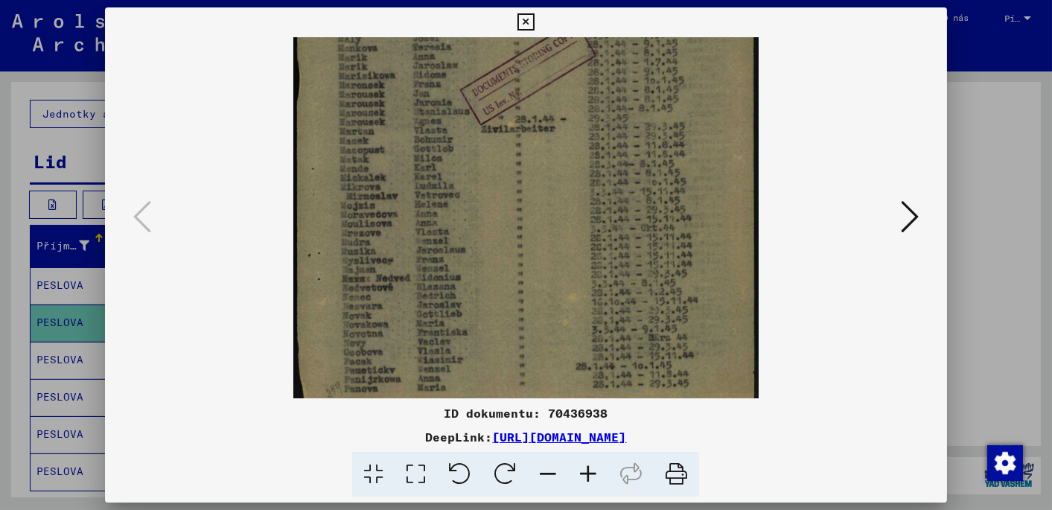
drag, startPoint x: 491, startPoint y: 287, endPoint x: 513, endPoint y: 197, distance: 91.9
click at [513, 197] on img at bounding box center [525, 79] width 465 height 659
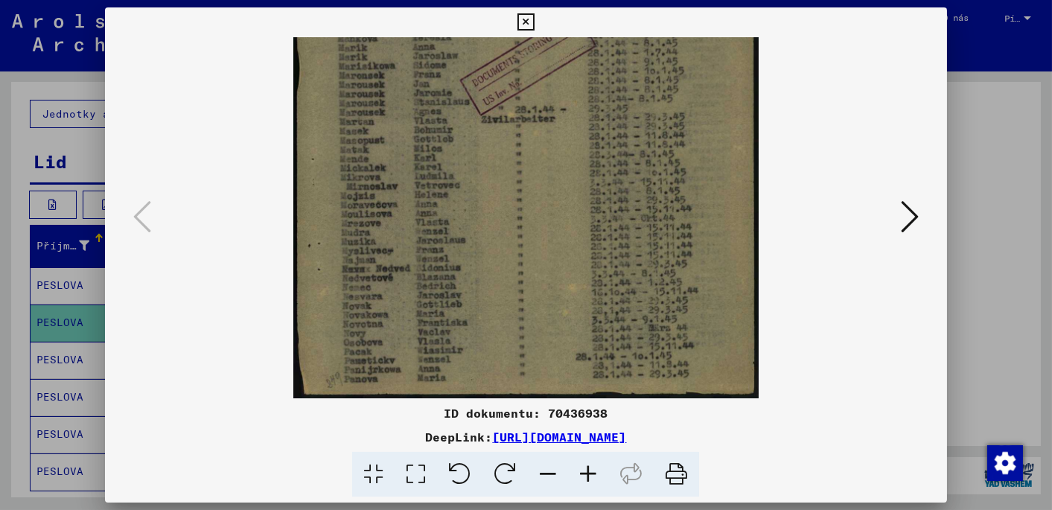
drag, startPoint x: 491, startPoint y: 255, endPoint x: 491, endPoint y: 239, distance: 16.4
click at [491, 239] on img at bounding box center [525, 69] width 465 height 659
click at [588, 473] on icon at bounding box center [588, 474] width 40 height 45
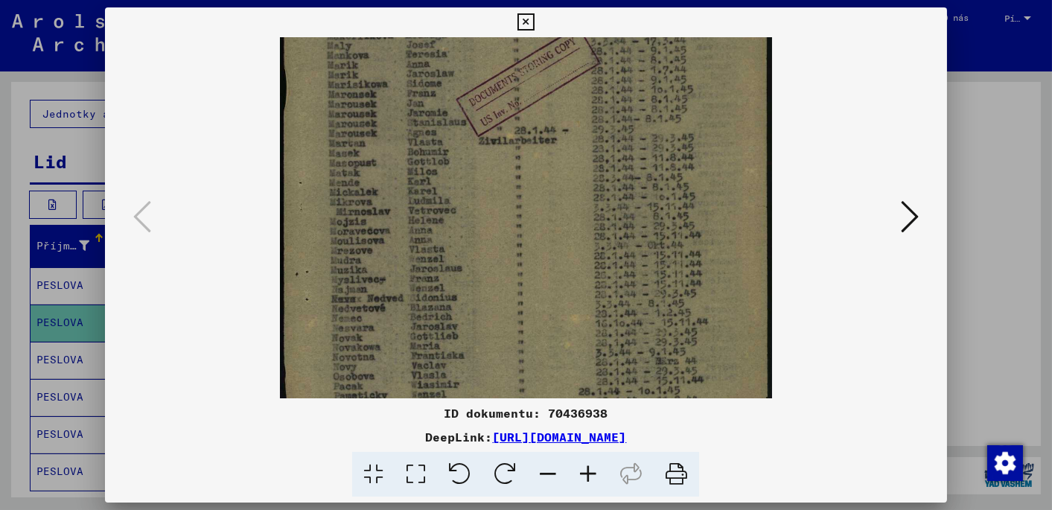
click at [588, 473] on icon at bounding box center [588, 474] width 40 height 45
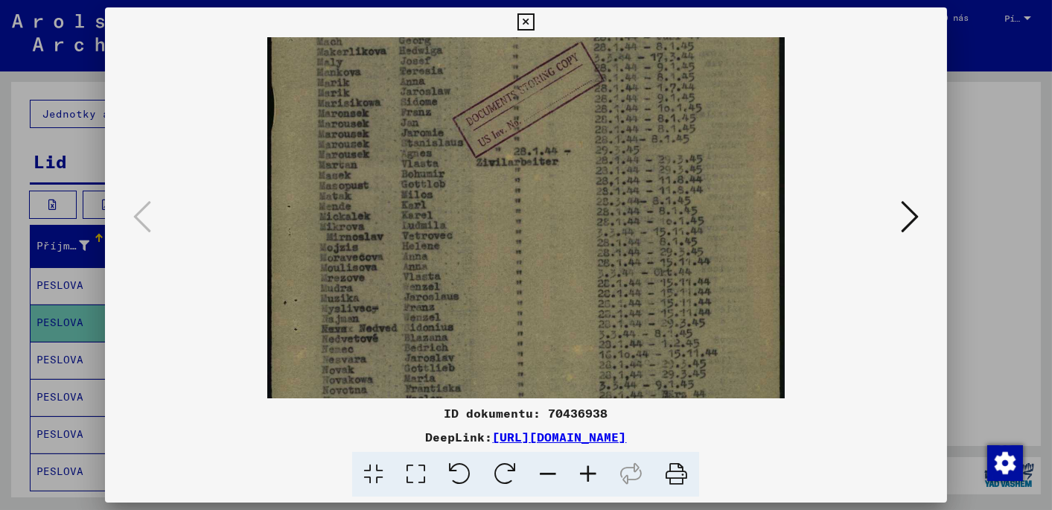
click at [588, 472] on icon at bounding box center [588, 474] width 40 height 45
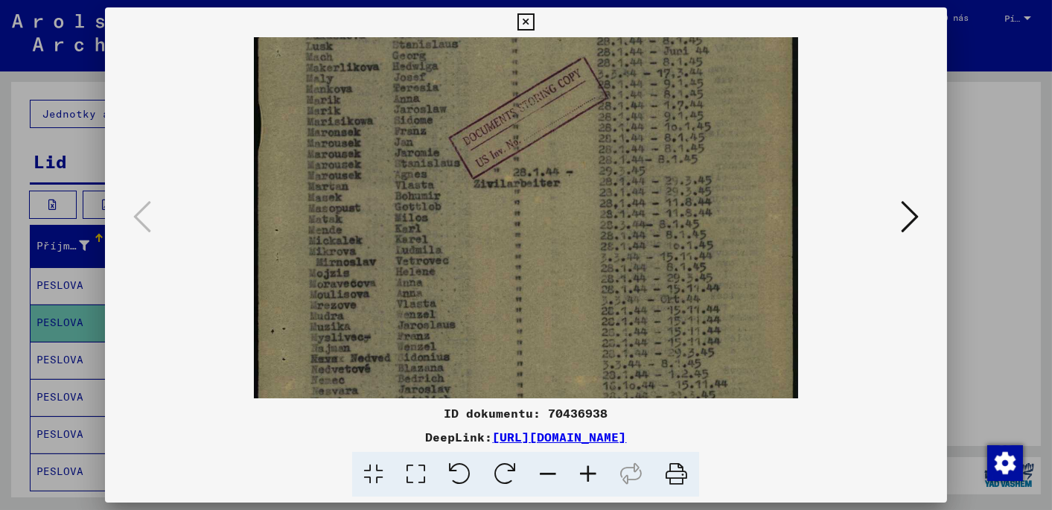
click at [588, 472] on icon at bounding box center [588, 474] width 40 height 45
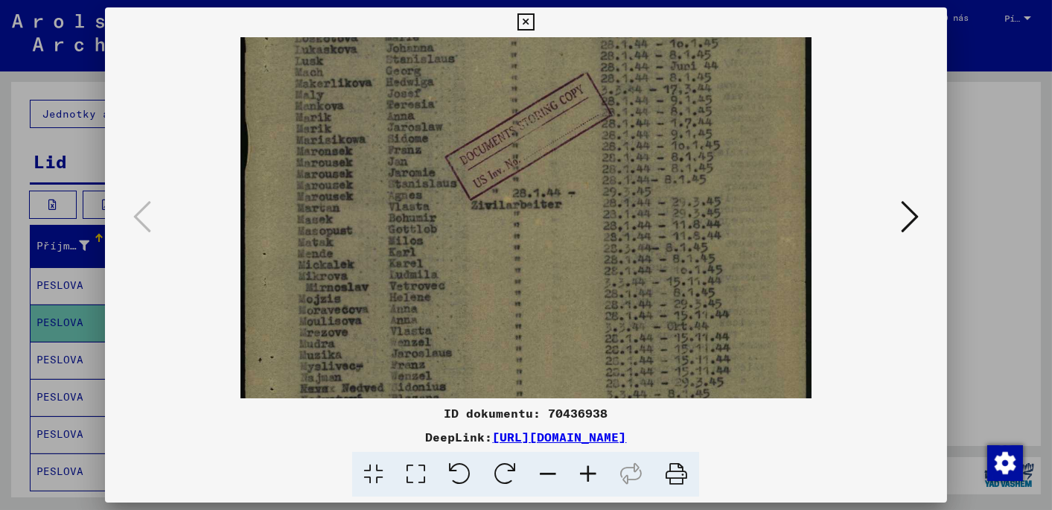
click at [588, 472] on icon at bounding box center [588, 474] width 40 height 45
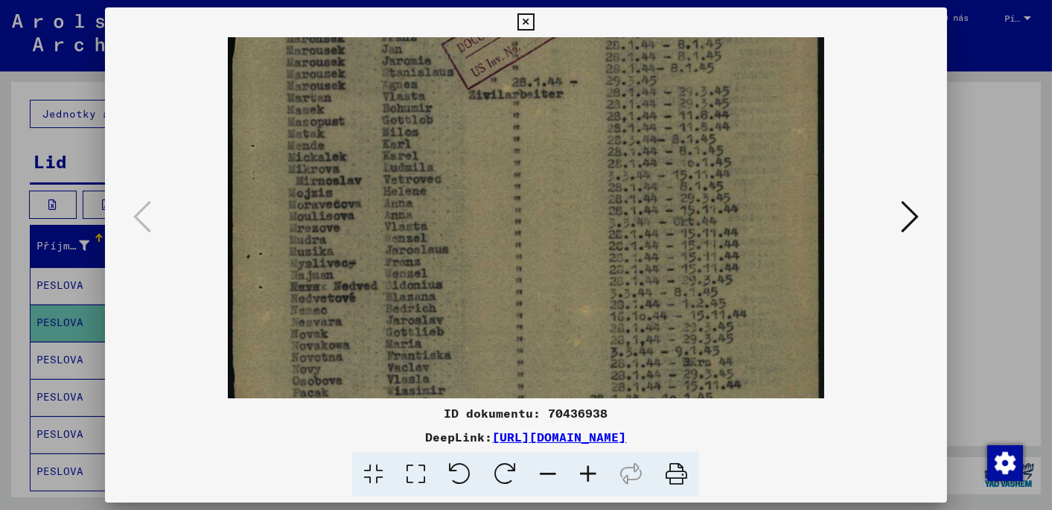
drag, startPoint x: 429, startPoint y: 284, endPoint x: 462, endPoint y: 151, distance: 137.2
click at [462, 151] on img at bounding box center [526, 30] width 597 height 845
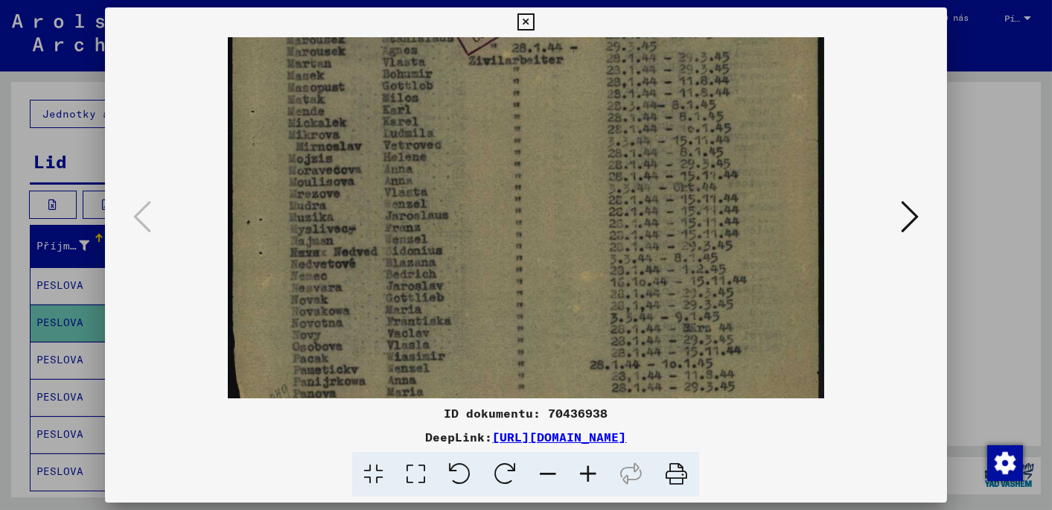
scroll to position [483, 0]
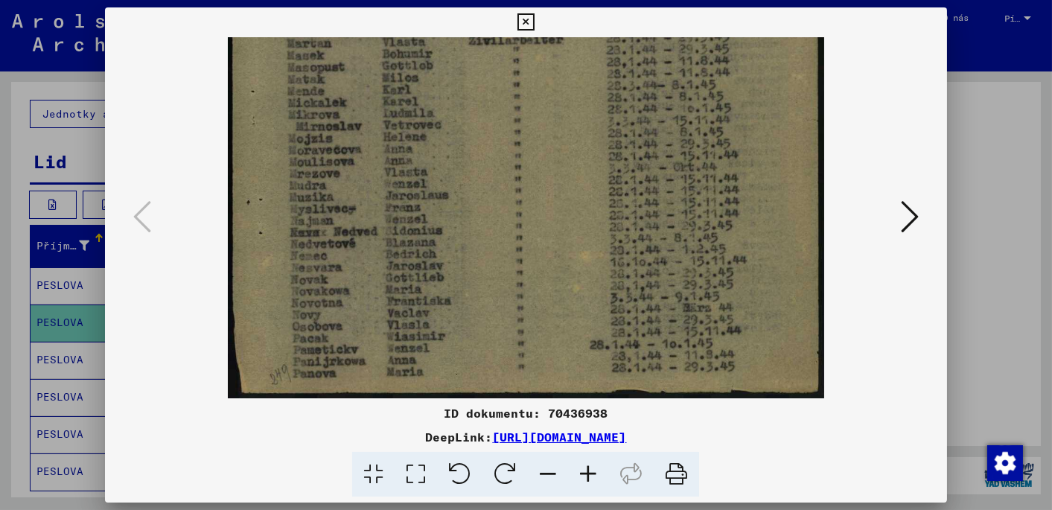
drag, startPoint x: 465, startPoint y: 293, endPoint x: 456, endPoint y: 203, distance: 90.5
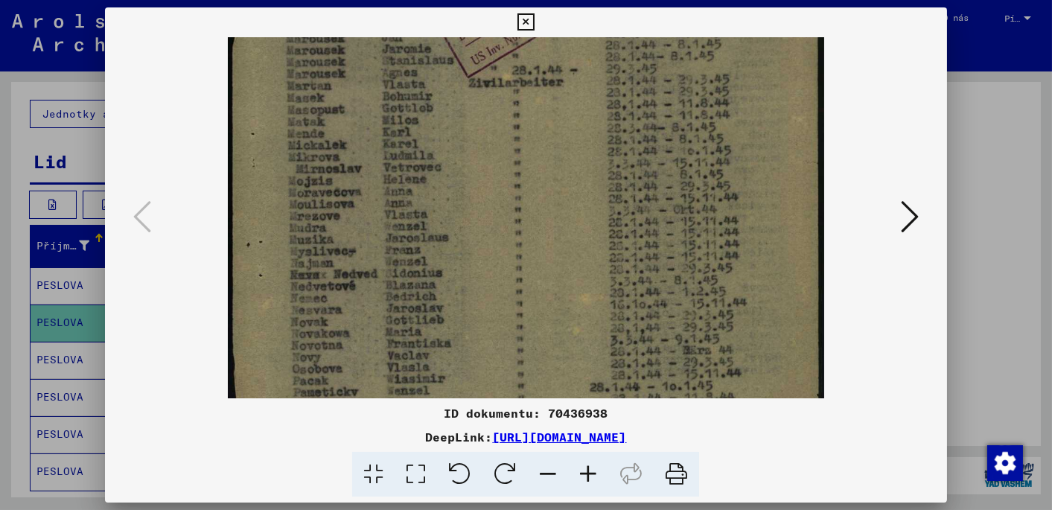
drag, startPoint x: 374, startPoint y: 296, endPoint x: 377, endPoint y: 323, distance: 26.9
click at [374, 336] on img at bounding box center [526, 19] width 597 height 845
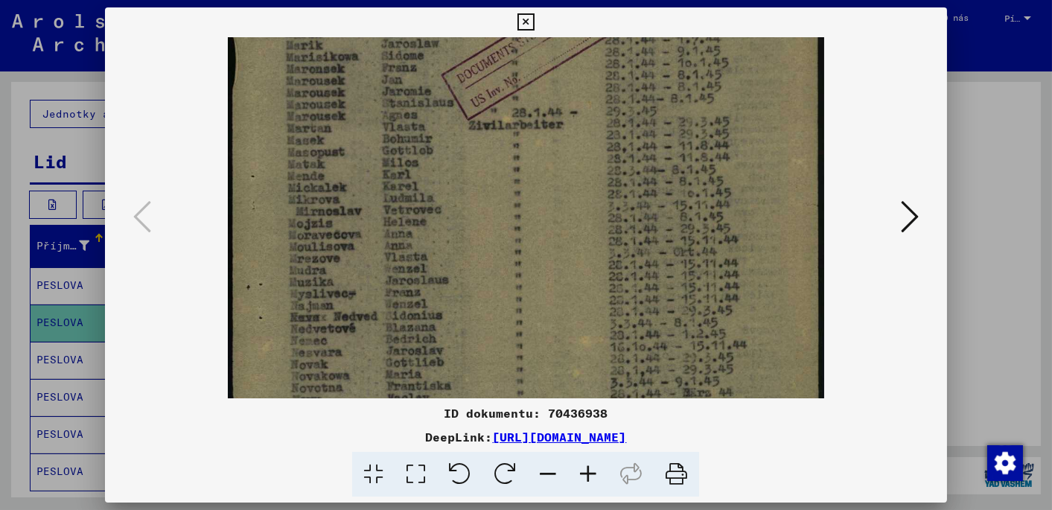
scroll to position [396, 0]
drag, startPoint x: 378, startPoint y: 272, endPoint x: 376, endPoint y: 315, distance: 42.5
click at [376, 315] on img at bounding box center [526, 63] width 597 height 845
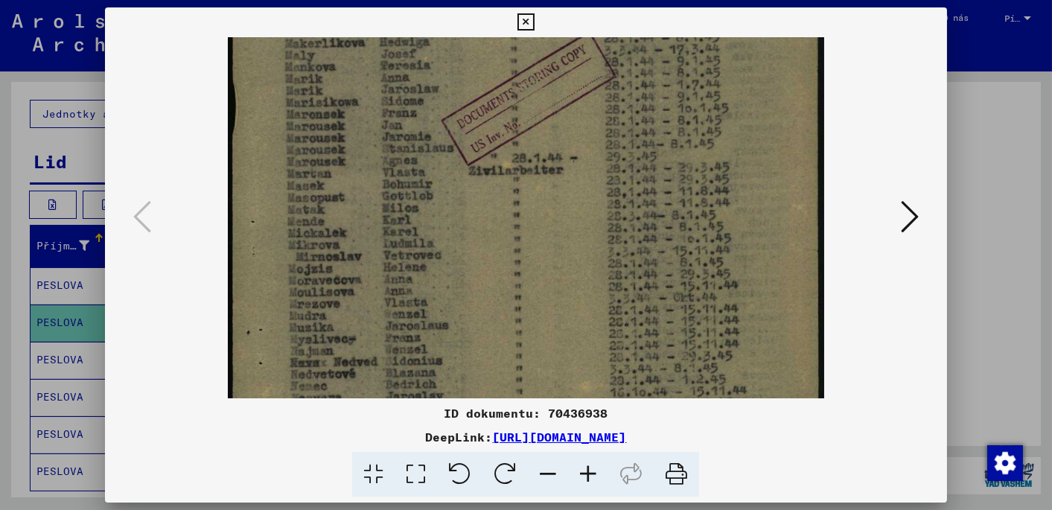
drag, startPoint x: 357, startPoint y: 254, endPoint x: 360, endPoint y: 298, distance: 44.1
click at [360, 298] on img at bounding box center [526, 106] width 597 height 845
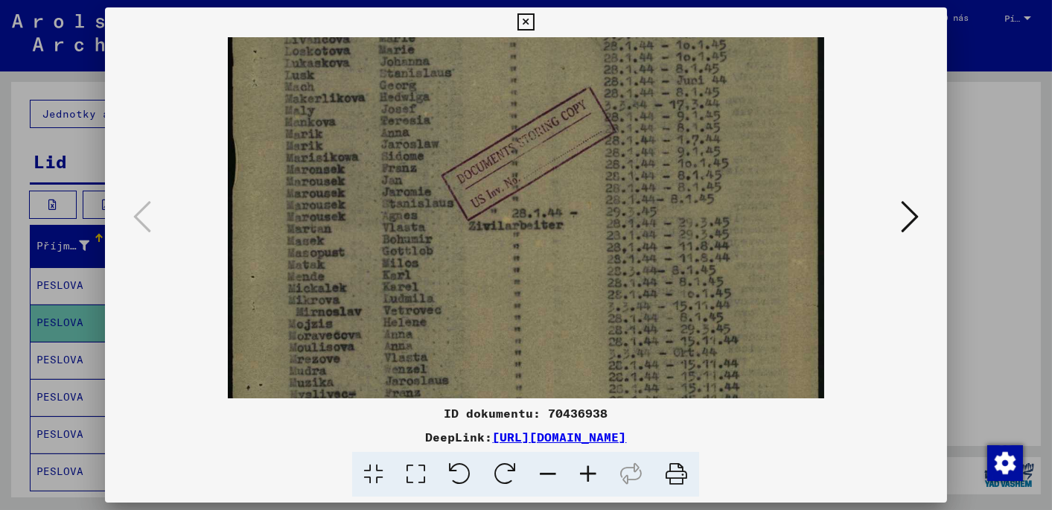
drag, startPoint x: 347, startPoint y: 242, endPoint x: 345, endPoint y: 290, distance: 48.4
click at [345, 291] on img at bounding box center [526, 161] width 597 height 845
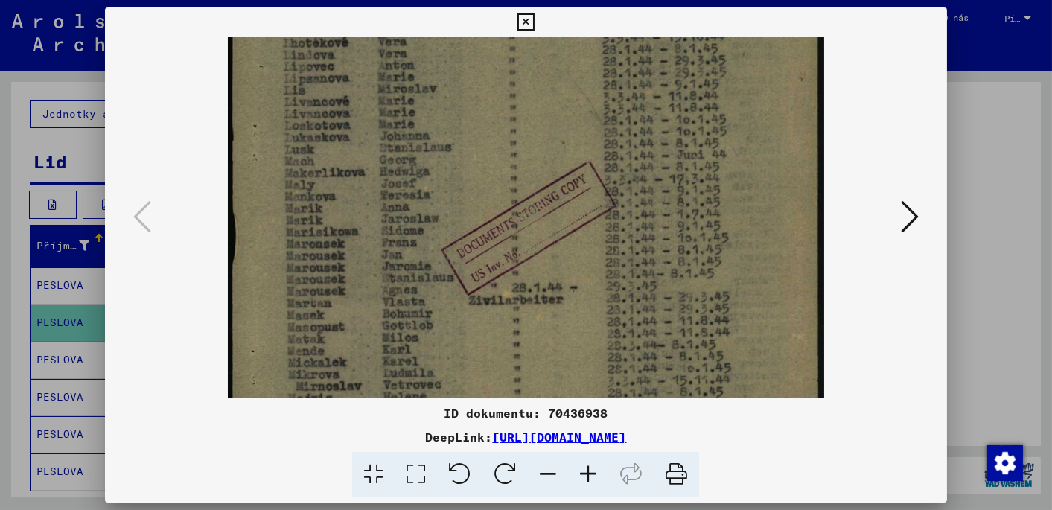
drag, startPoint x: 341, startPoint y: 226, endPoint x: 342, endPoint y: 287, distance: 60.3
click at [342, 291] on img at bounding box center [526, 236] width 597 height 845
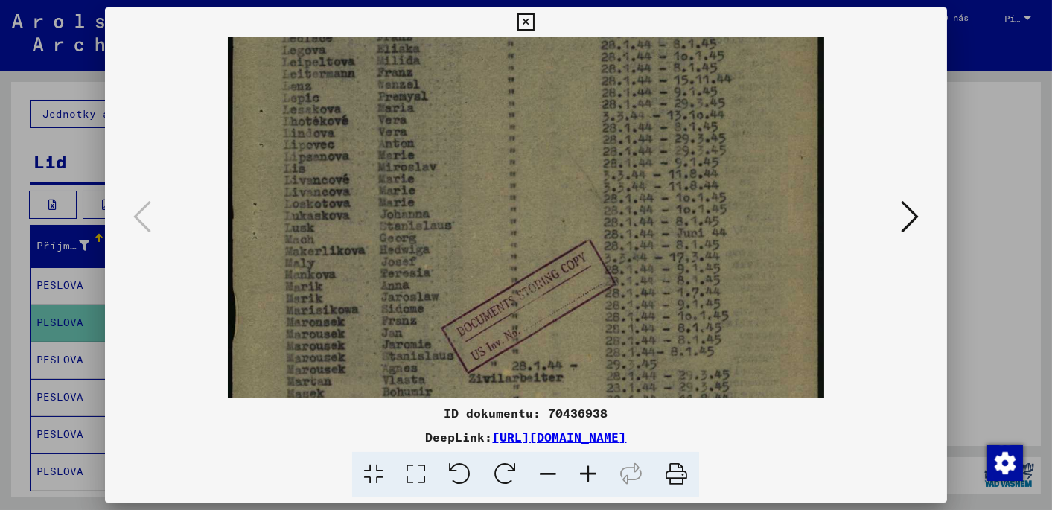
drag, startPoint x: 328, startPoint y: 214, endPoint x: 325, endPoint y: 293, distance: 79.7
click at [325, 293] on img at bounding box center [526, 314] width 597 height 845
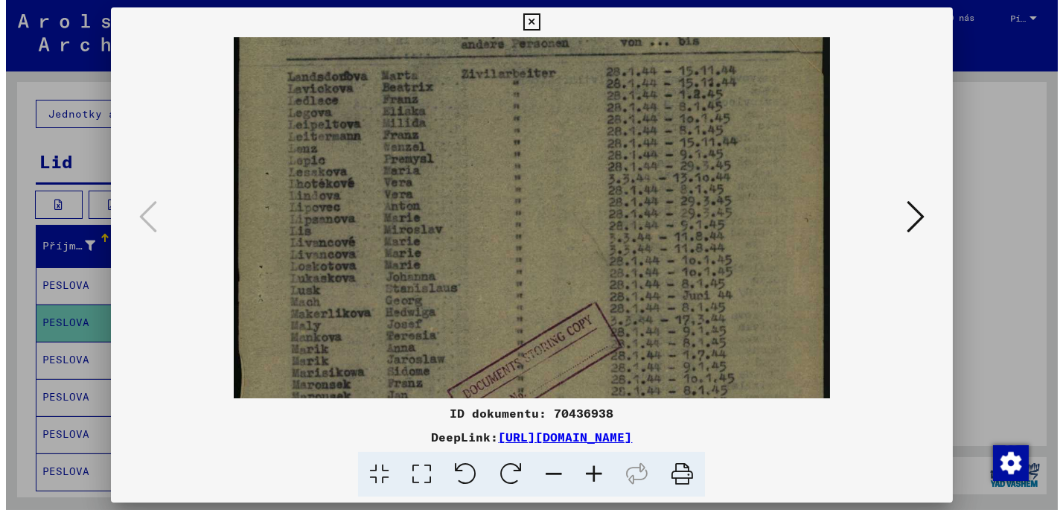
scroll to position [63, 0]
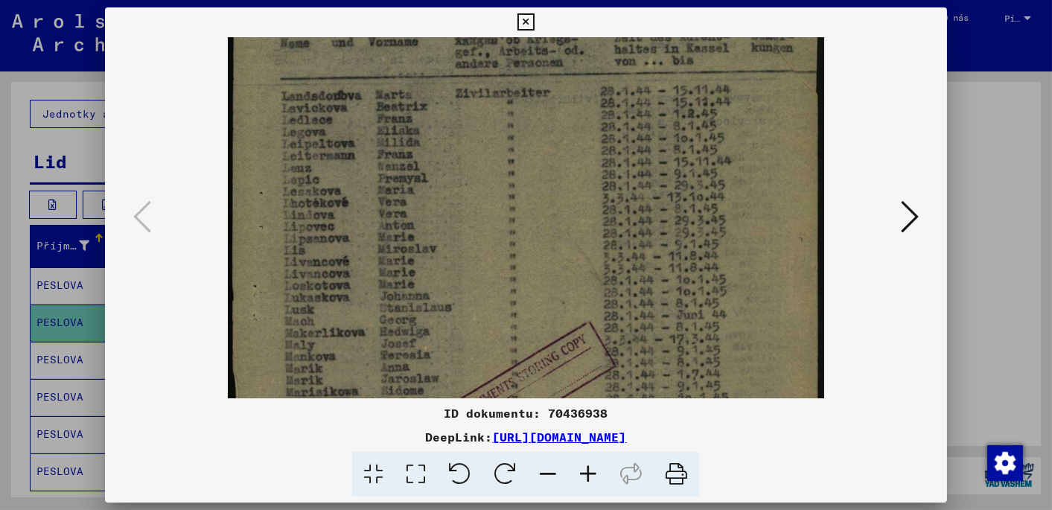
drag, startPoint x: 322, startPoint y: 208, endPoint x: 313, endPoint y: 290, distance: 82.5
click at [313, 290] on img at bounding box center [526, 396] width 597 height 845
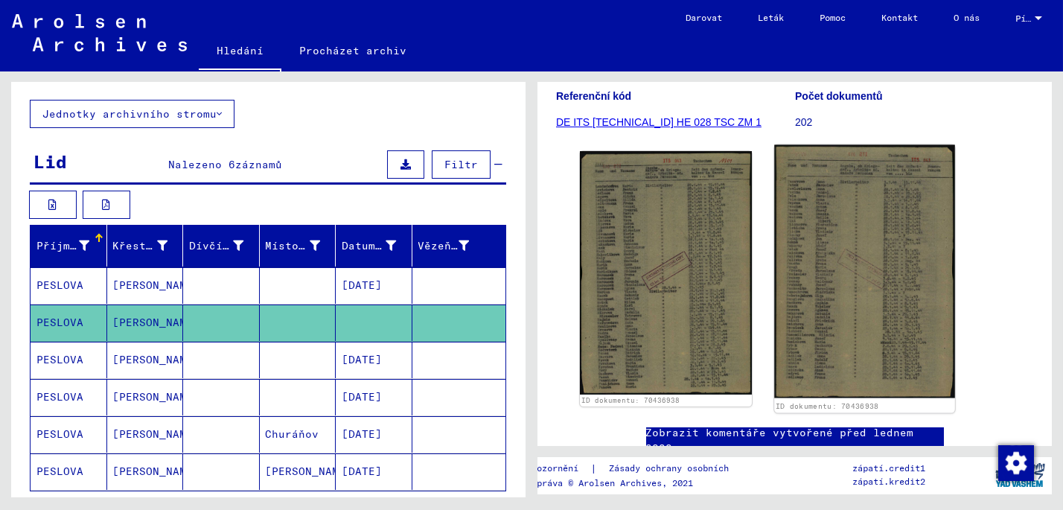
click at [815, 275] on img at bounding box center [864, 271] width 180 height 253
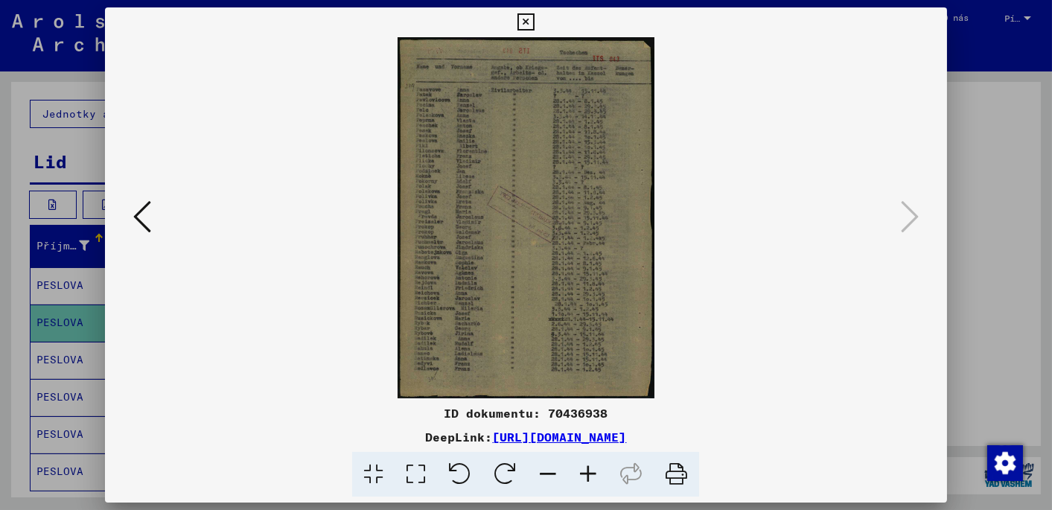
click at [590, 472] on icon at bounding box center [588, 474] width 40 height 45
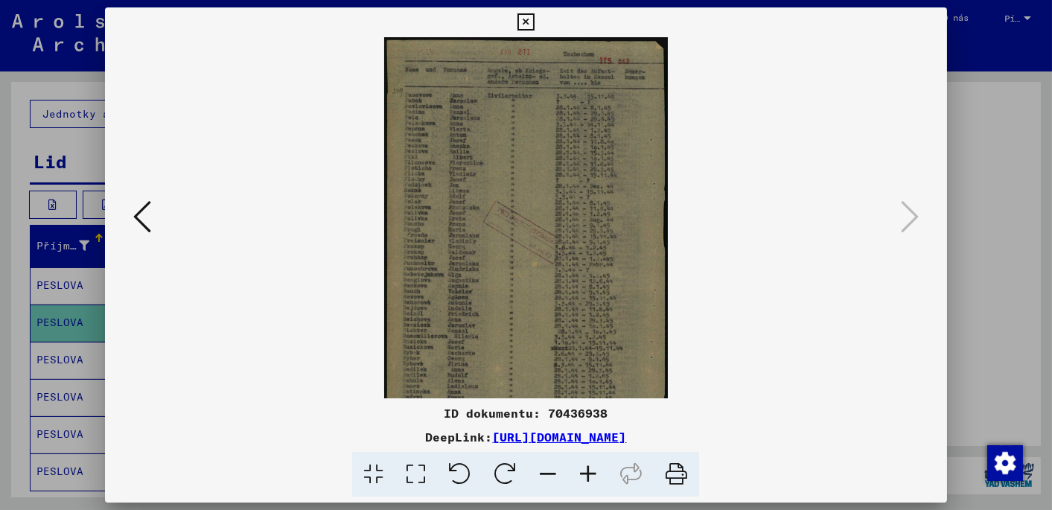
click at [590, 472] on icon at bounding box center [588, 474] width 40 height 45
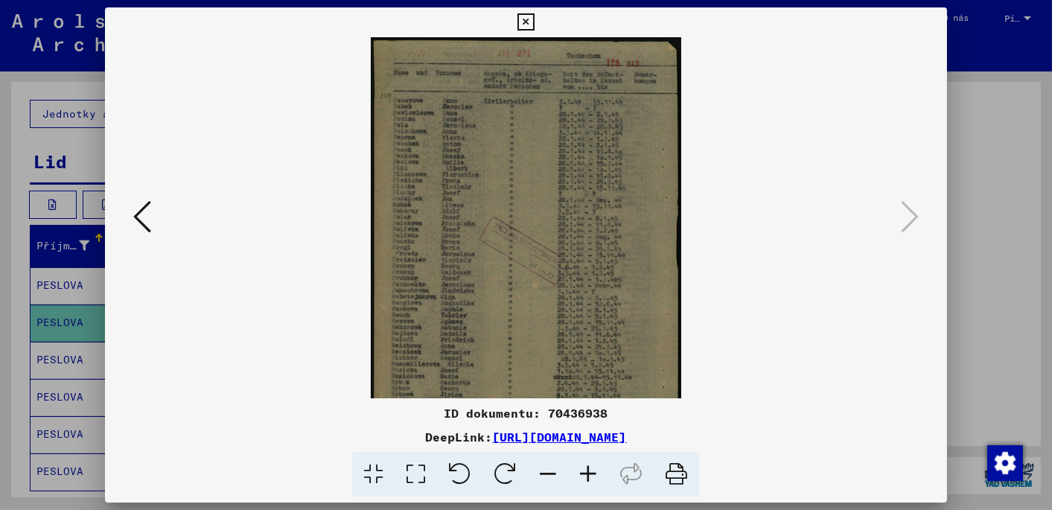
click at [590, 472] on icon at bounding box center [588, 474] width 40 height 45
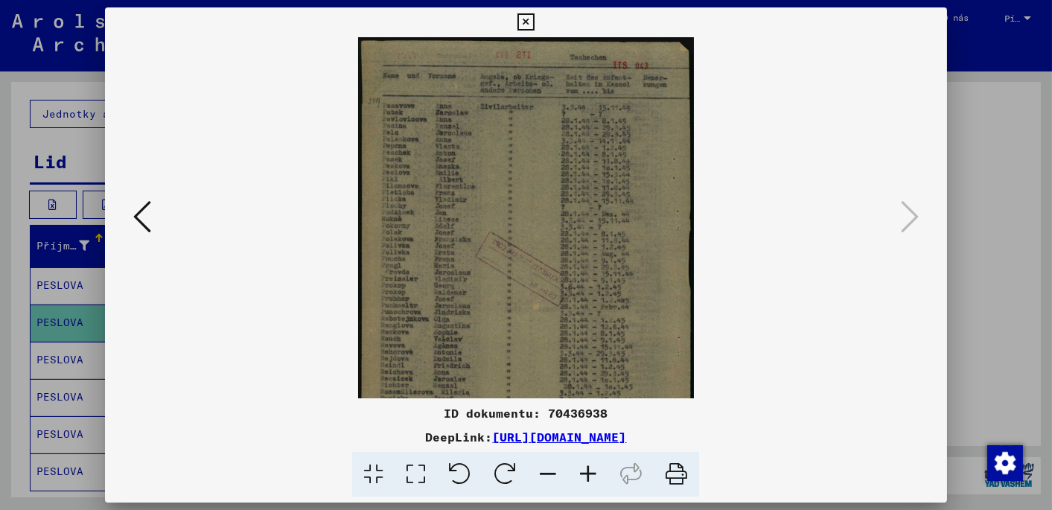
click at [590, 472] on icon at bounding box center [588, 474] width 40 height 45
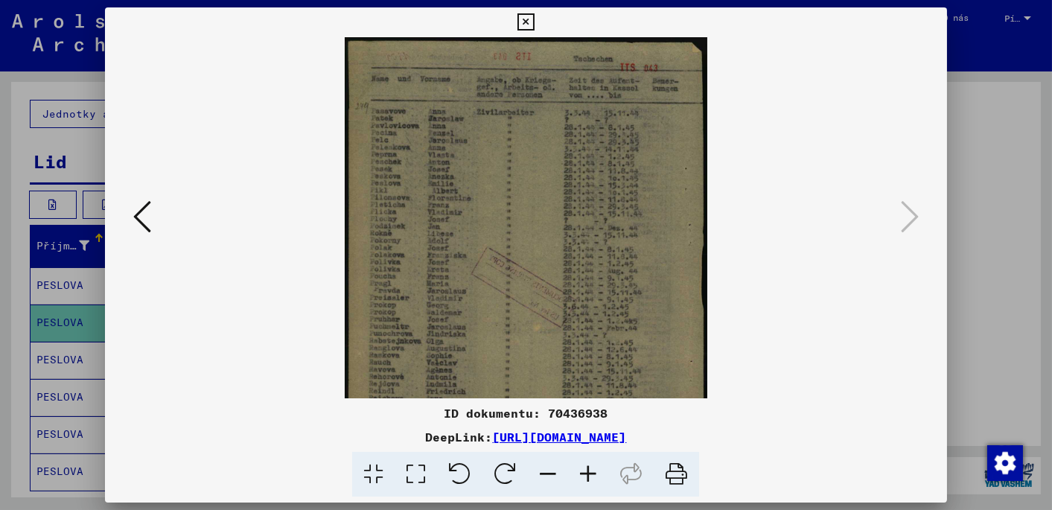
click at [590, 472] on icon at bounding box center [588, 474] width 40 height 45
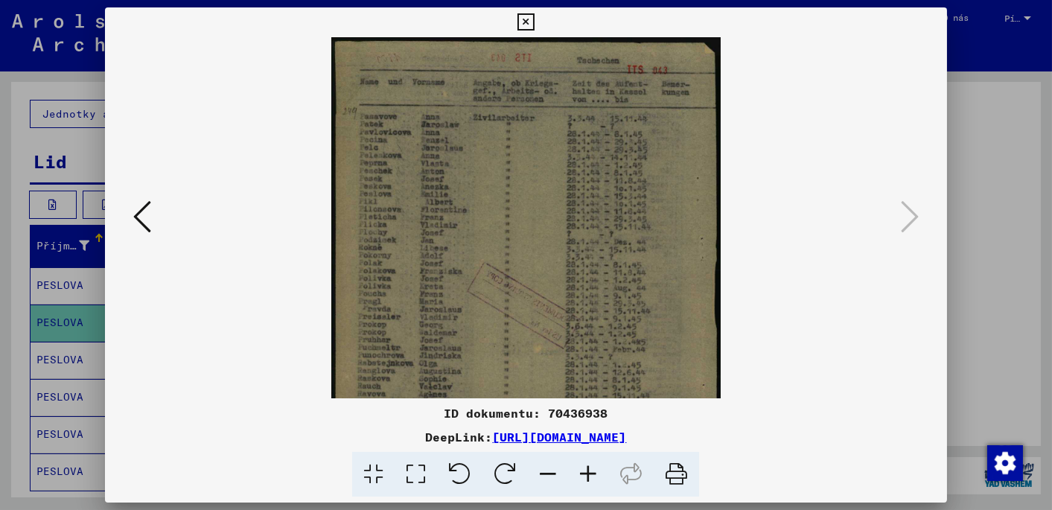
click at [590, 472] on icon at bounding box center [588, 474] width 40 height 45
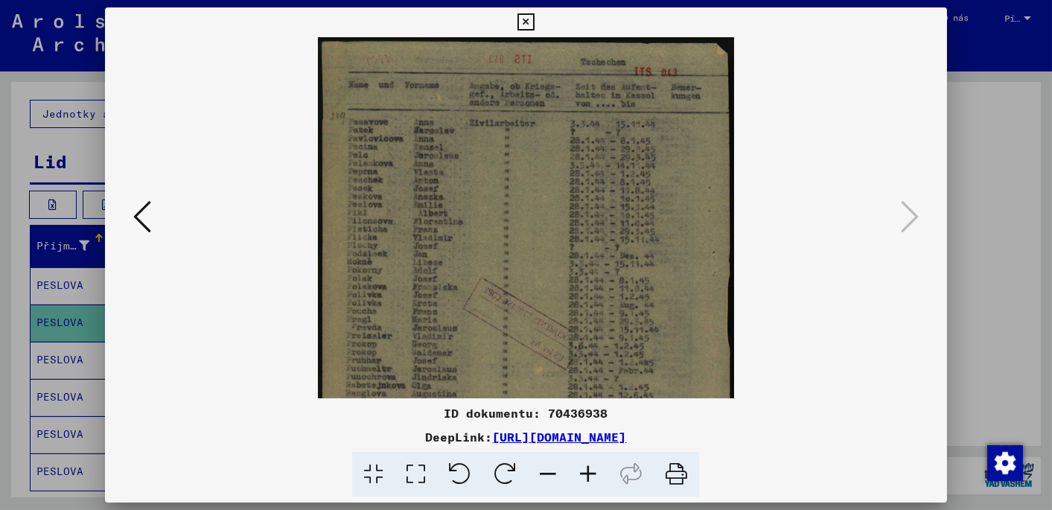
click at [590, 472] on icon at bounding box center [588, 474] width 40 height 45
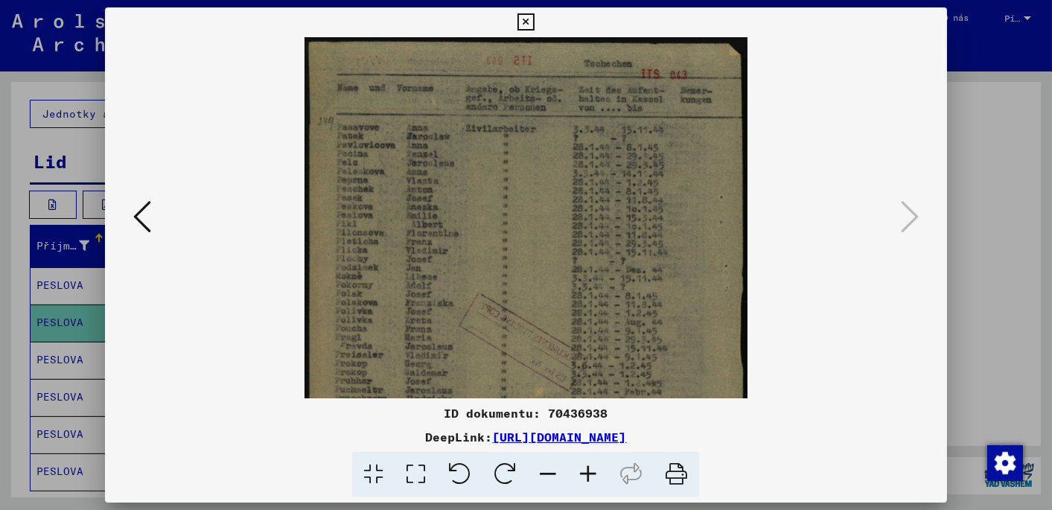
click at [590, 472] on icon at bounding box center [588, 474] width 40 height 45
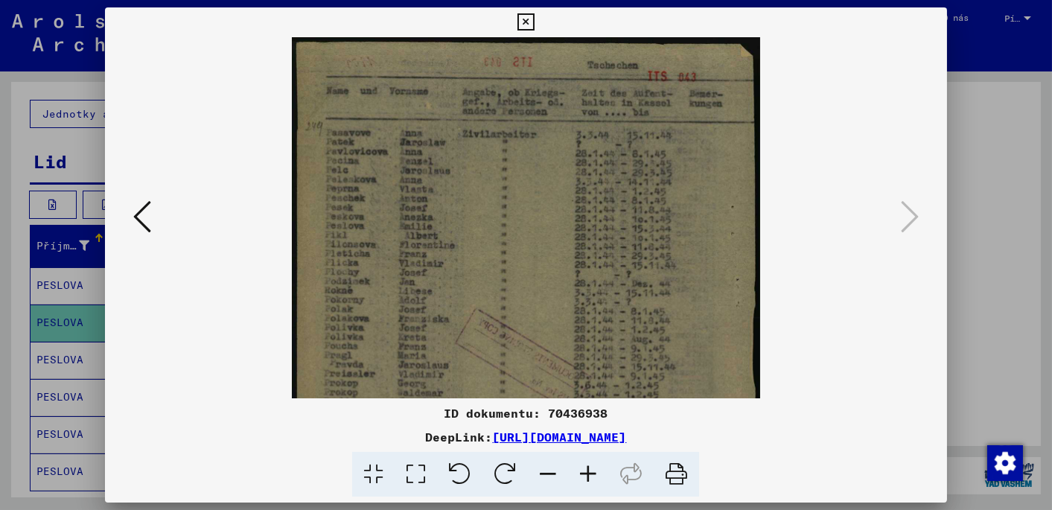
click at [590, 472] on icon at bounding box center [588, 474] width 40 height 45
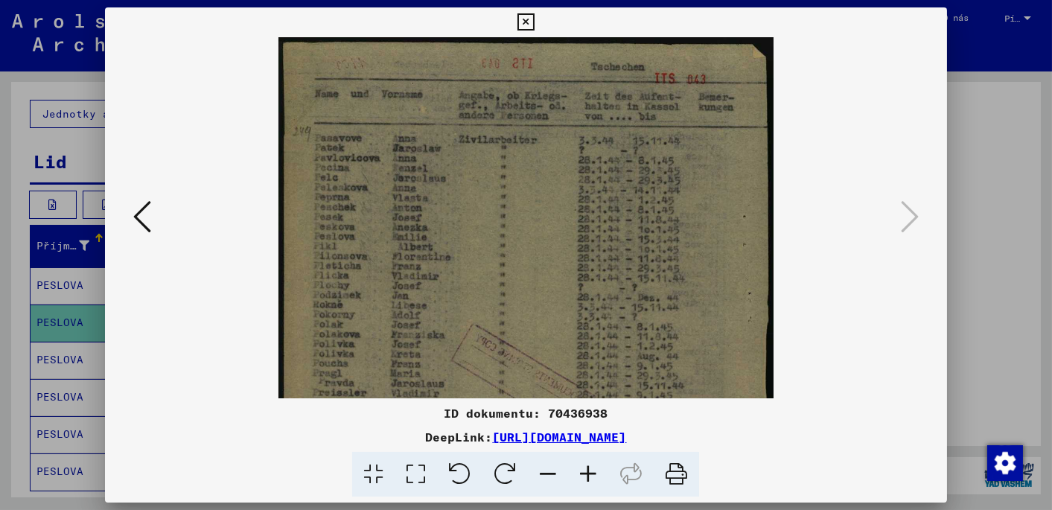
drag, startPoint x: 381, startPoint y: 252, endPoint x: 387, endPoint y: 258, distance: 8.4
click at [387, 258] on img at bounding box center [525, 385] width 495 height 696
click at [528, 19] on icon at bounding box center [525, 22] width 17 height 18
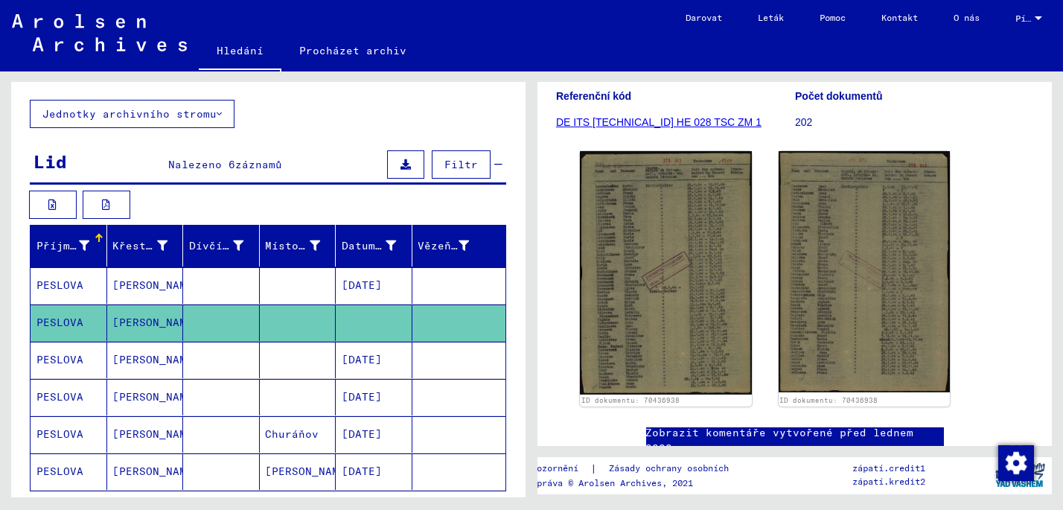
click at [63, 392] on mat-cell "PESLOVA" at bounding box center [69, 397] width 77 height 36
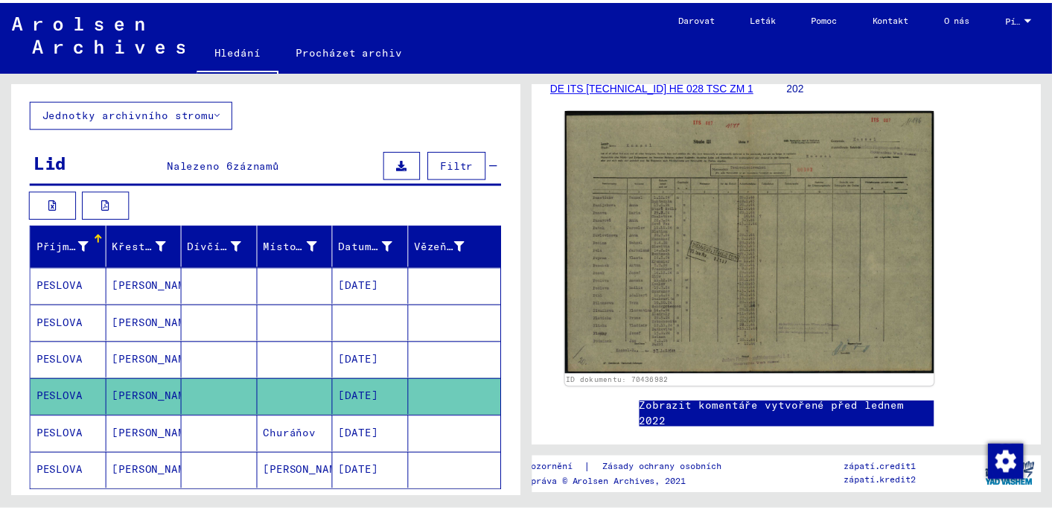
scroll to position [297, 0]
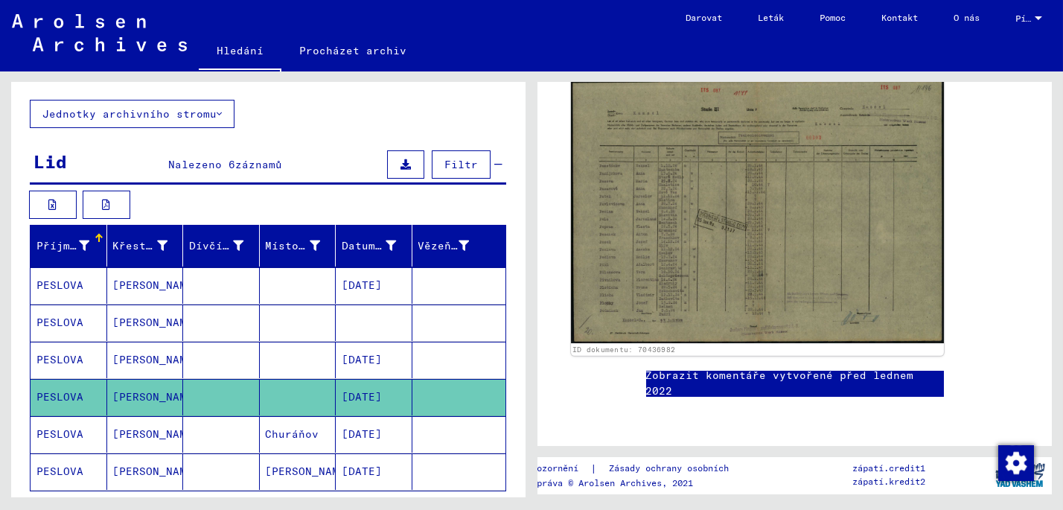
click at [653, 245] on img at bounding box center [757, 210] width 373 height 265
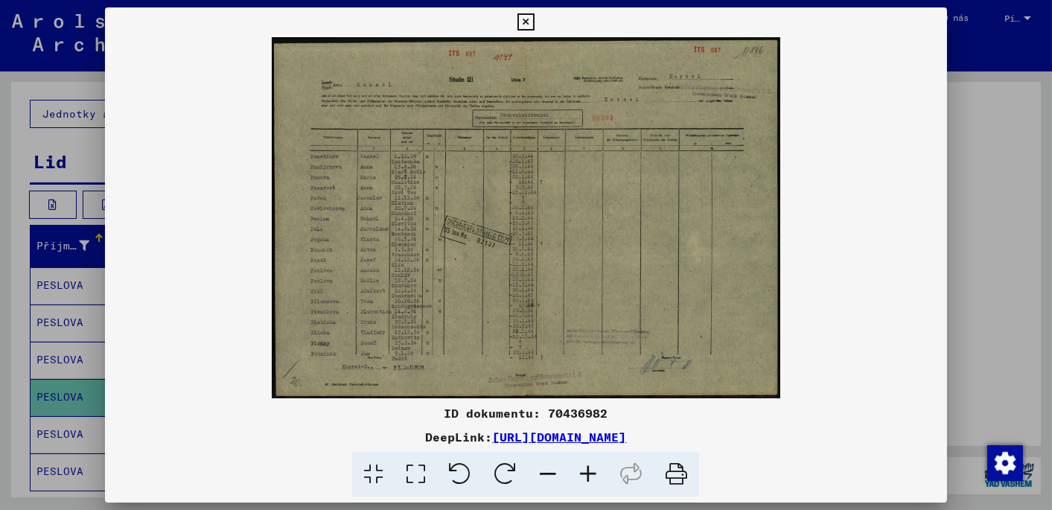
click at [590, 474] on icon at bounding box center [588, 474] width 40 height 45
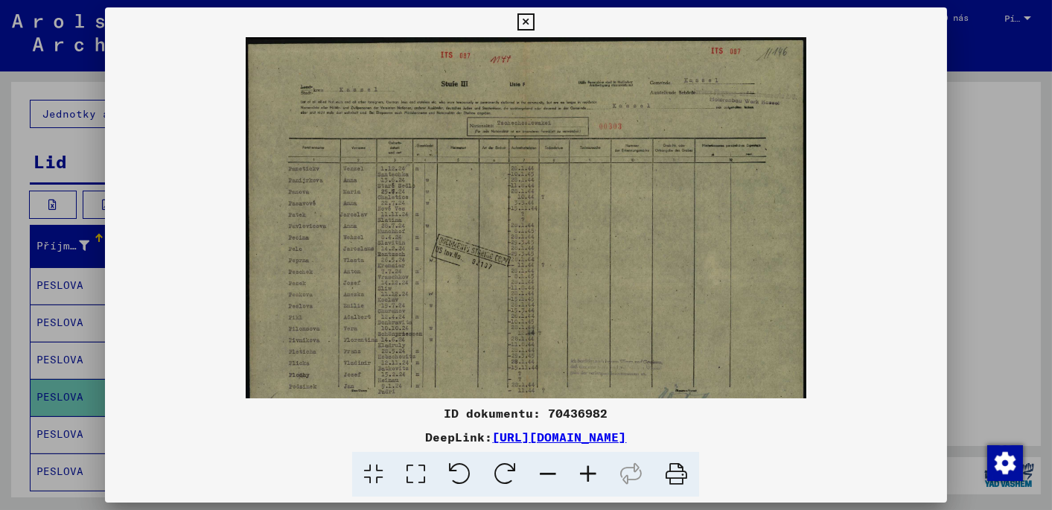
click at [590, 474] on icon at bounding box center [588, 474] width 40 height 45
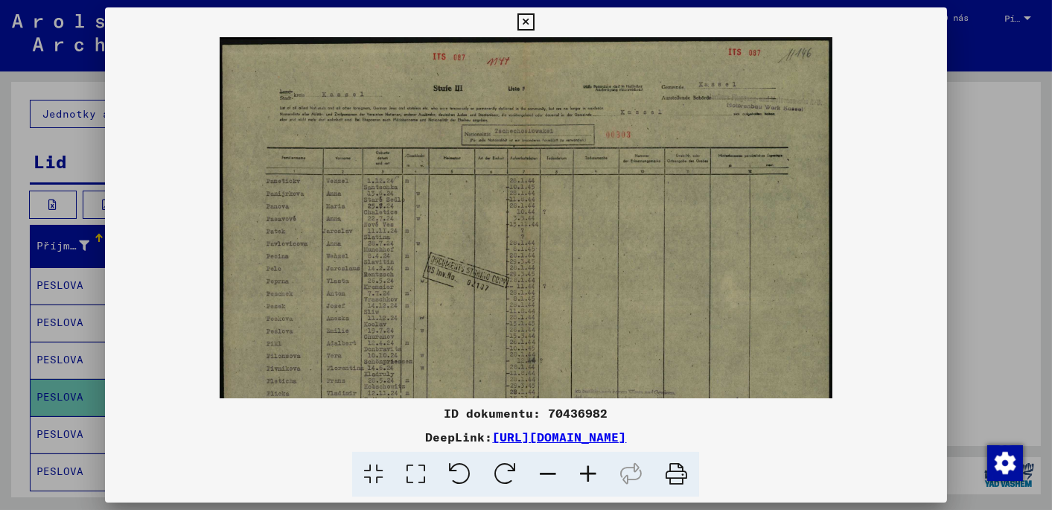
click at [590, 474] on icon at bounding box center [588, 474] width 40 height 45
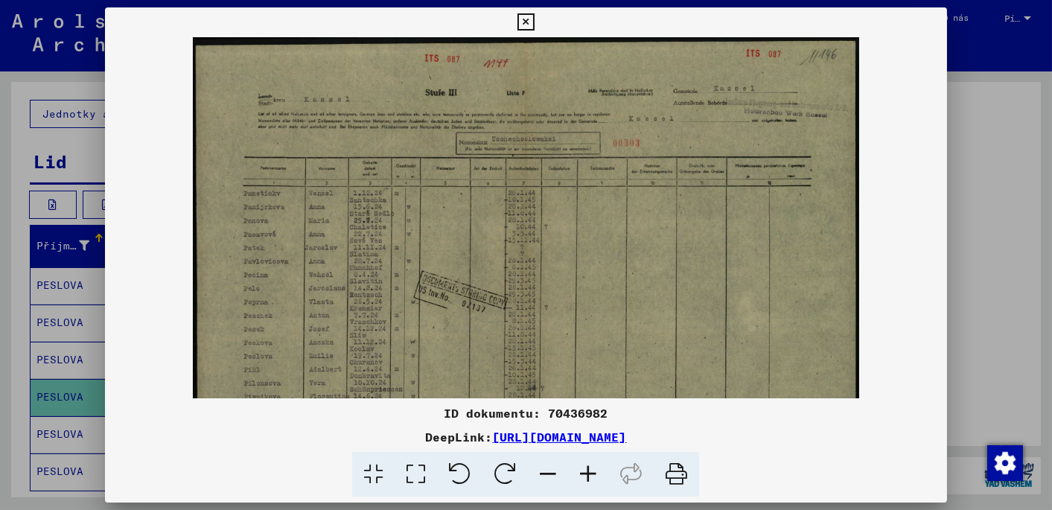
click at [590, 474] on icon at bounding box center [588, 474] width 40 height 45
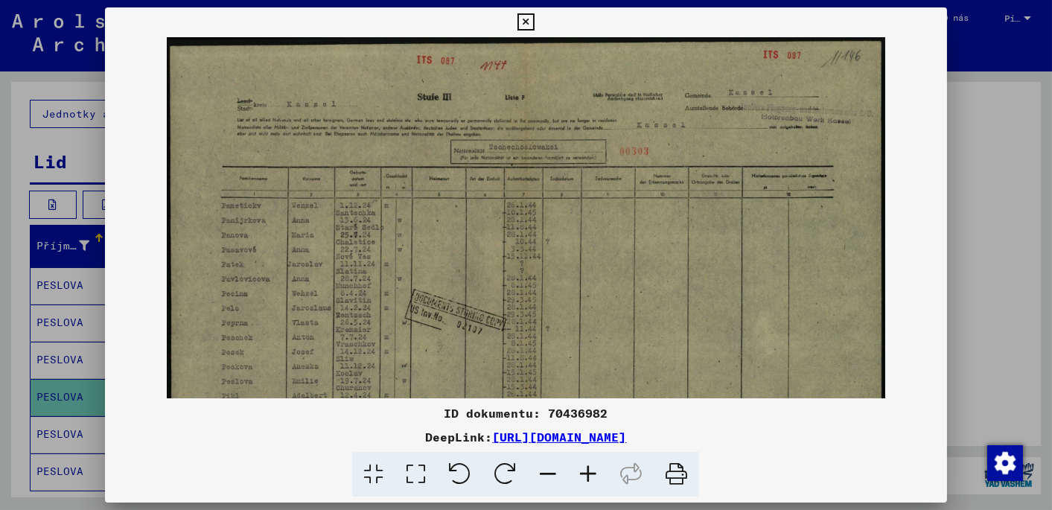
click at [590, 474] on icon at bounding box center [588, 474] width 40 height 45
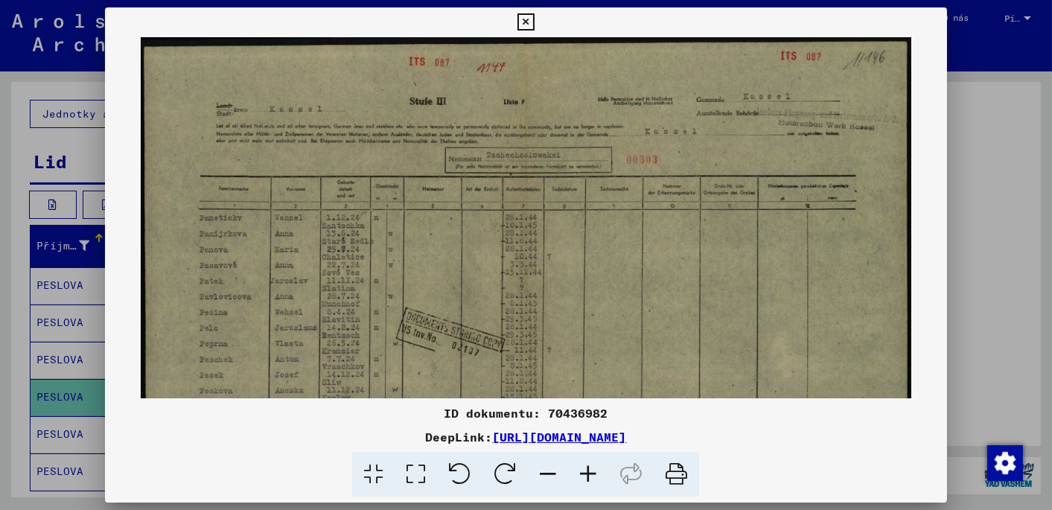
click at [590, 474] on icon at bounding box center [588, 474] width 40 height 45
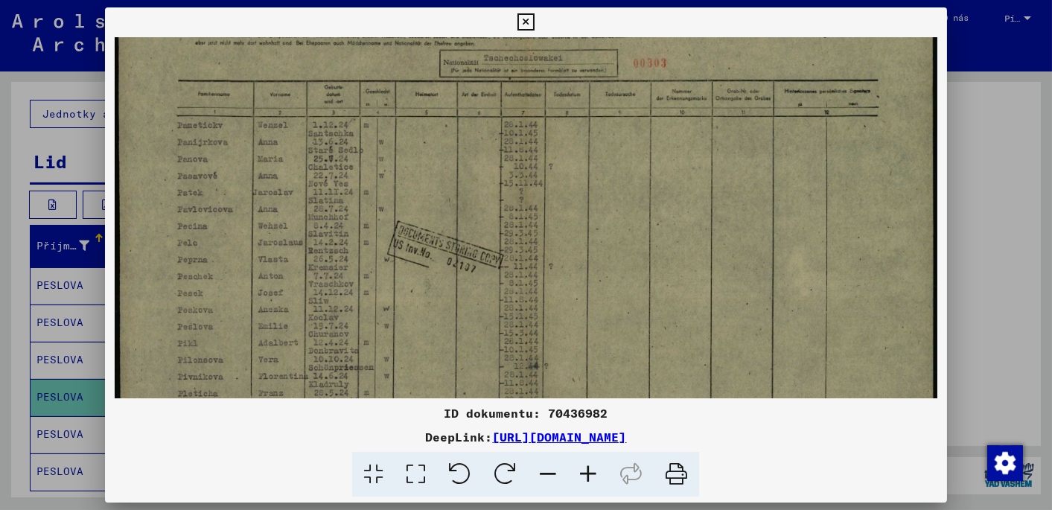
drag, startPoint x: 316, startPoint y: 292, endPoint x: 322, endPoint y: 211, distance: 81.4
click at [325, 185] on img at bounding box center [526, 224] width 823 height 584
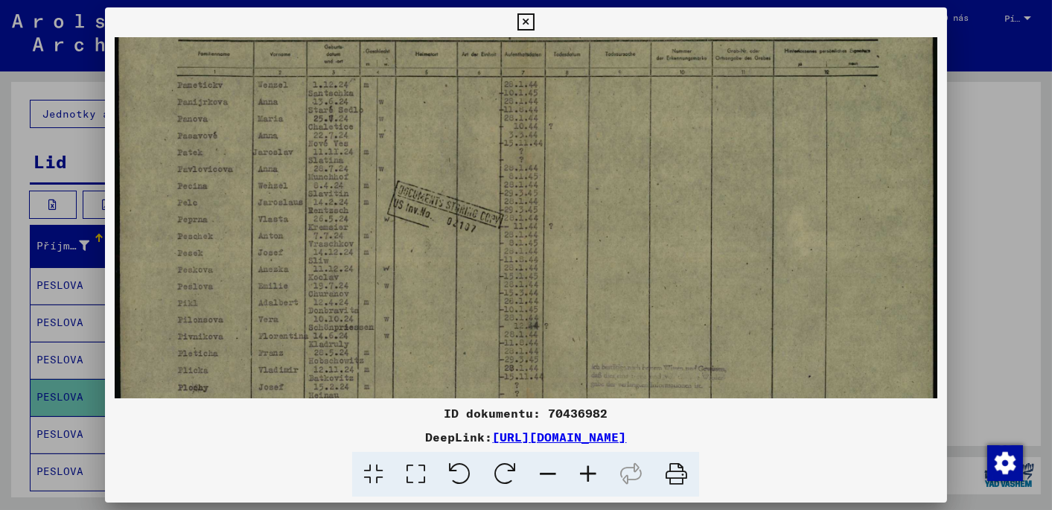
scroll to position [145, 0]
drag, startPoint x: 319, startPoint y: 298, endPoint x: 314, endPoint y: 264, distance: 33.8
click at [316, 261] on img at bounding box center [526, 184] width 823 height 584
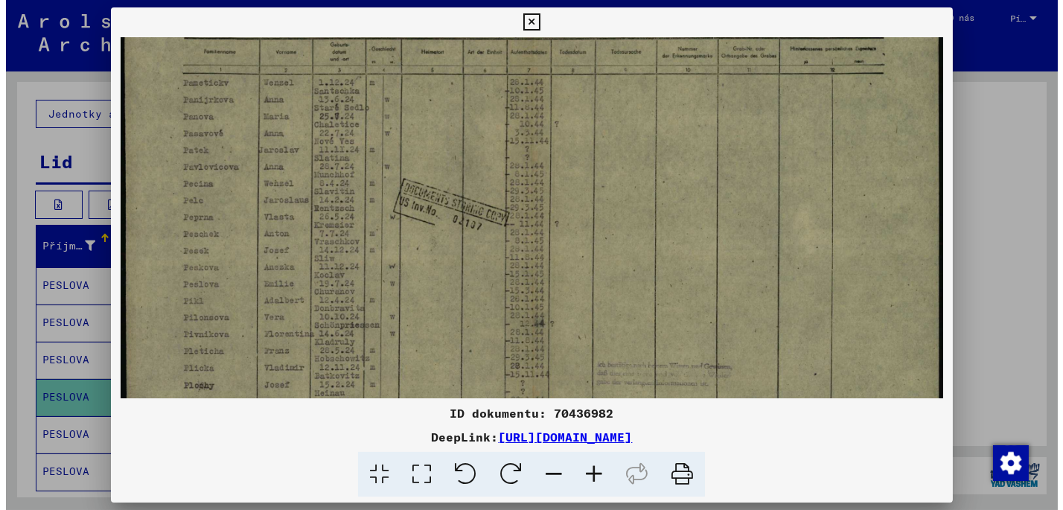
scroll to position [147, 0]
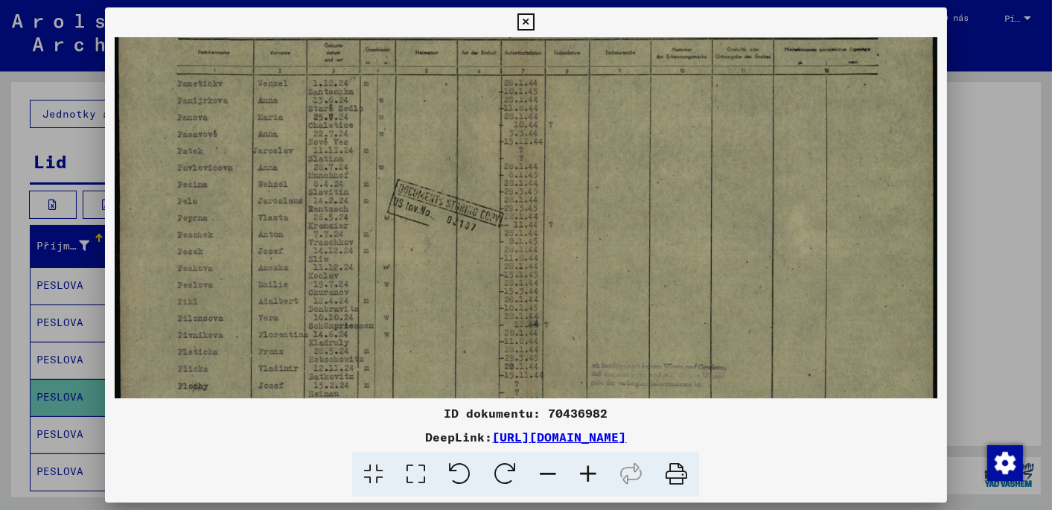
click at [339, 288] on img at bounding box center [526, 183] width 823 height 584
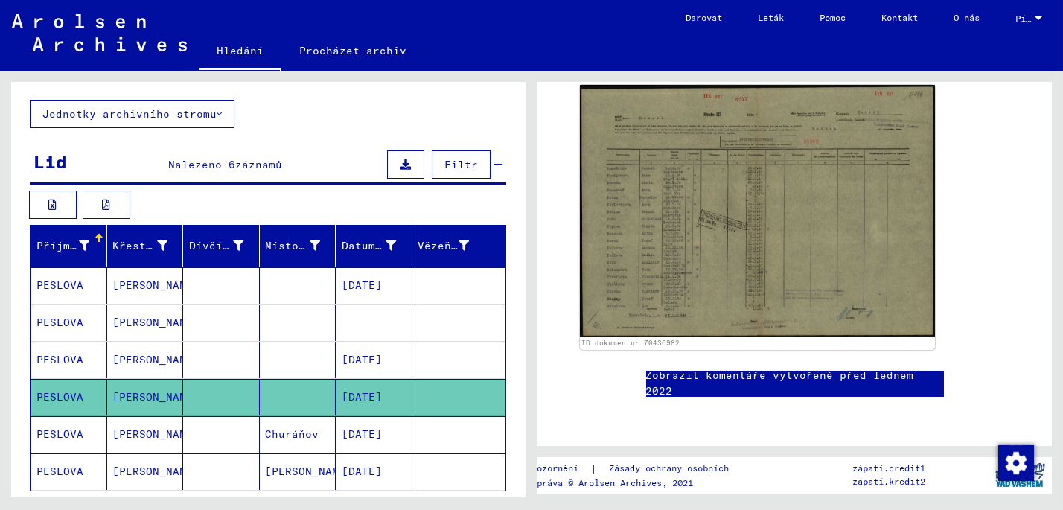
click at [60, 428] on icon at bounding box center [61, 451] width 37 height 60
click at [65, 434] on icon at bounding box center [61, 451] width 37 height 60
click at [57, 430] on icon at bounding box center [61, 451] width 37 height 60
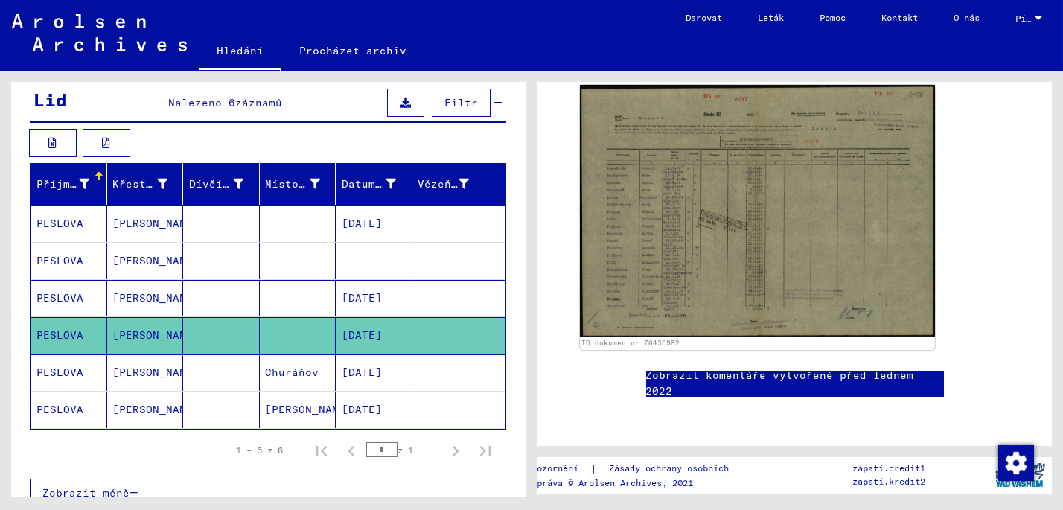
scroll to position [223, 0]
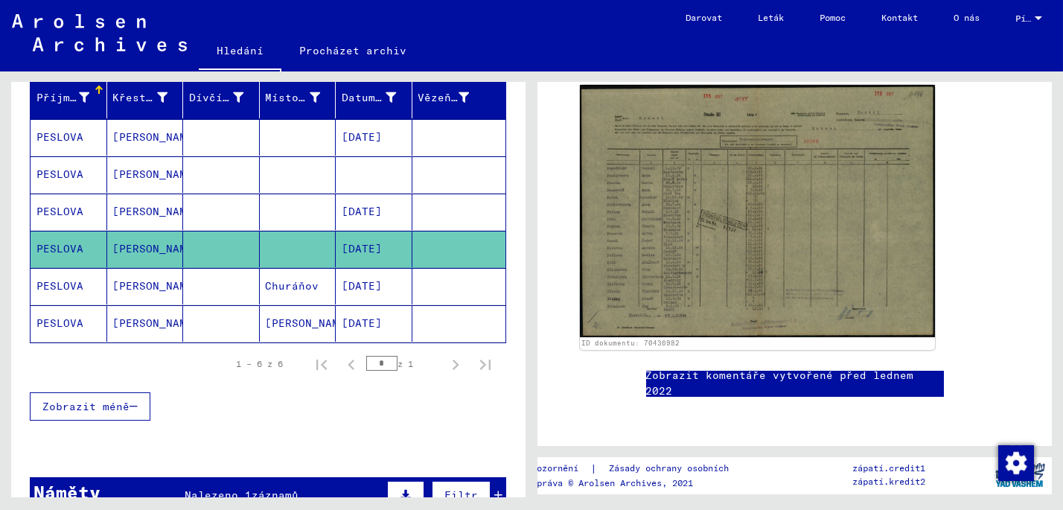
click at [51, 286] on mat-cell "PESLOVA" at bounding box center [69, 286] width 77 height 36
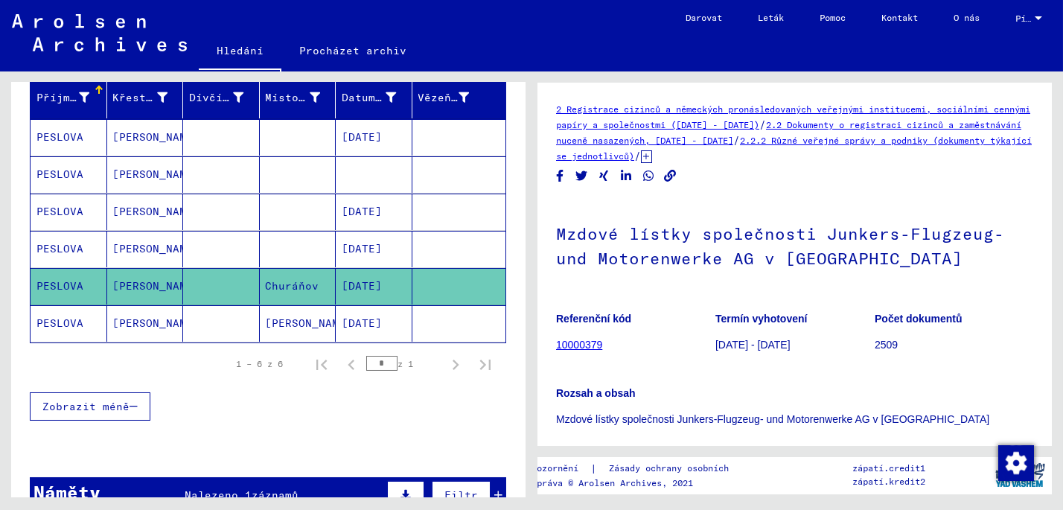
scroll to position [297, 0]
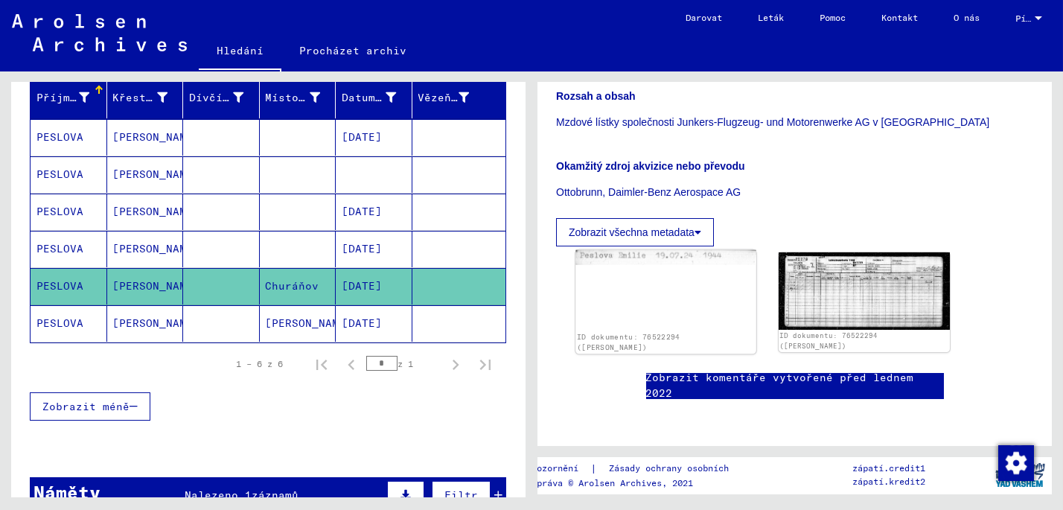
click at [671, 289] on div "ID dokumentu: 76522294 ([PERSON_NAME])" at bounding box center [665, 302] width 180 height 104
click at [861, 296] on img at bounding box center [864, 290] width 180 height 80
click at [65, 314] on mat-cell "PESLOVA" at bounding box center [69, 323] width 77 height 36
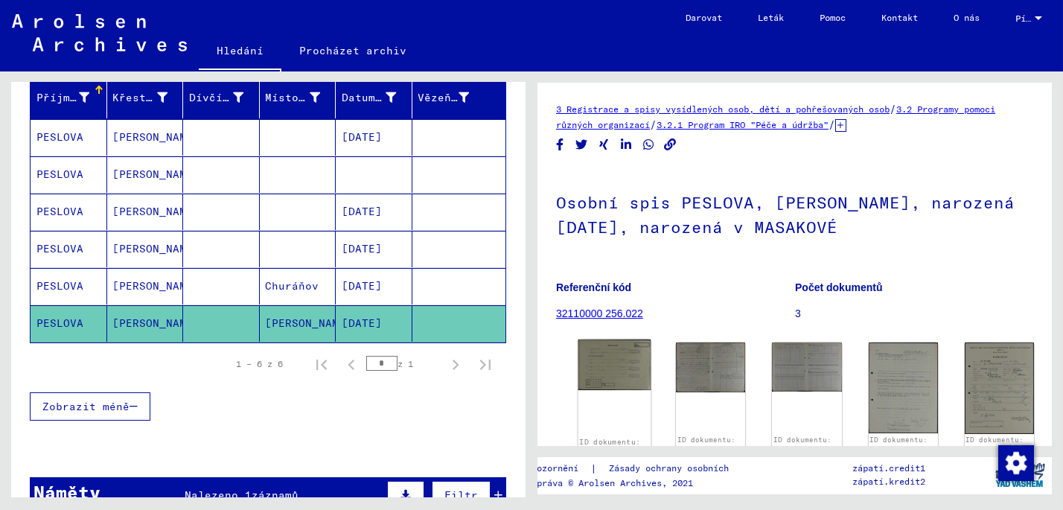
click at [610, 363] on img at bounding box center [614, 364] width 73 height 51
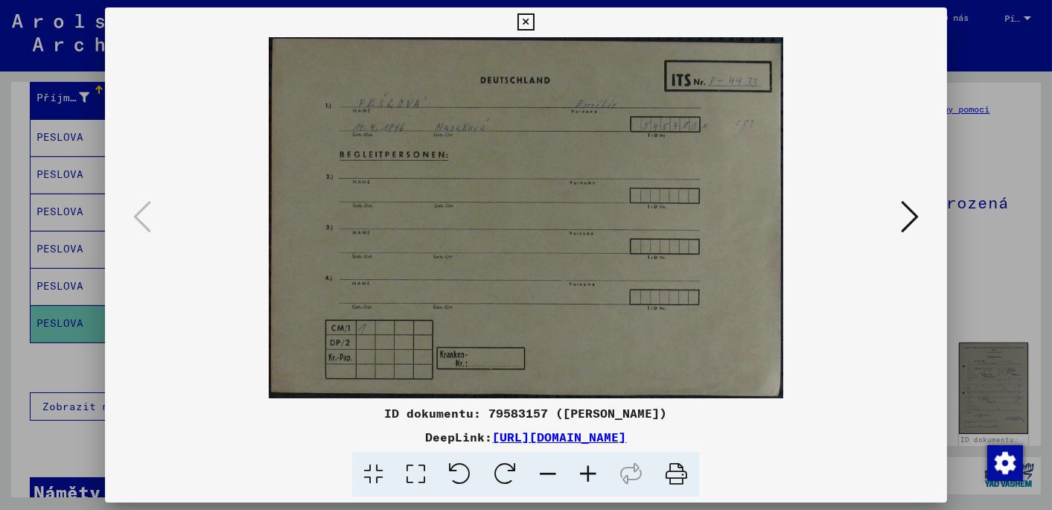
click at [911, 214] on icon at bounding box center [910, 217] width 18 height 36
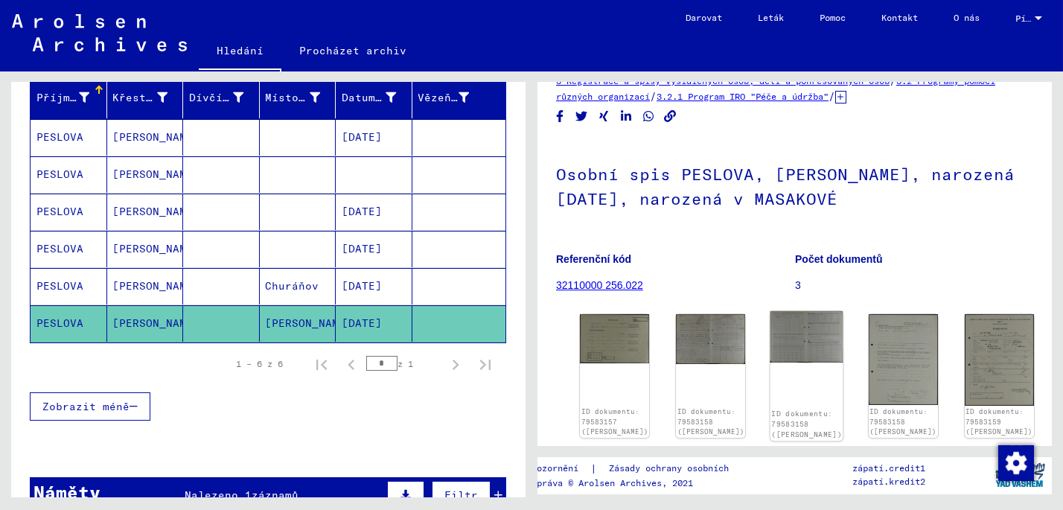
scroll to position [74, 0]
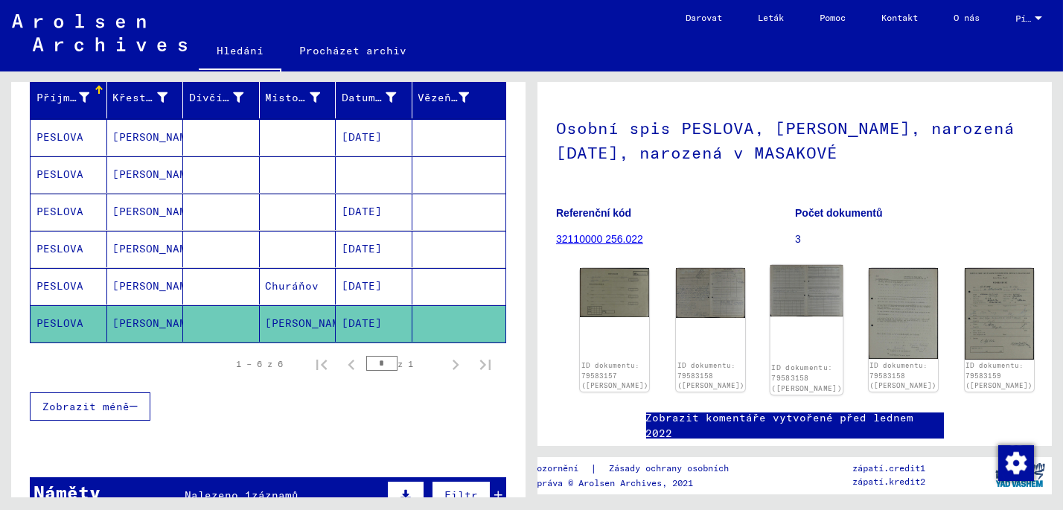
click at [771, 288] on img at bounding box center [807, 291] width 73 height 52
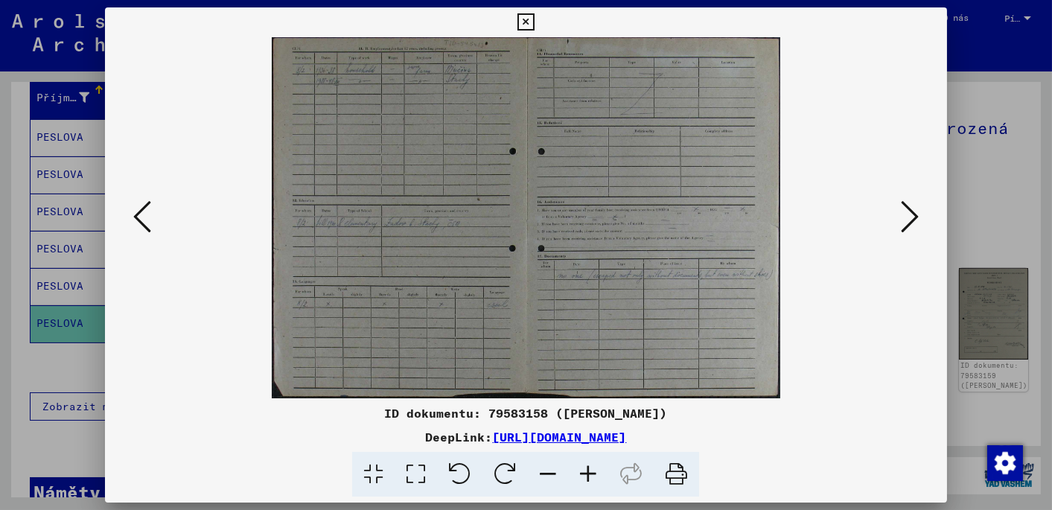
click at [910, 214] on icon at bounding box center [910, 217] width 18 height 36
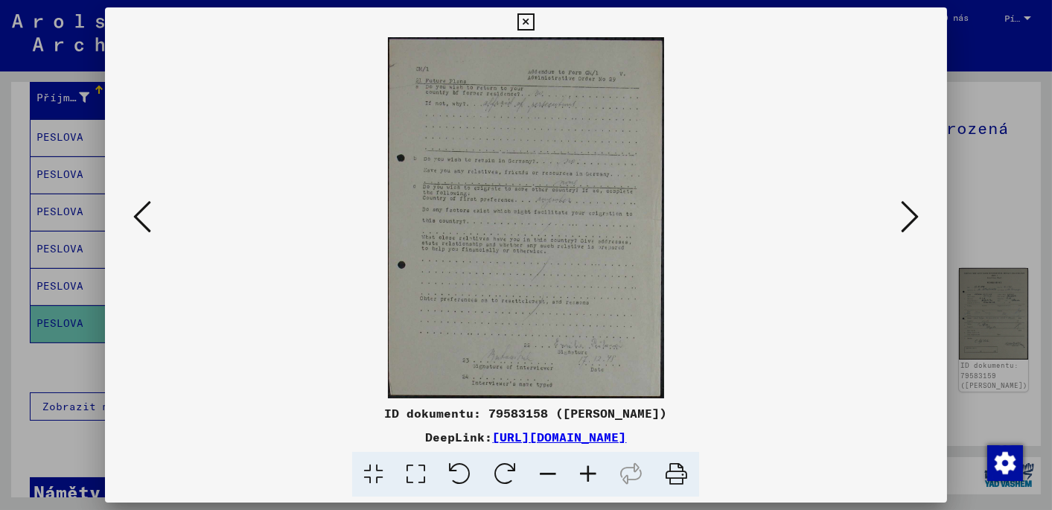
click at [910, 214] on icon at bounding box center [910, 217] width 18 height 36
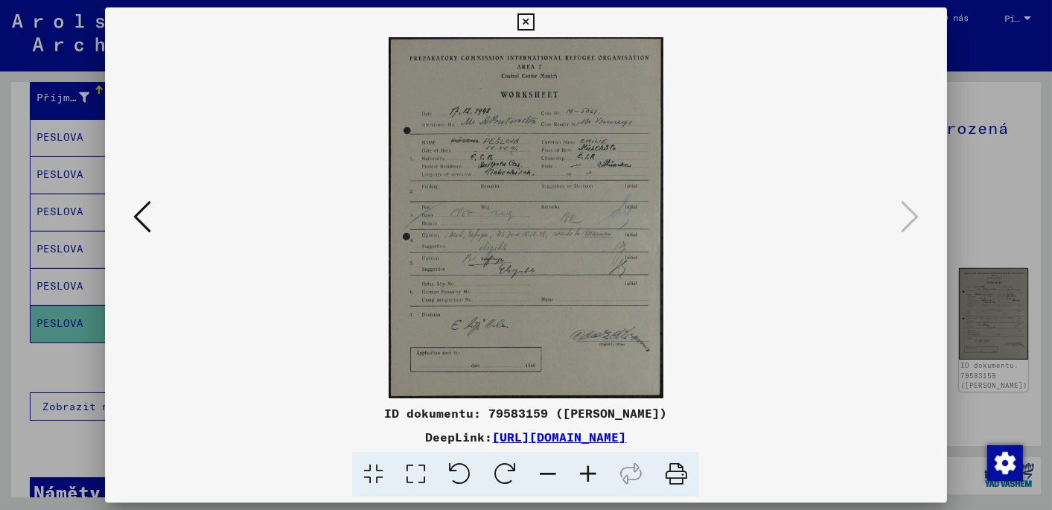
click at [129, 214] on button at bounding box center [142, 218] width 27 height 42
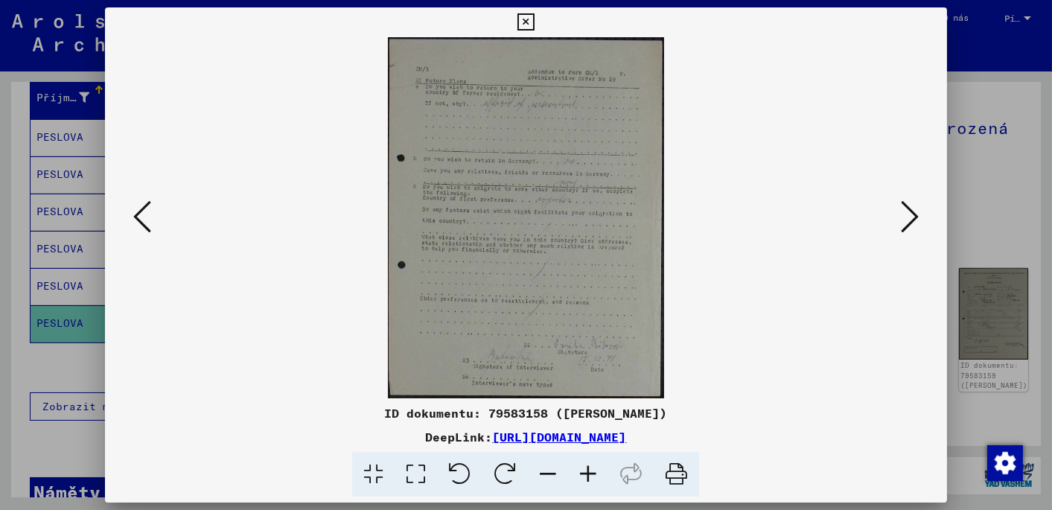
click at [129, 214] on button at bounding box center [142, 218] width 27 height 42
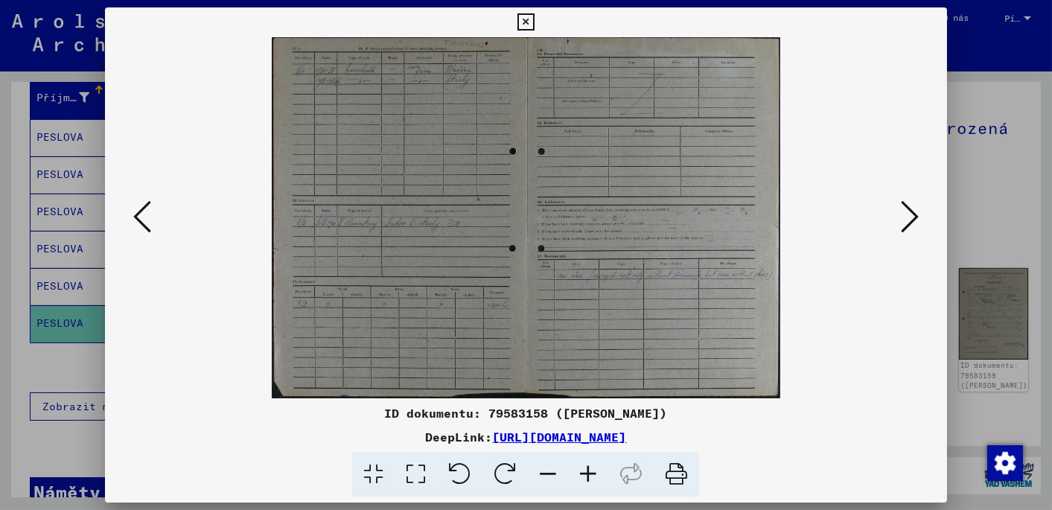
click at [129, 214] on button at bounding box center [142, 218] width 27 height 42
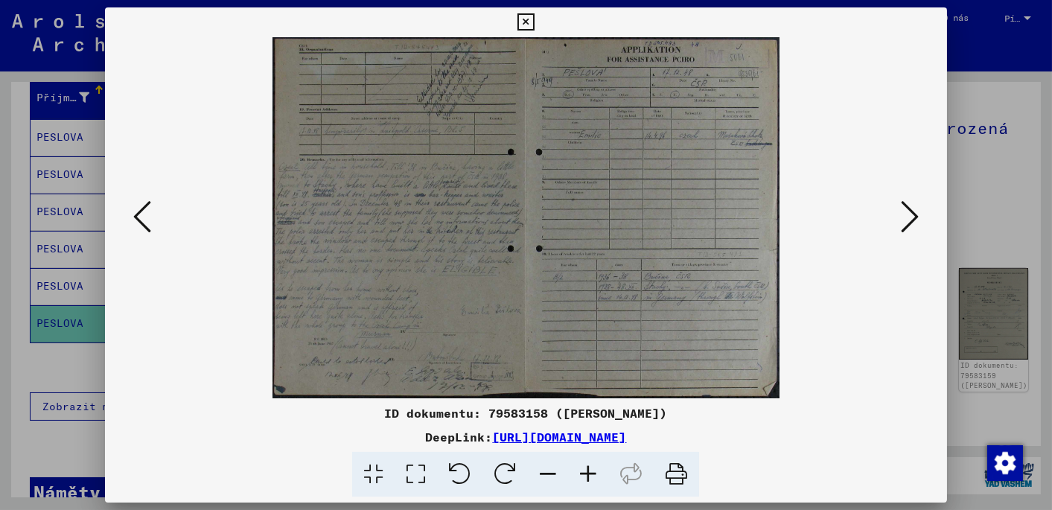
click at [914, 211] on icon at bounding box center [910, 217] width 18 height 36
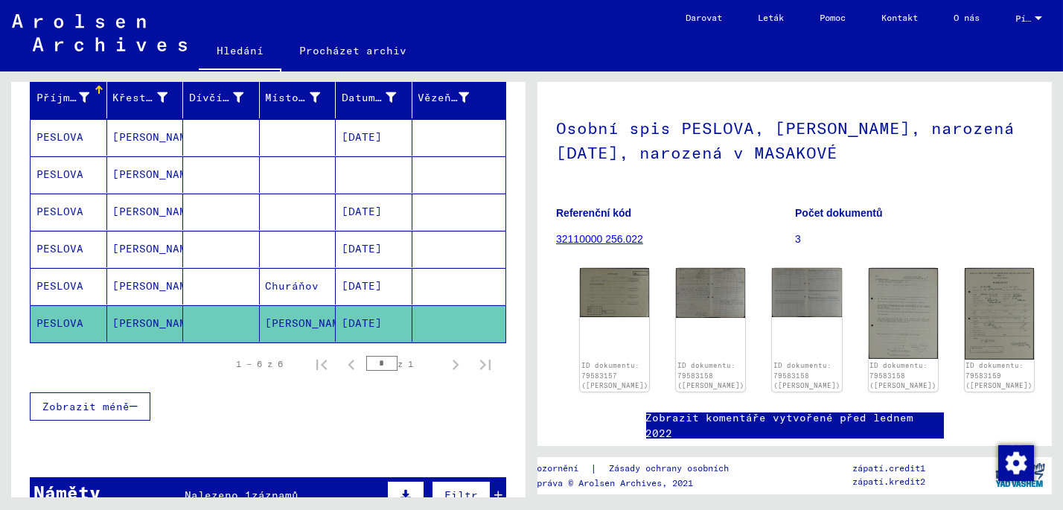
click at [71, 278] on mat-cell "PESLOVA" at bounding box center [69, 286] width 77 height 36
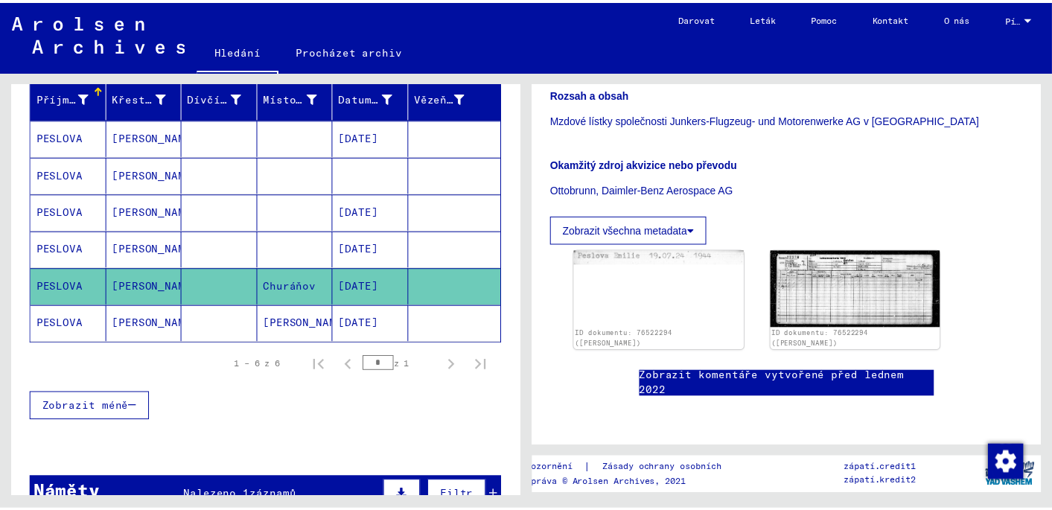
scroll to position [372, 0]
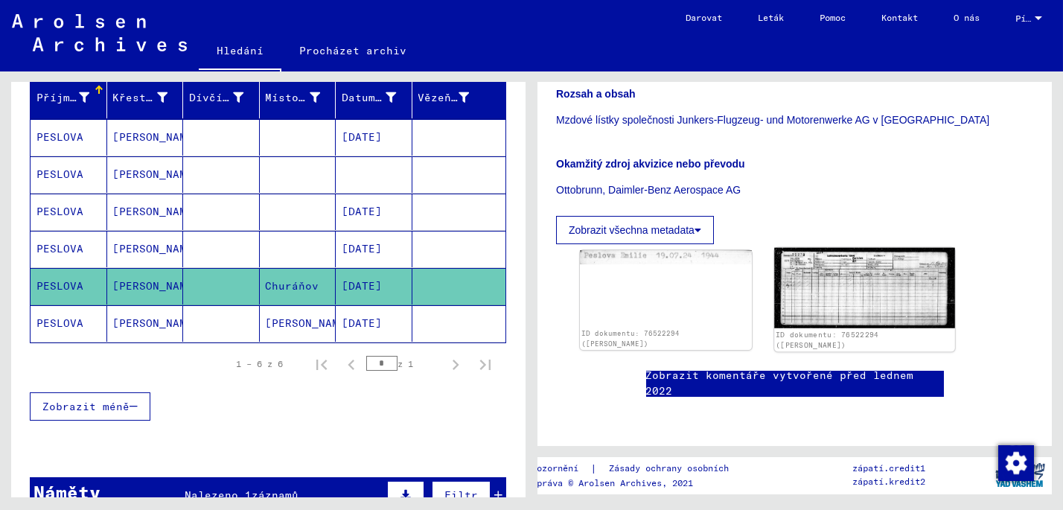
click at [839, 248] on img at bounding box center [864, 288] width 180 height 80
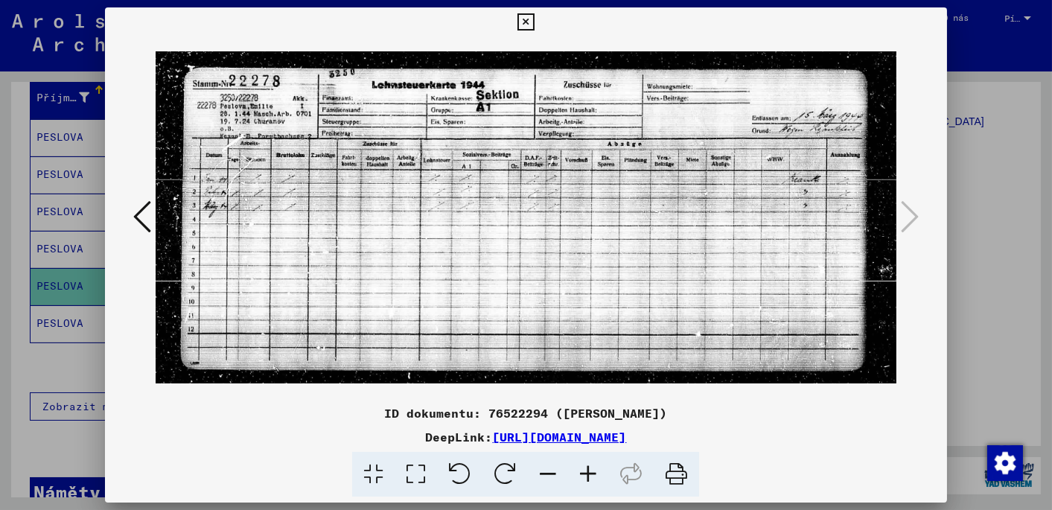
click at [586, 472] on icon at bounding box center [588, 474] width 40 height 45
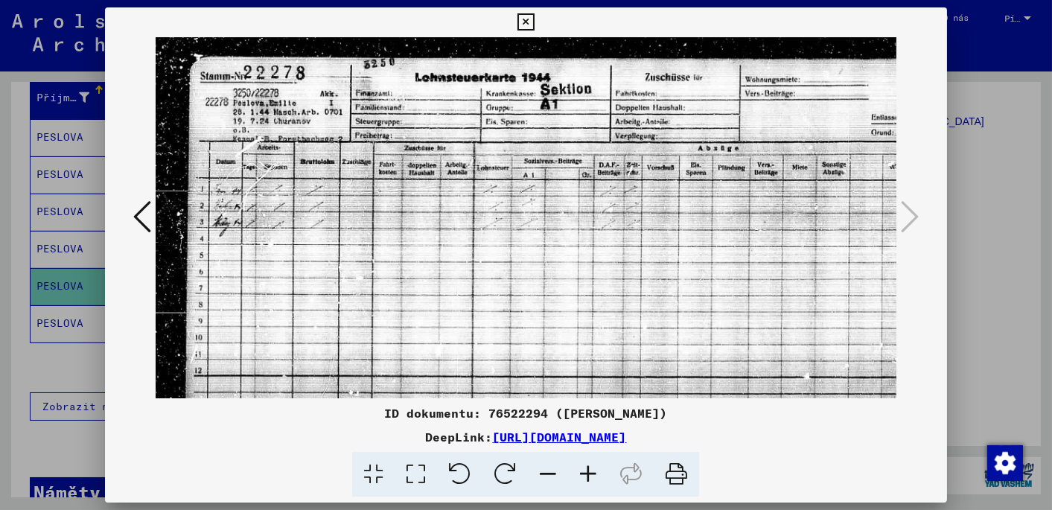
click at [586, 472] on icon at bounding box center [588, 474] width 40 height 45
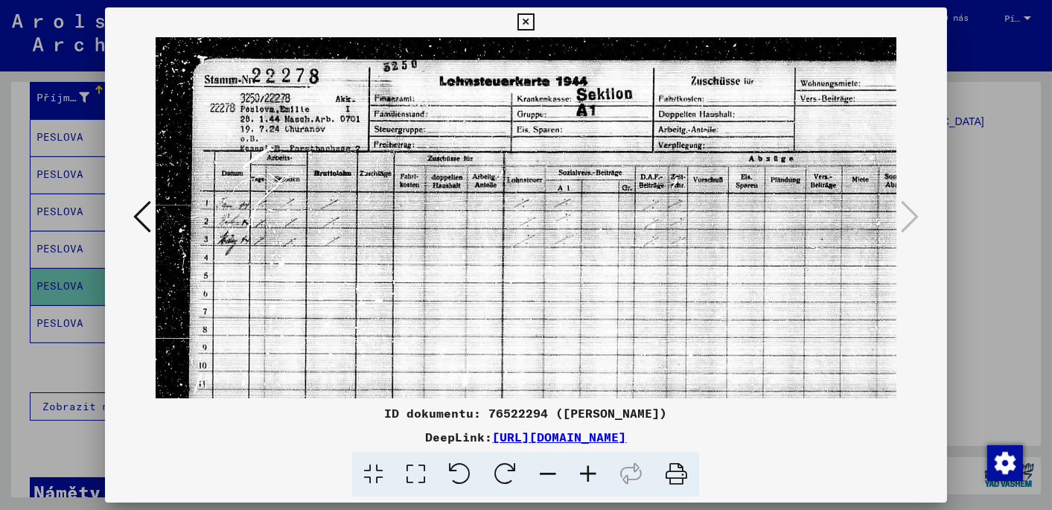
click at [586, 472] on icon at bounding box center [588, 474] width 40 height 45
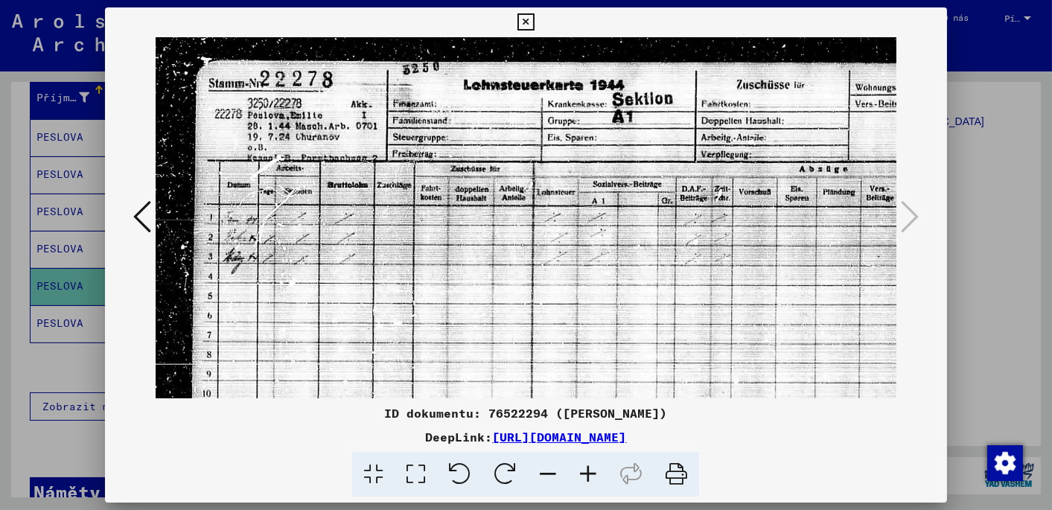
click at [586, 471] on icon at bounding box center [588, 474] width 40 height 45
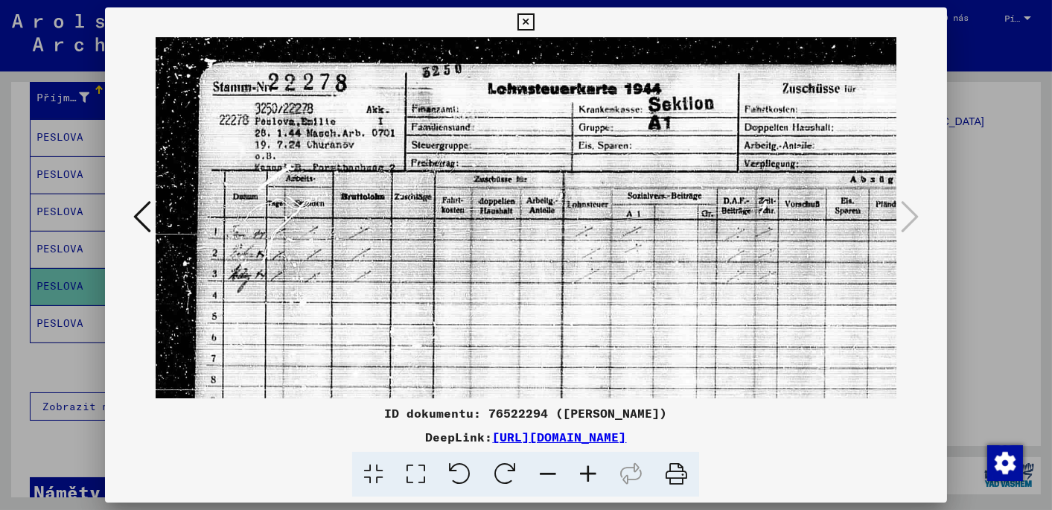
click at [586, 471] on icon at bounding box center [588, 474] width 40 height 45
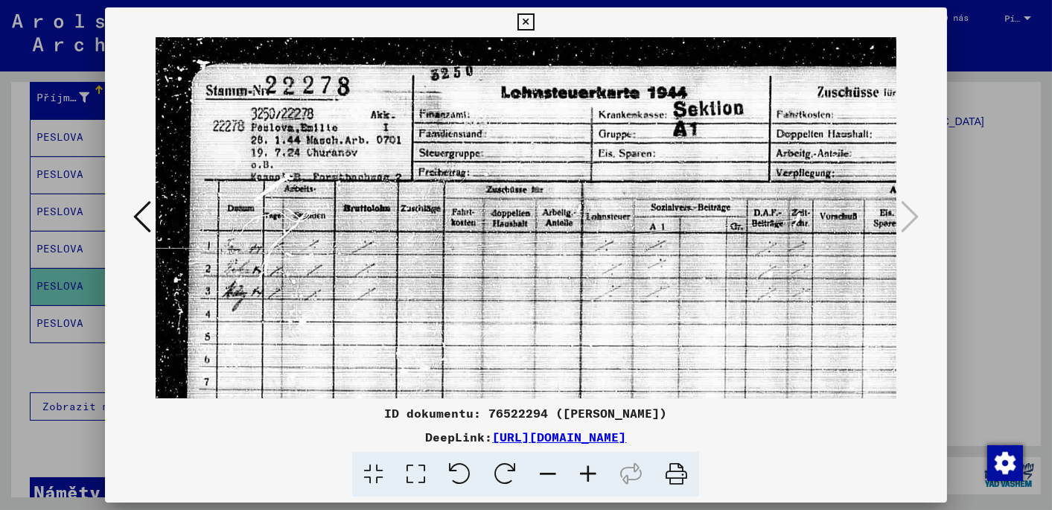
scroll to position [0, 21]
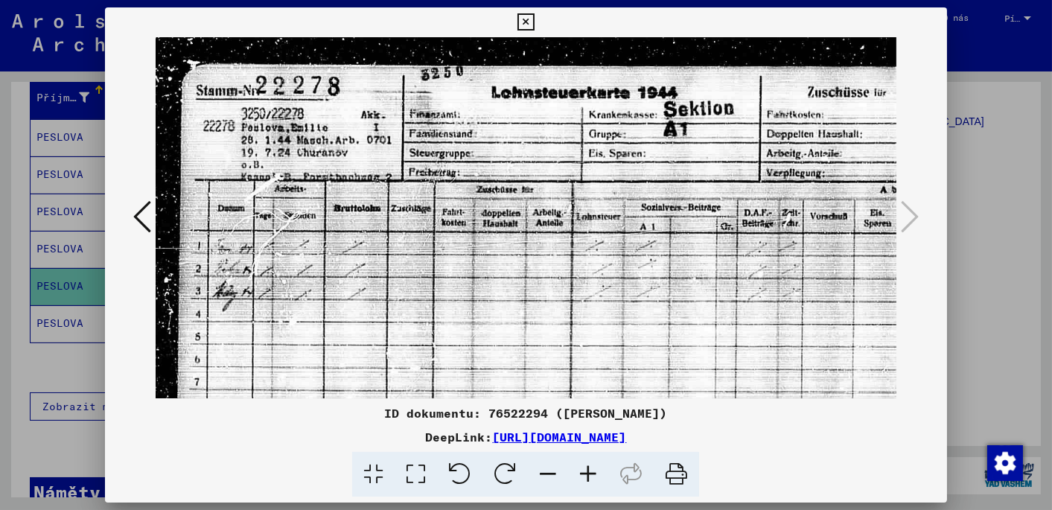
click at [500, 342] on img at bounding box center [745, 310] width 1221 height 547
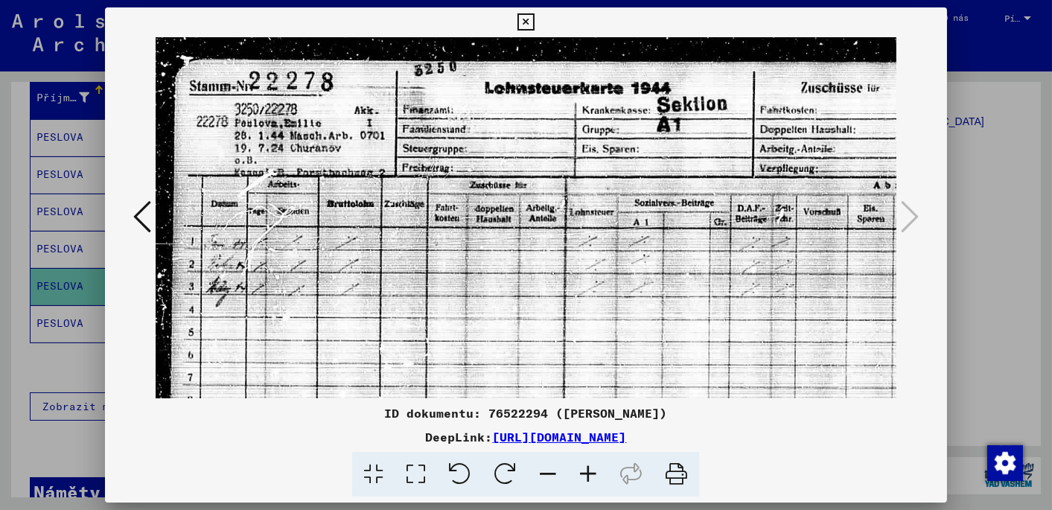
scroll to position [4, 28]
drag, startPoint x: 351, startPoint y: 156, endPoint x: 343, endPoint y: 152, distance: 9.0
click at [343, 152] on img at bounding box center [737, 306] width 1221 height 547
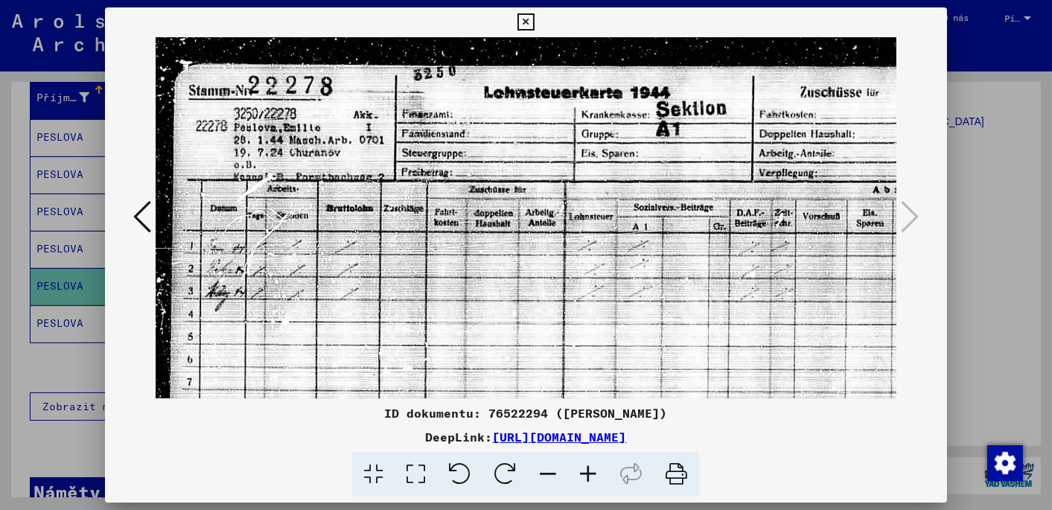
drag, startPoint x: 359, startPoint y: 154, endPoint x: 359, endPoint y: 165, distance: 10.4
click at [359, 165] on img at bounding box center [737, 310] width 1221 height 547
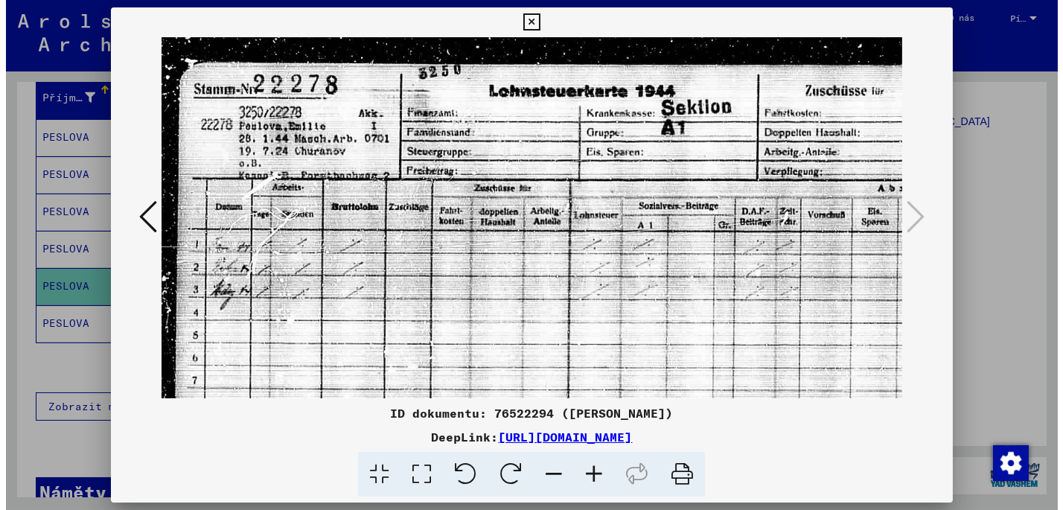
scroll to position [1, 30]
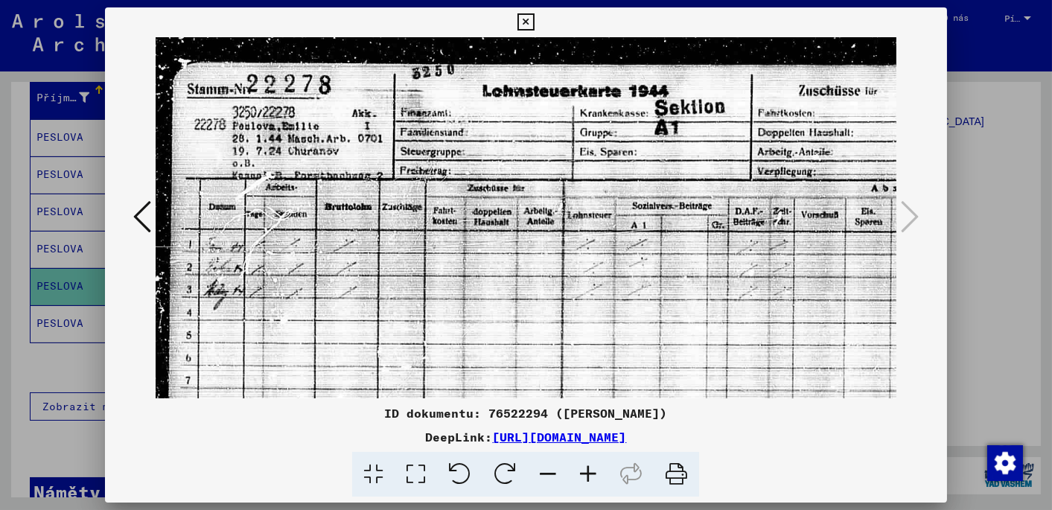
click at [338, 155] on img at bounding box center [736, 309] width 1221 height 547
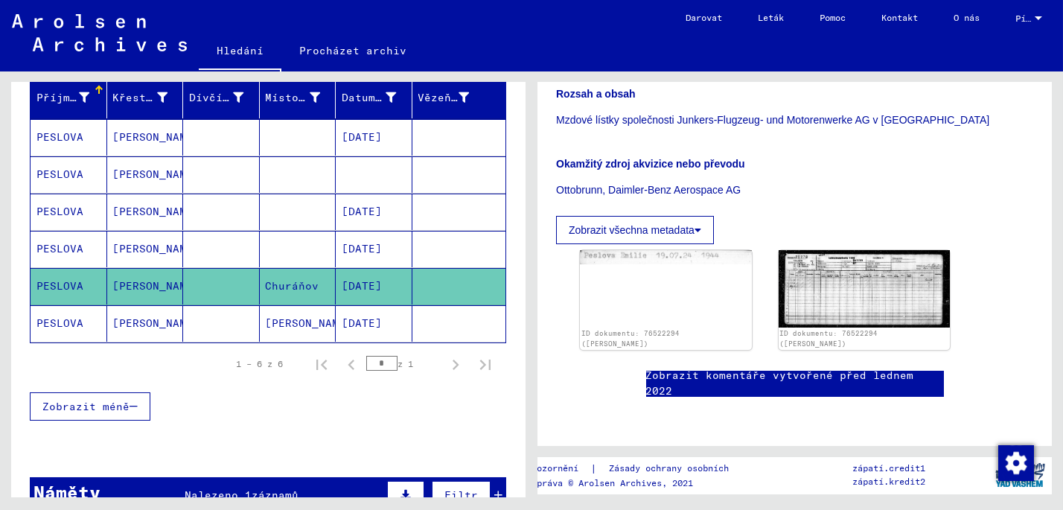
click at [71, 203] on mat-cell "PESLOVA" at bounding box center [69, 212] width 77 height 36
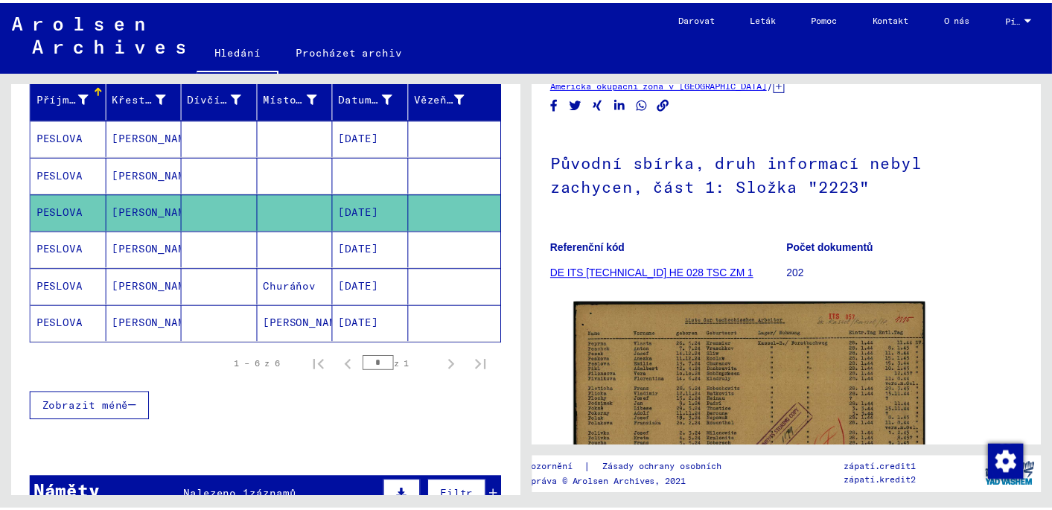
scroll to position [223, 0]
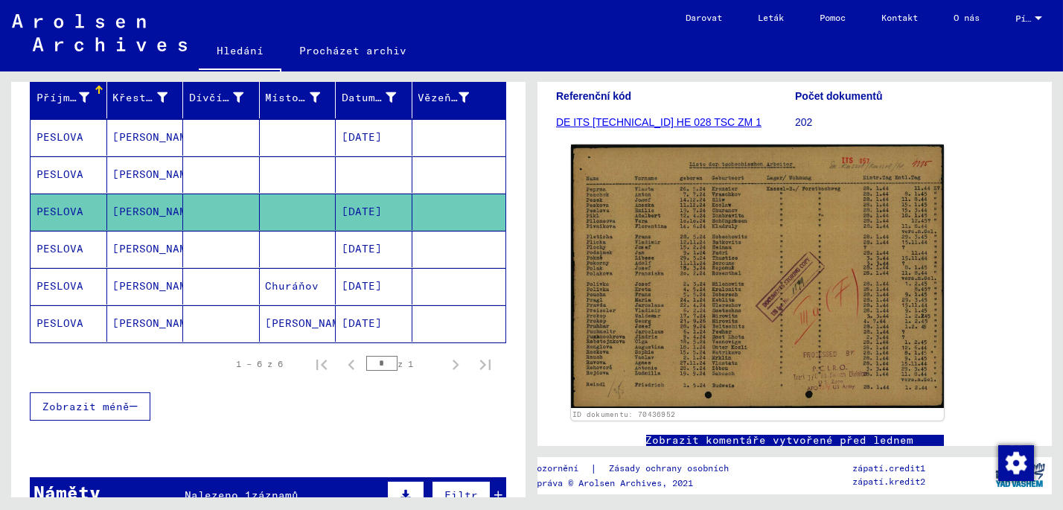
click at [680, 284] on img at bounding box center [757, 275] width 373 height 263
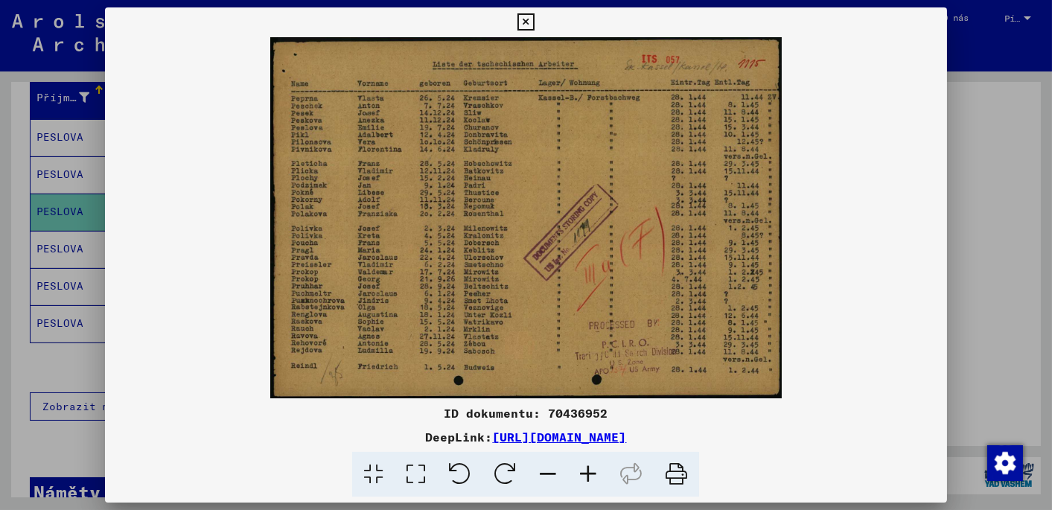
click at [584, 474] on icon at bounding box center [588, 474] width 40 height 45
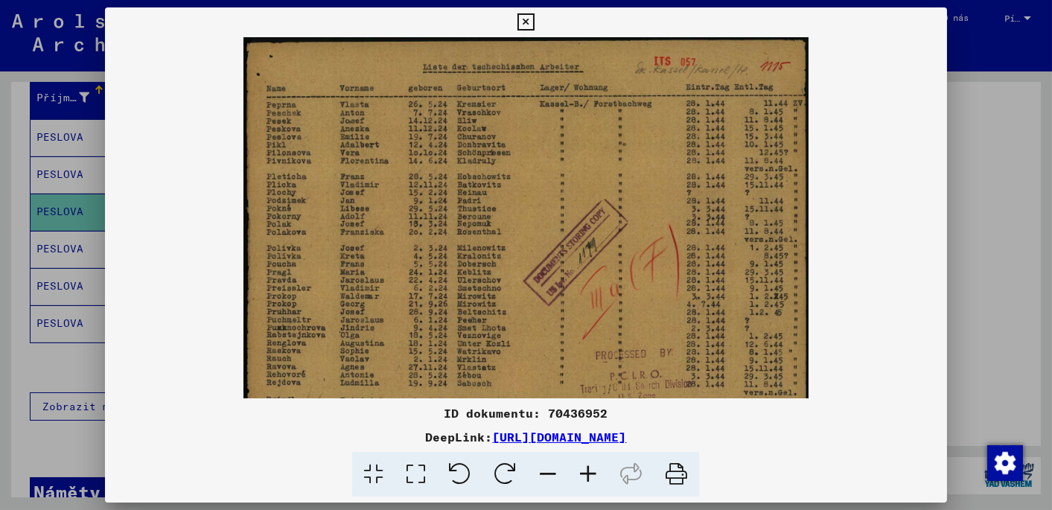
click at [584, 474] on icon at bounding box center [588, 474] width 40 height 45
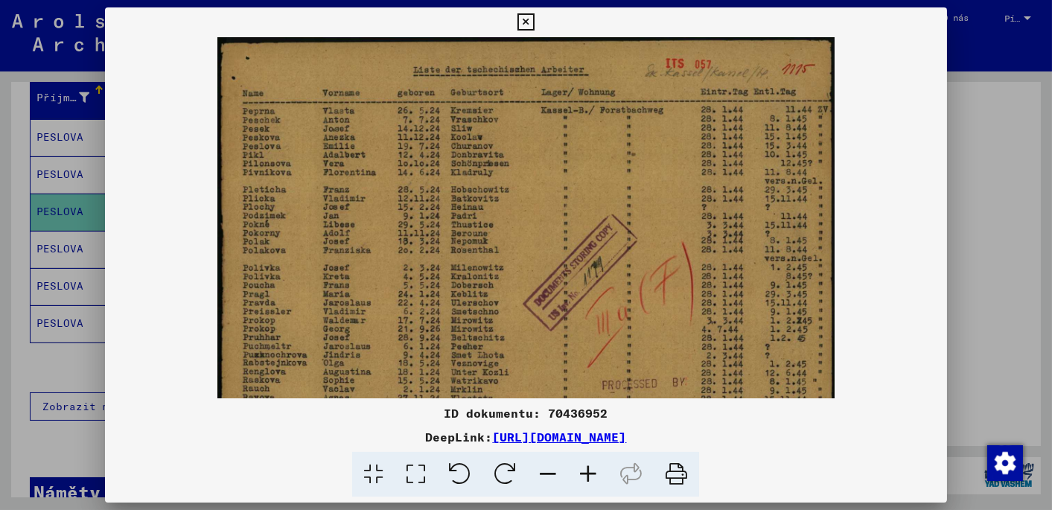
click at [584, 474] on icon at bounding box center [588, 474] width 40 height 45
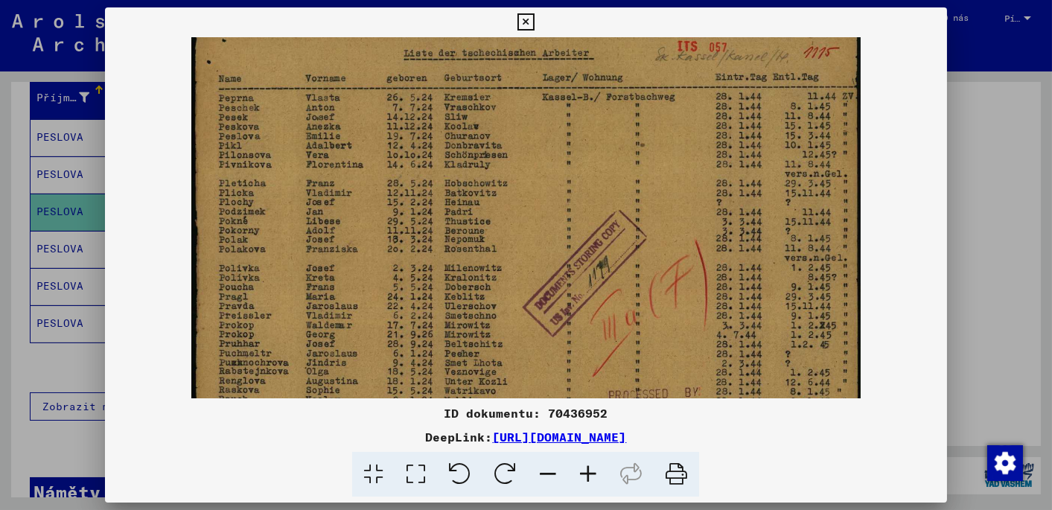
drag, startPoint x: 333, startPoint y: 274, endPoint x: 398, endPoint y: 257, distance: 67.7
click at [398, 258] on img at bounding box center [526, 254] width 670 height 473
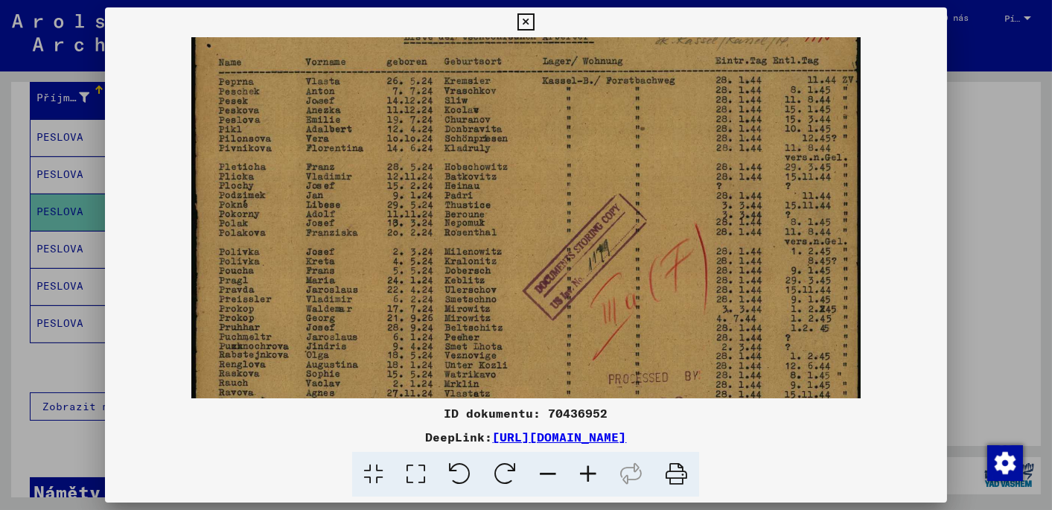
scroll to position [35, 0]
drag, startPoint x: 514, startPoint y: 324, endPoint x: 506, endPoint y: 340, distance: 18.0
click at [506, 340] on img at bounding box center [526, 238] width 670 height 473
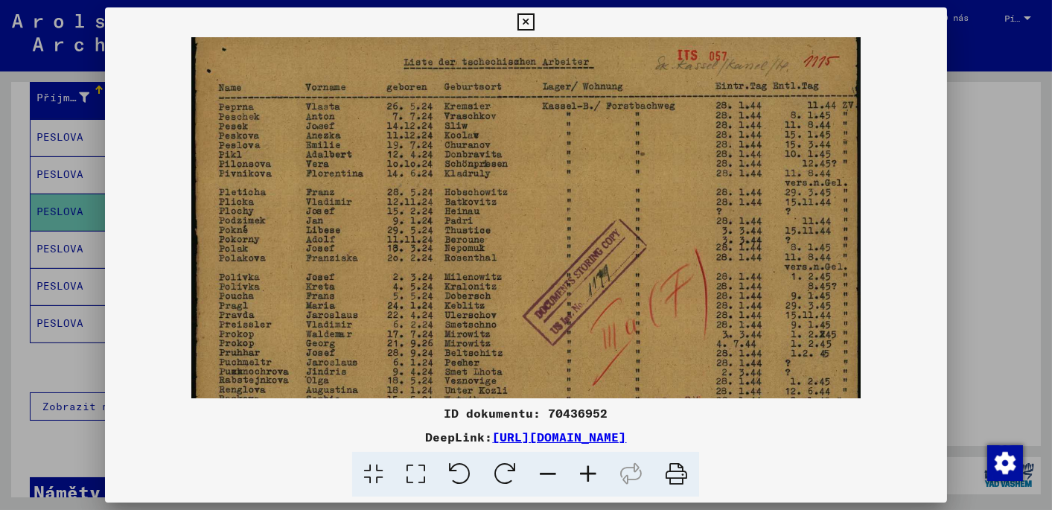
scroll to position [10, 0]
drag, startPoint x: 501, startPoint y: 259, endPoint x: 501, endPoint y: 287, distance: 27.5
click at [501, 287] on img at bounding box center [526, 264] width 670 height 473
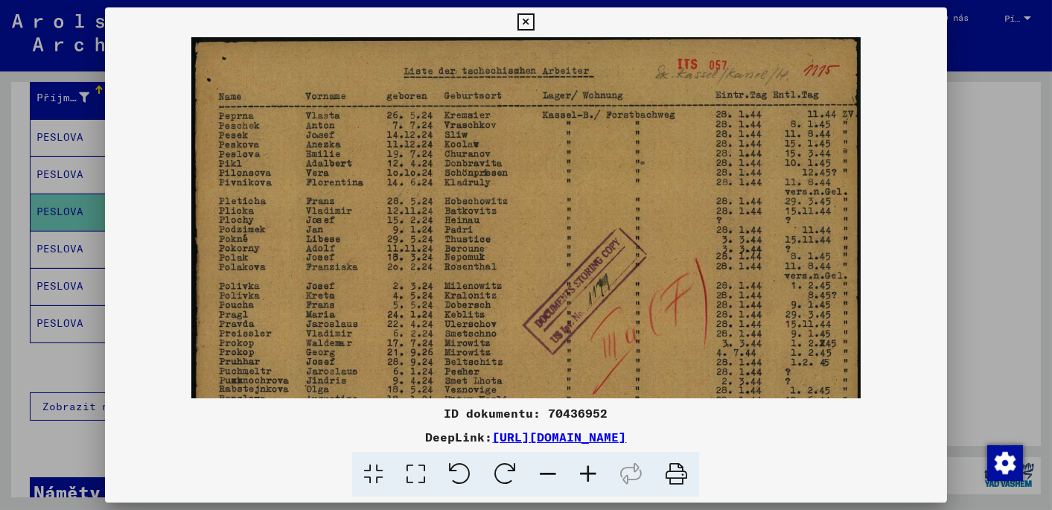
drag, startPoint x: 504, startPoint y: 267, endPoint x: 504, endPoint y: 275, distance: 8.2
click at [504, 275] on img at bounding box center [526, 272] width 670 height 473
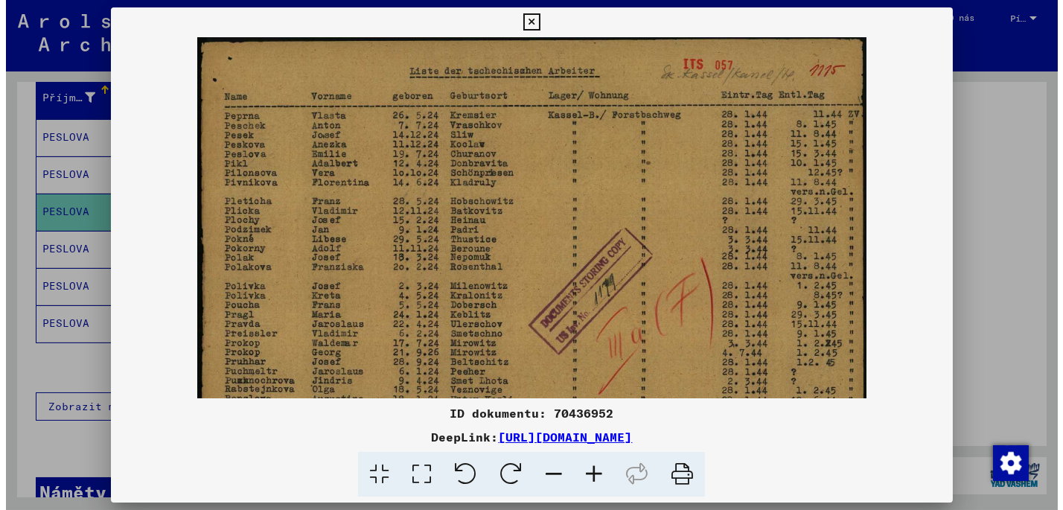
scroll to position [0, 0]
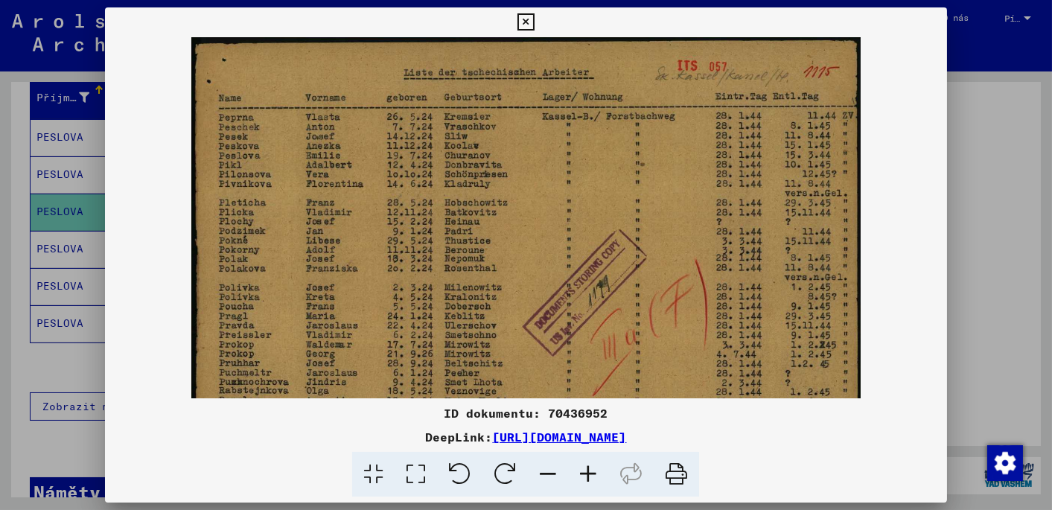
drag, startPoint x: 491, startPoint y: 267, endPoint x: 492, endPoint y: 278, distance: 11.3
click at [492, 279] on img at bounding box center [526, 273] width 670 height 473
drag, startPoint x: 509, startPoint y: 223, endPoint x: 508, endPoint y: 235, distance: 11.2
click at [508, 235] on img at bounding box center [526, 273] width 670 height 473
click at [493, 159] on img at bounding box center [526, 273] width 670 height 473
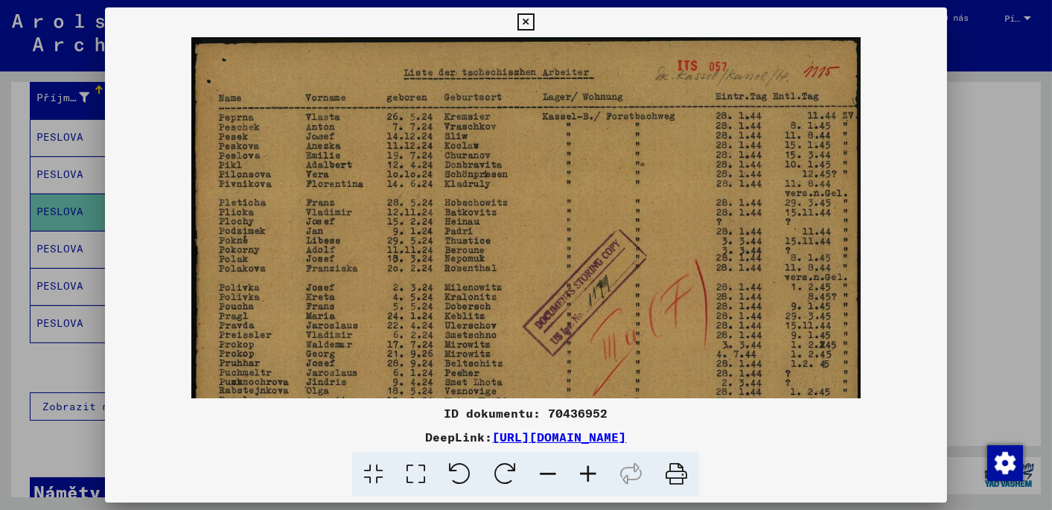
click at [526, 22] on icon at bounding box center [525, 22] width 17 height 18
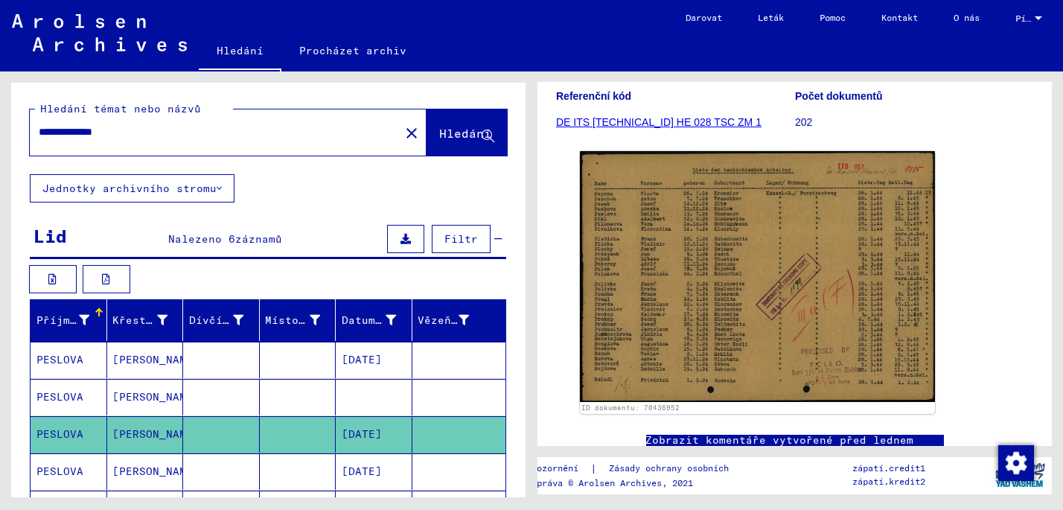
drag, startPoint x: 143, startPoint y: 125, endPoint x: 0, endPoint y: 135, distance: 143.3
click at [0, 136] on html "**********" at bounding box center [531, 255] width 1063 height 510
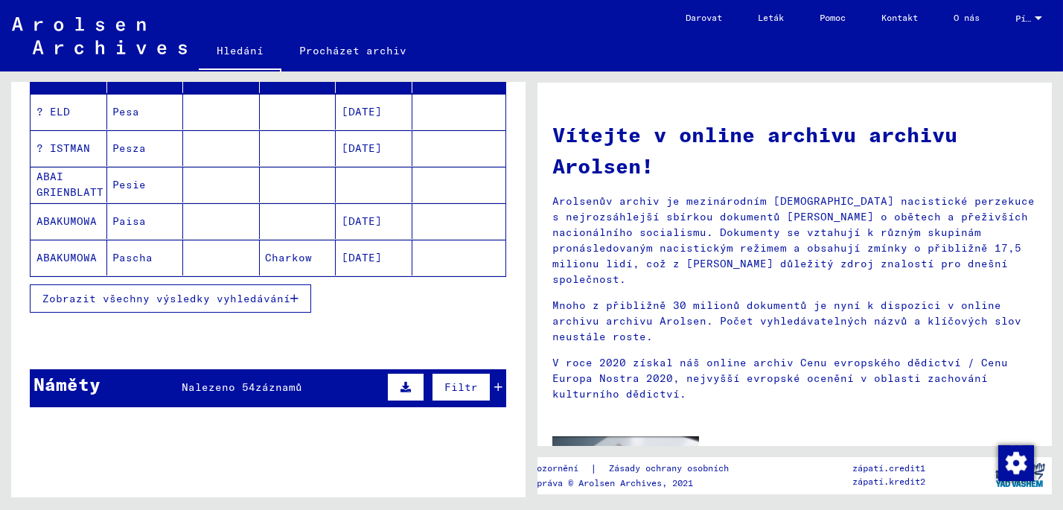
scroll to position [223, 0]
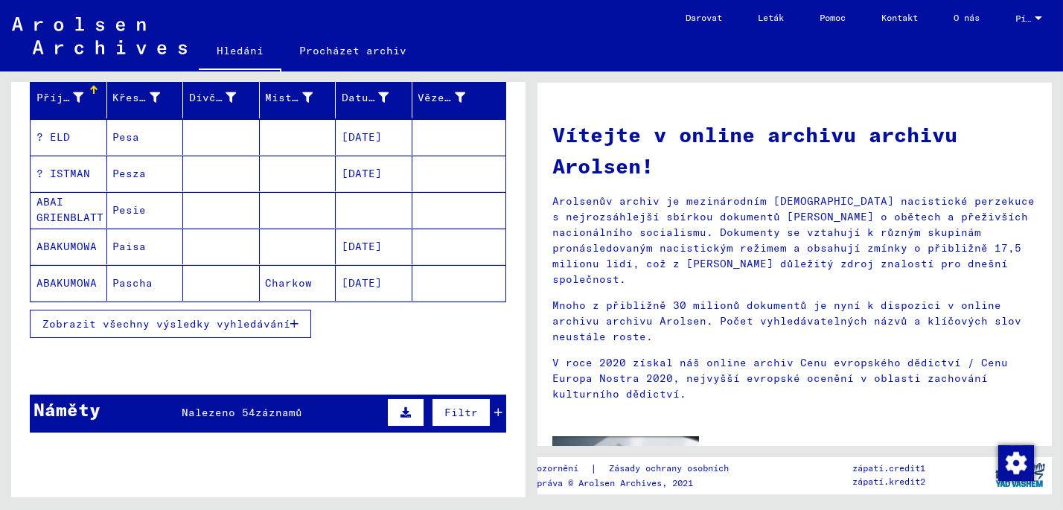
click at [286, 319] on span "Zobrazit všechny výsledky vyhledávání" at bounding box center [166, 323] width 248 height 13
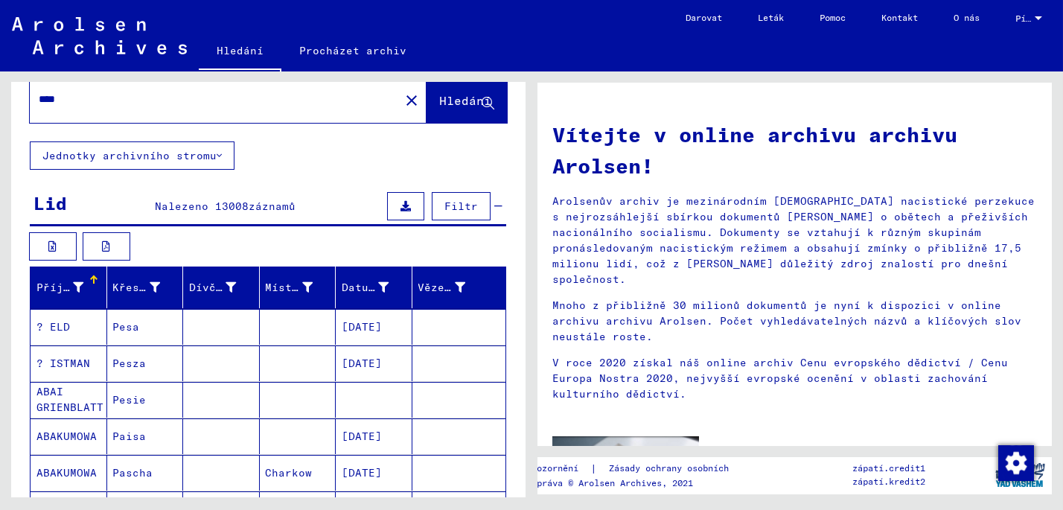
scroll to position [0, 0]
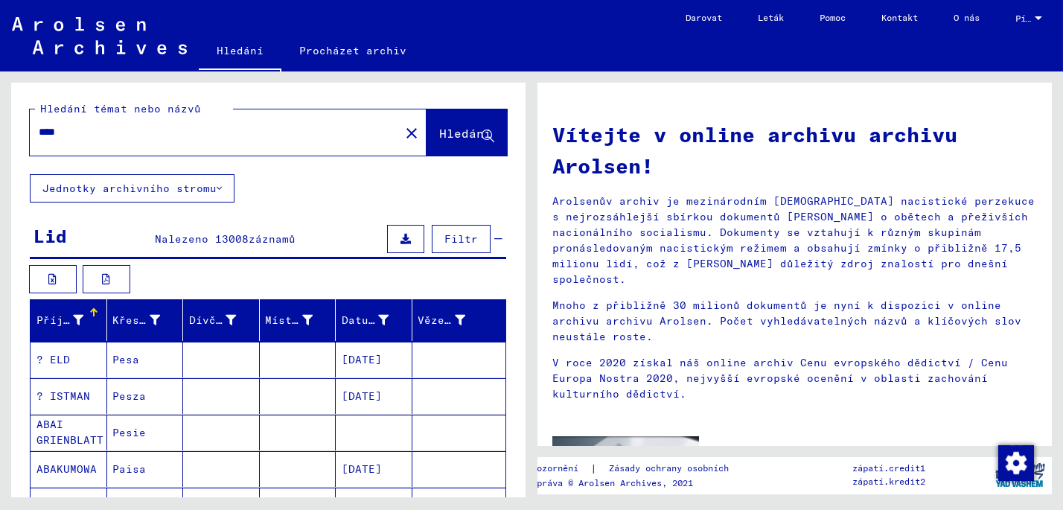
click at [68, 134] on input "****" at bounding box center [210, 132] width 343 height 16
drag, startPoint x: 65, startPoint y: 131, endPoint x: -3, endPoint y: 144, distance: 68.9
click at [0, 144] on html "Search Browse archive Donate Newsletter Help Contact About Us Hledání Procházet…" at bounding box center [531, 255] width 1063 height 510
type input "**********"
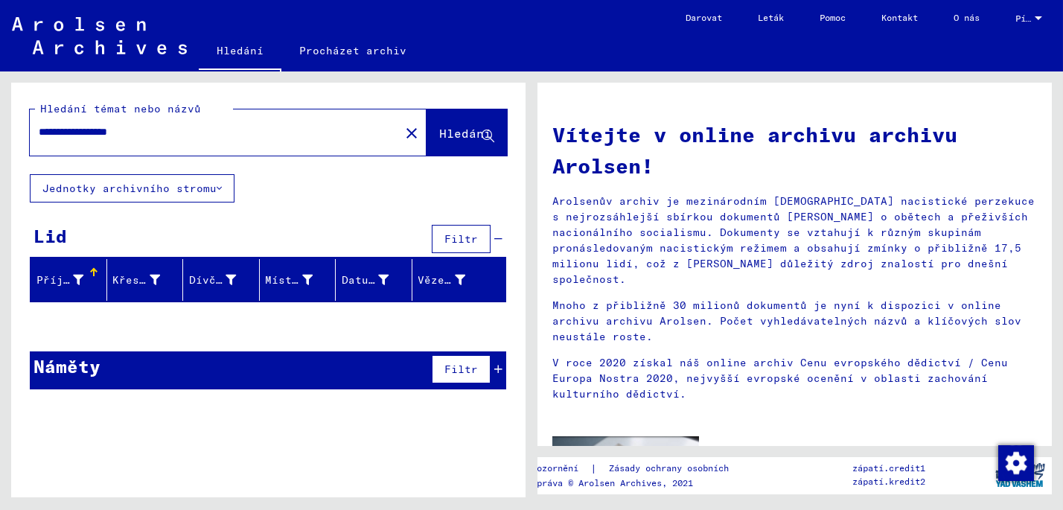
drag, startPoint x: 170, startPoint y: 129, endPoint x: 0, endPoint y: 132, distance: 170.5
click at [0, 132] on html "**********" at bounding box center [531, 255] width 1063 height 510
